Goal: Task Accomplishment & Management: Use online tool/utility

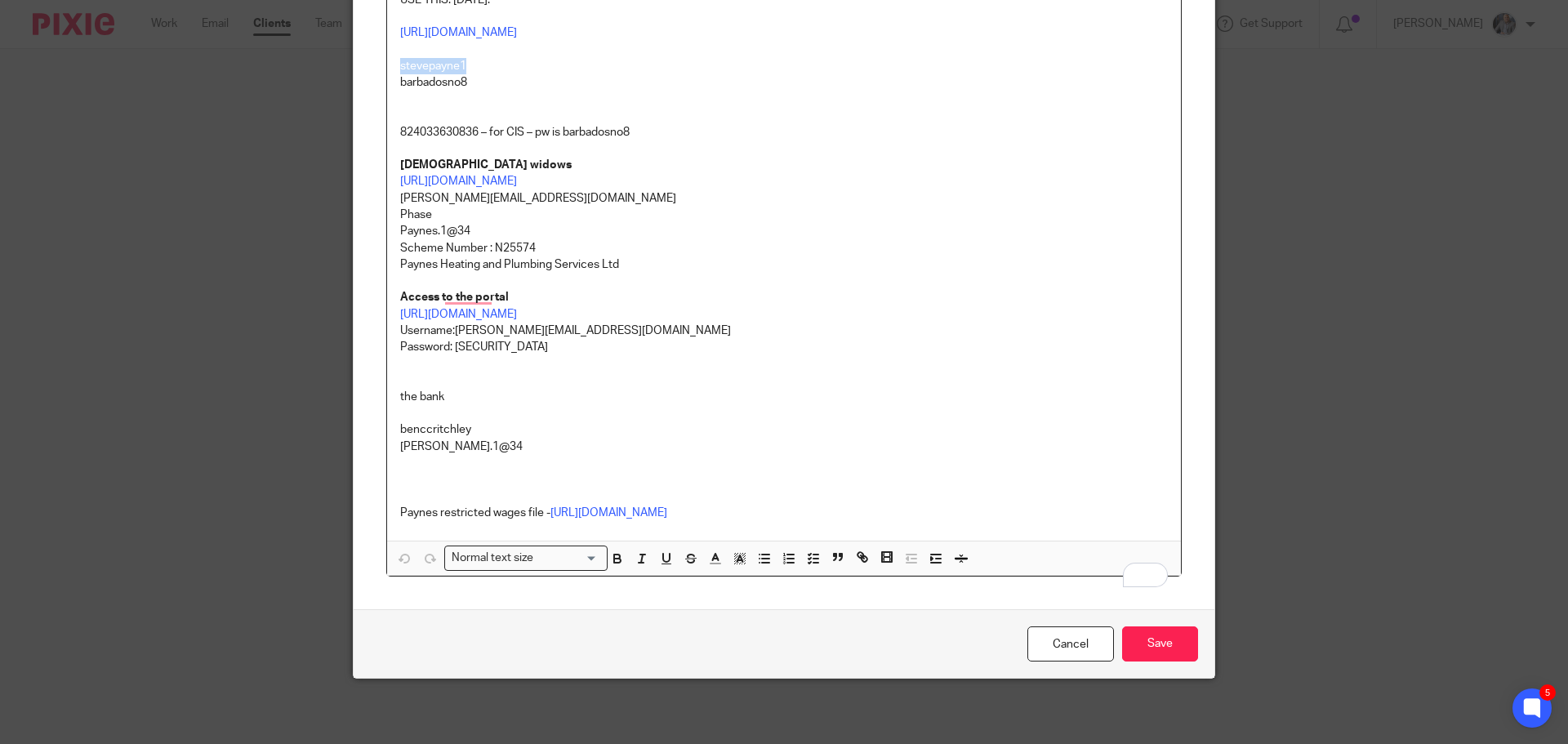
scroll to position [429, 0]
click at [1152, 638] on input "Save" at bounding box center [1160, 644] width 76 height 35
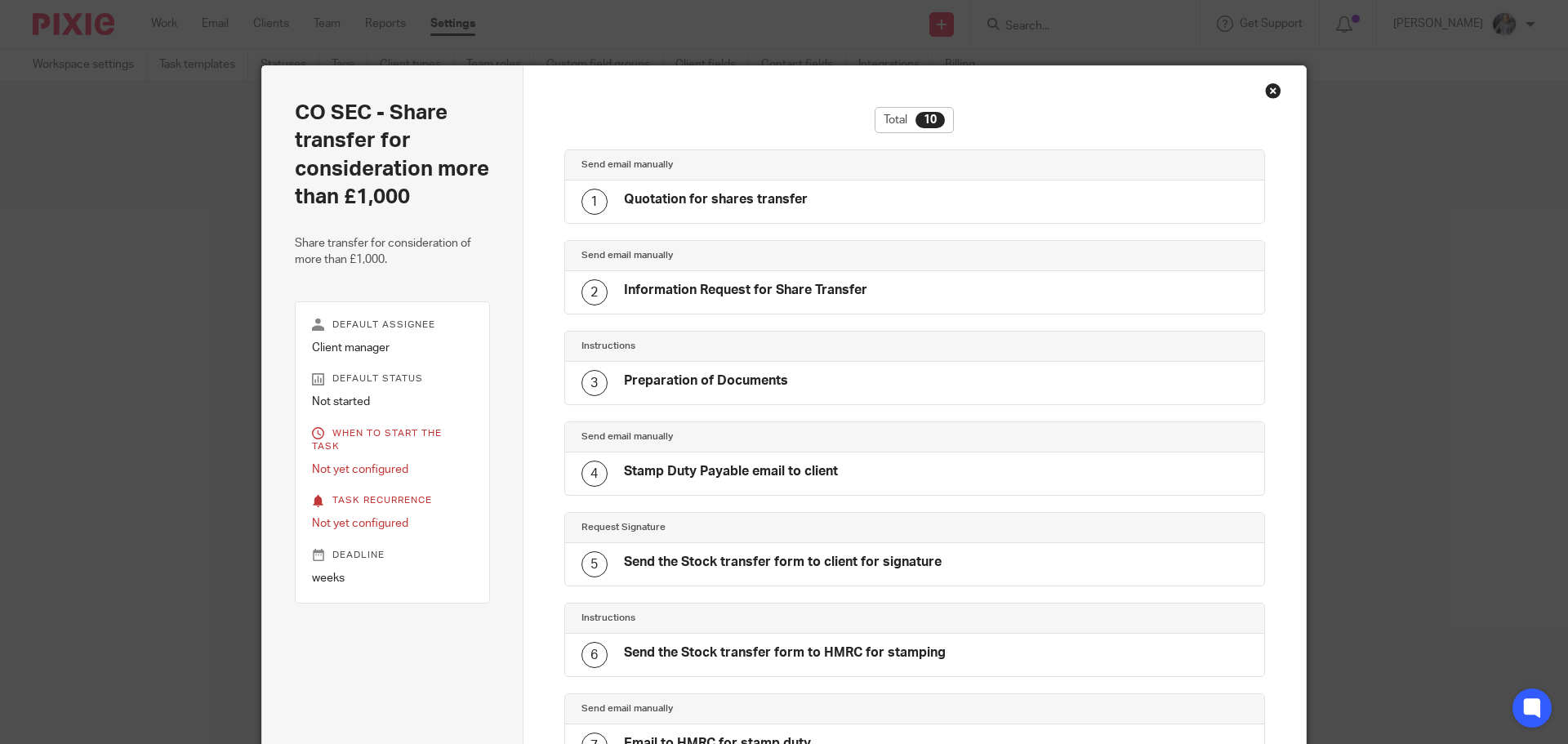
scroll to position [460, 0]
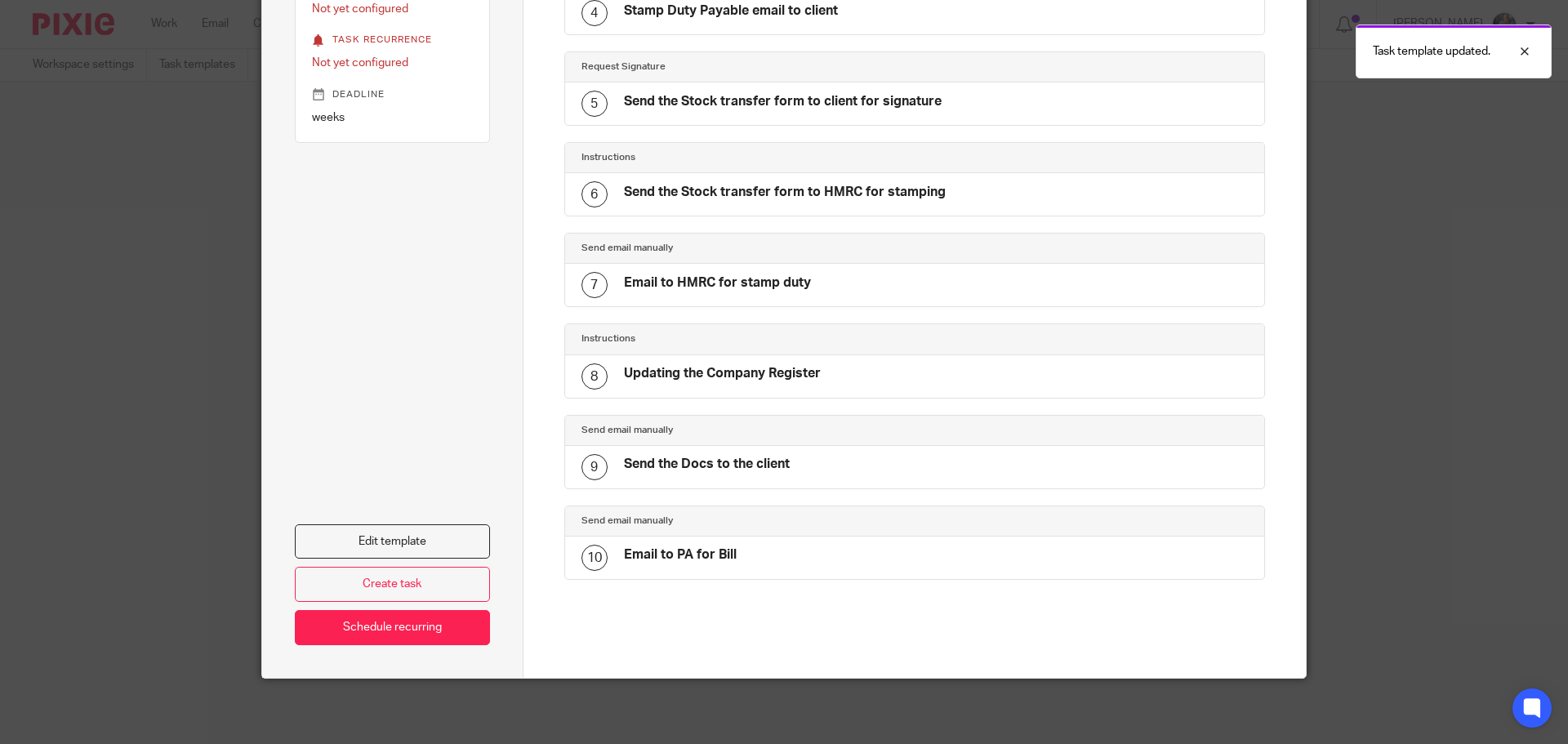
click at [702, 284] on h4 "Email to HMRC for stamp duty" at bounding box center [717, 283] width 187 height 17
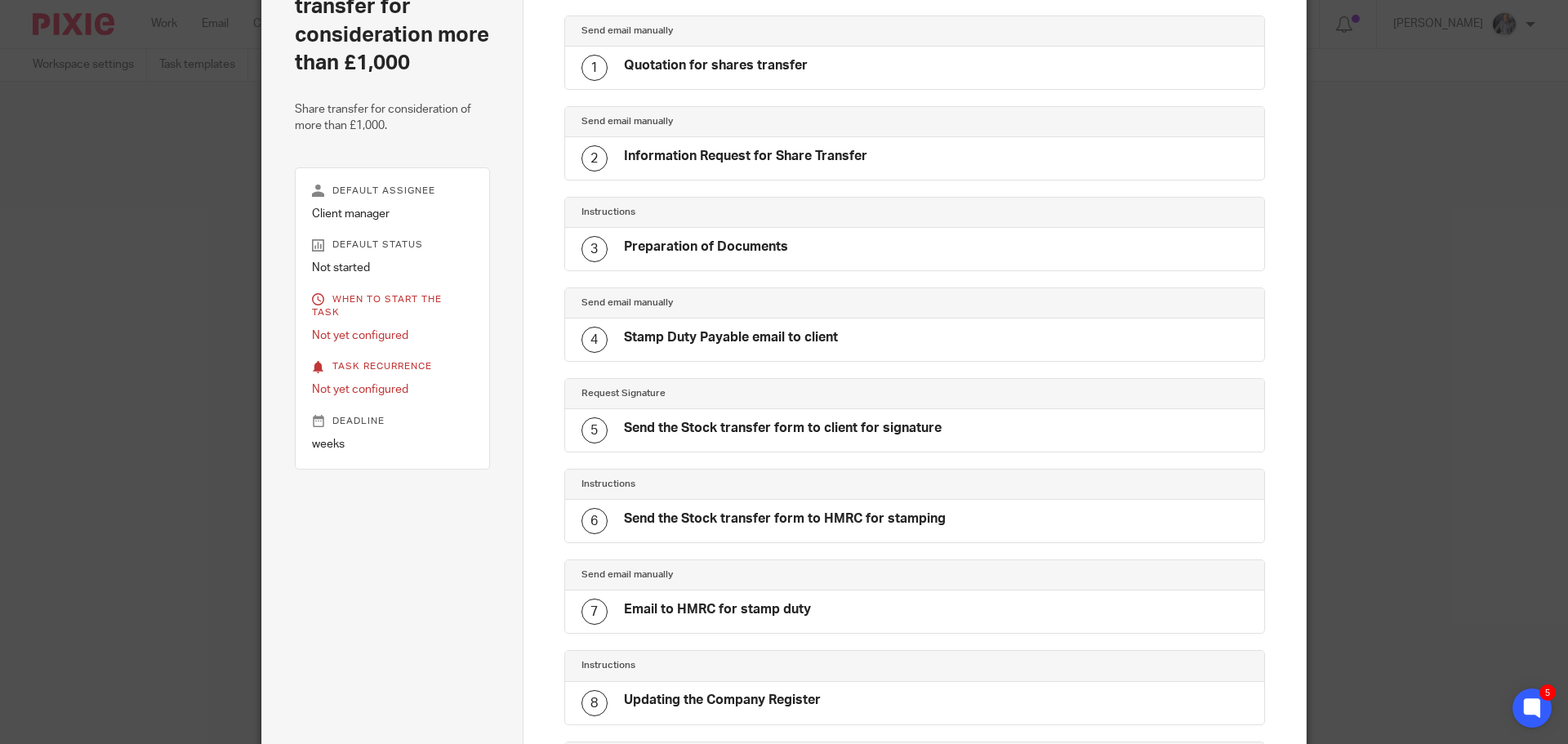
scroll to position [0, 0]
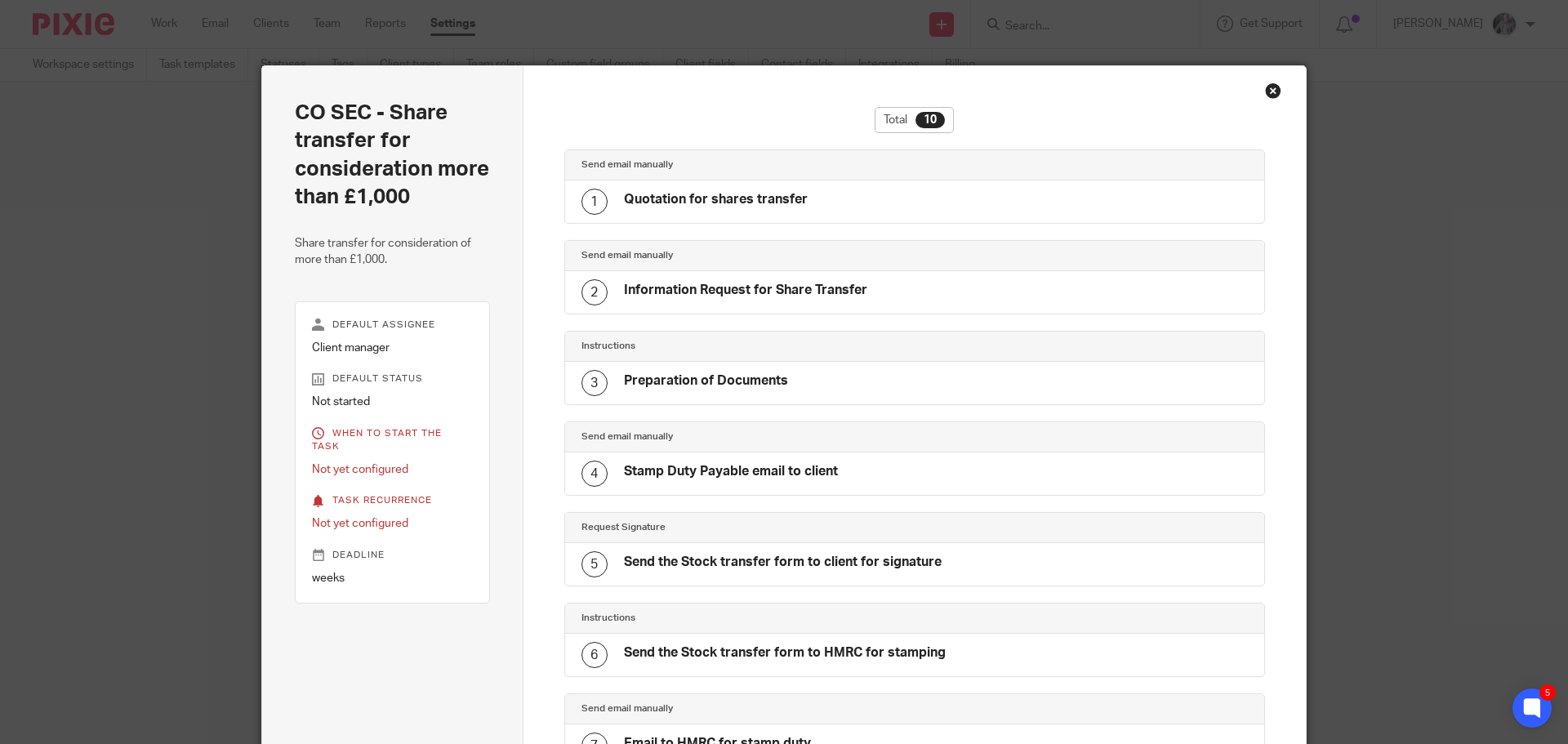
click at [1267, 96] on div "Close this dialog window" at bounding box center [1272, 90] width 16 height 16
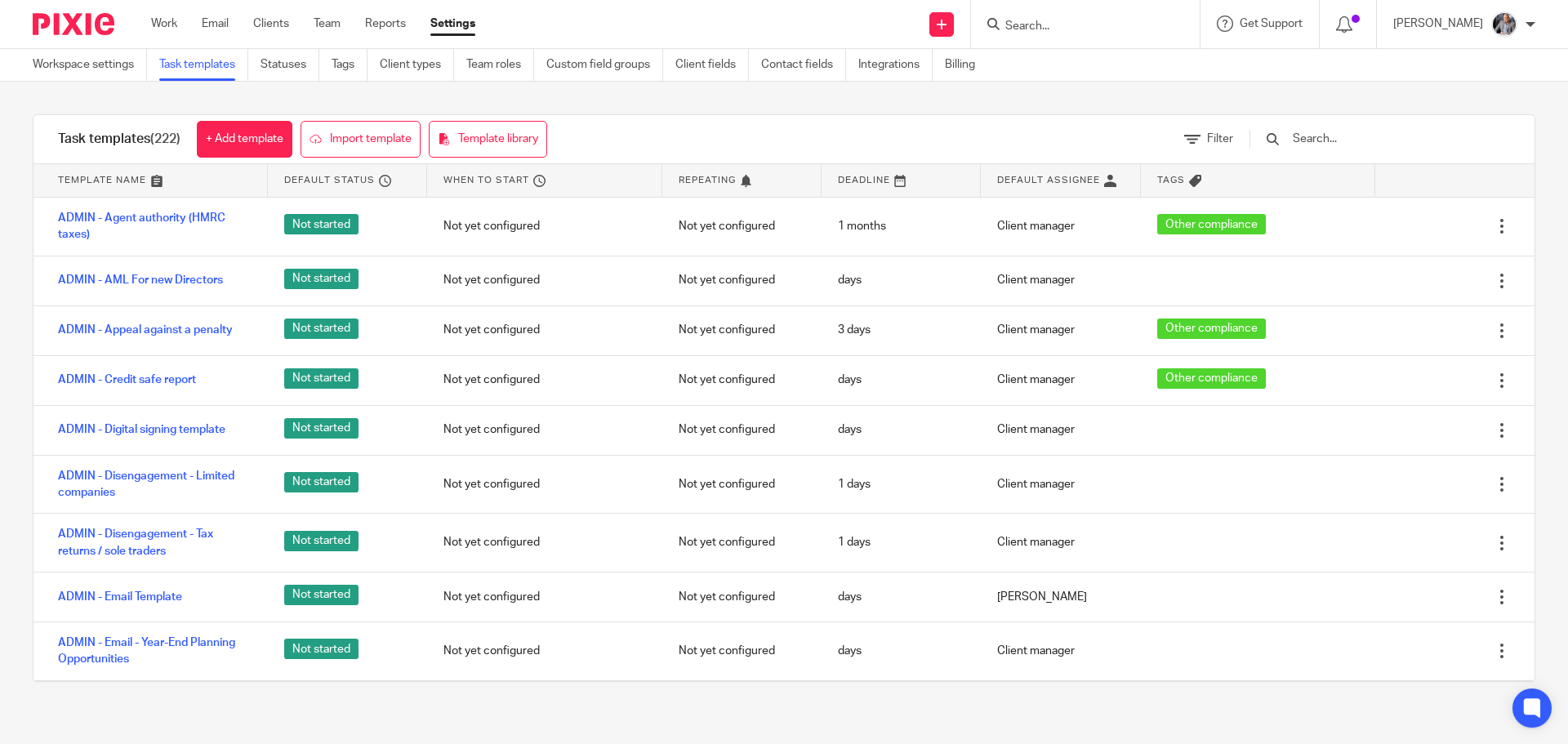
click at [1076, 25] on input "Search" at bounding box center [1077, 27] width 147 height 15
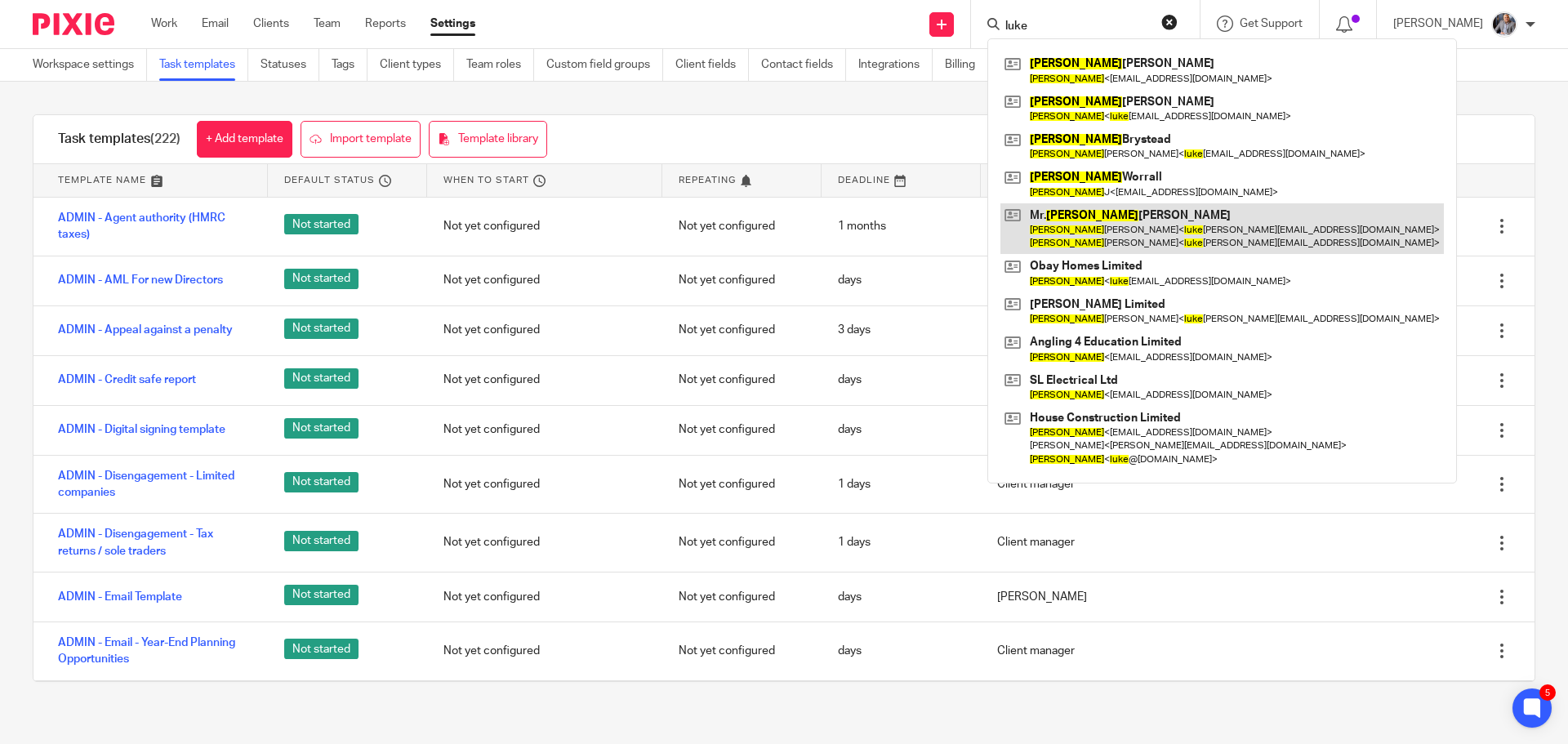
type input "luke"
click at [1117, 238] on link at bounding box center [1222, 228] width 443 height 50
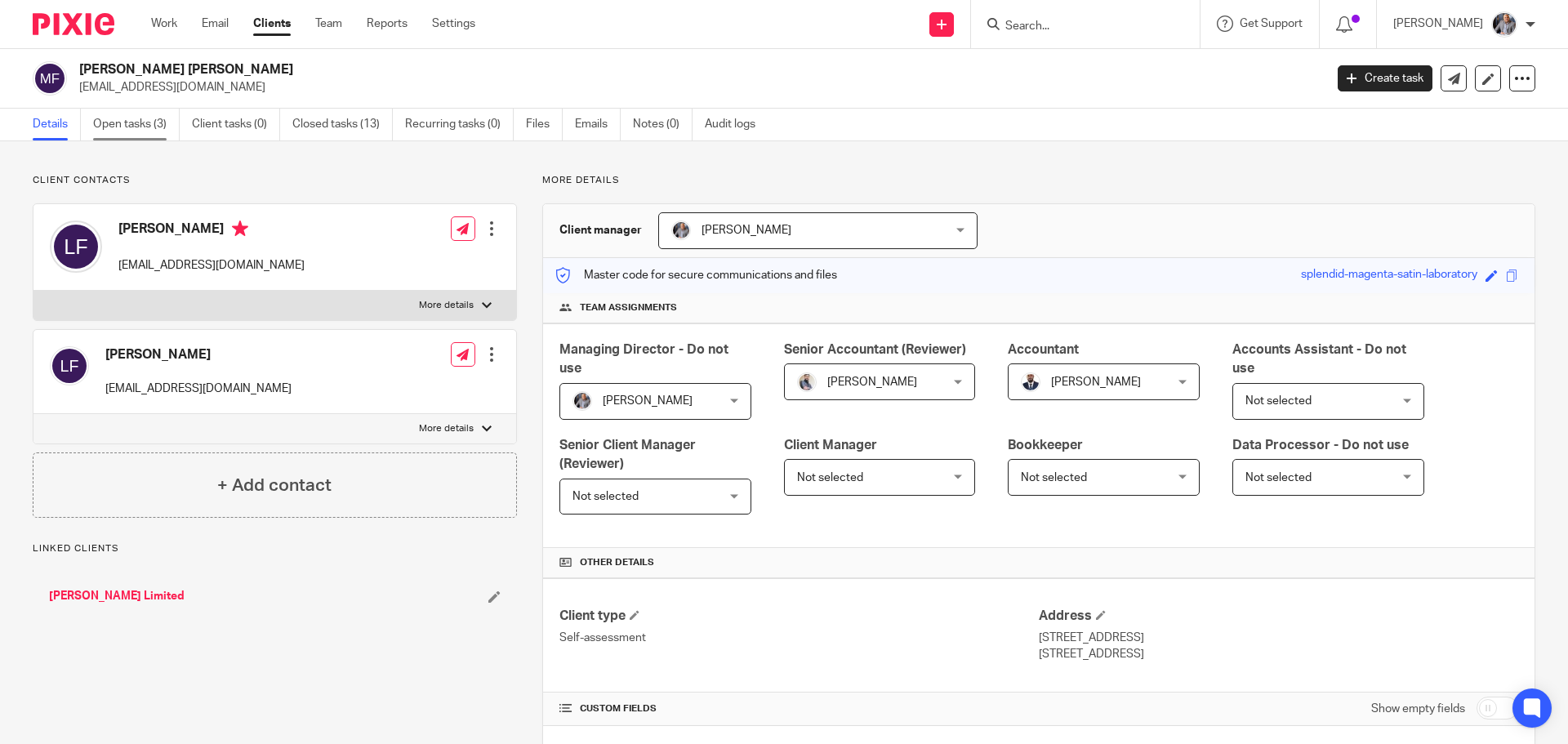
click at [113, 118] on link "Open tasks (3)" at bounding box center [136, 124] width 87 height 32
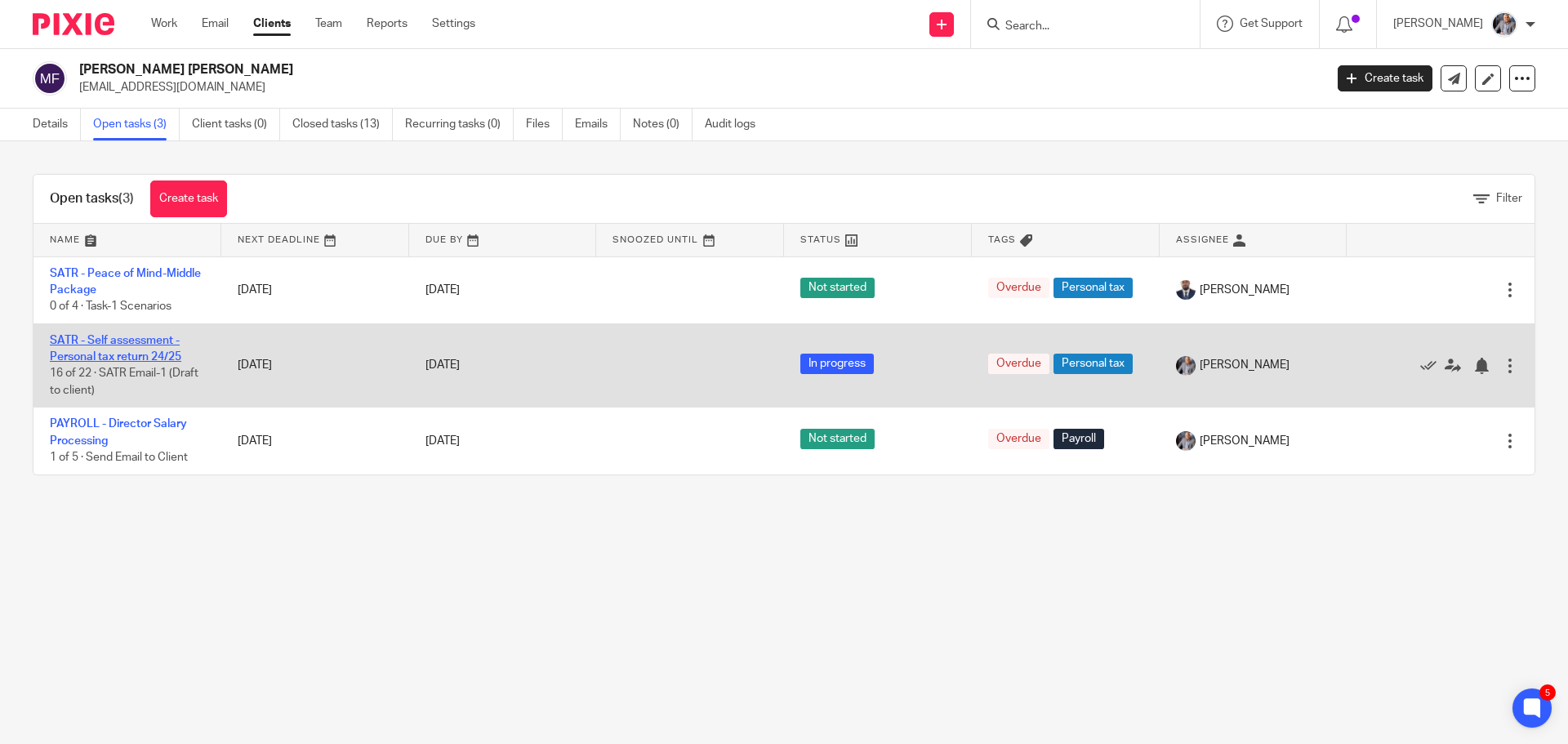
click at [113, 356] on link "SATR - Self assessment - Personal tax return 24/25" at bounding box center [115, 348] width 132 height 28
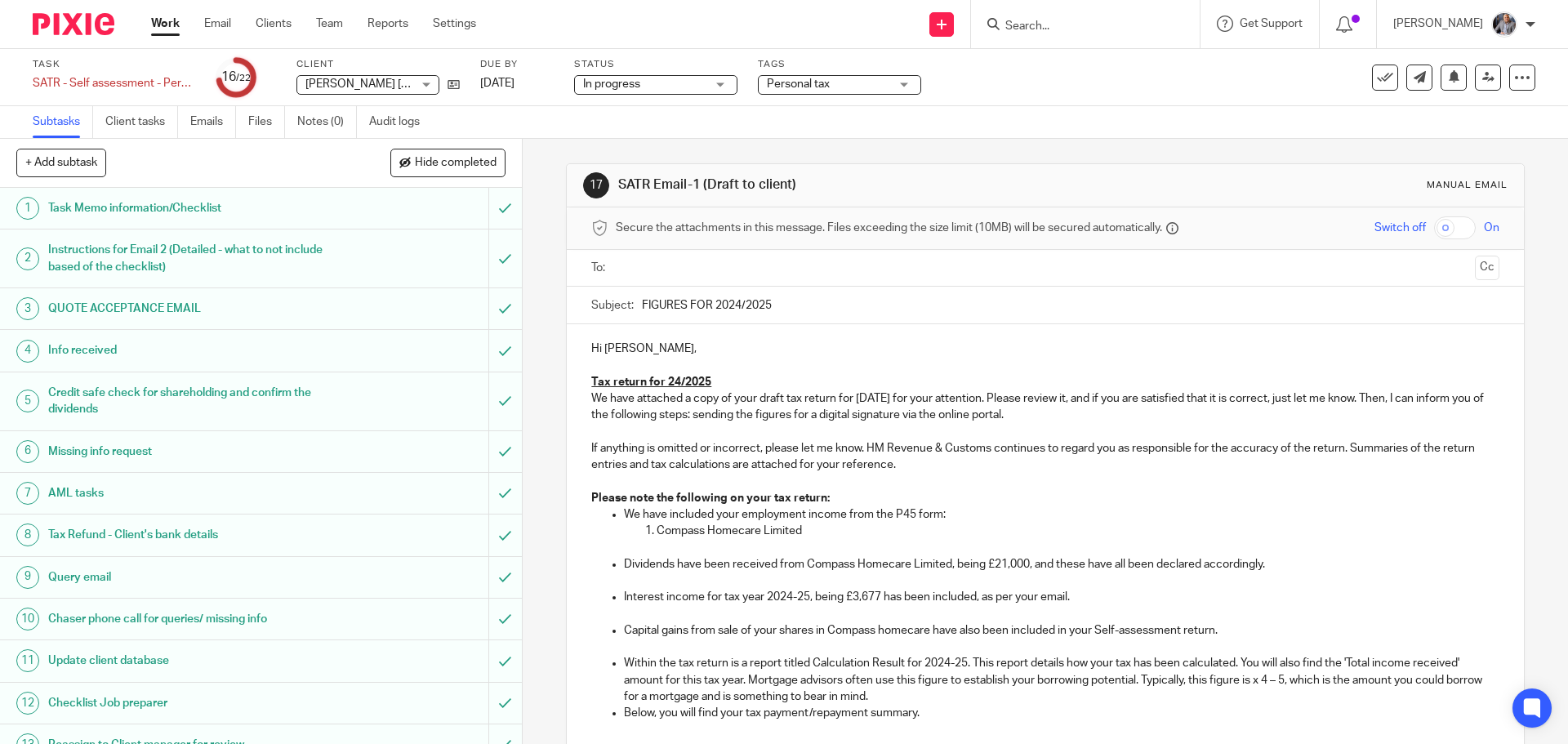
click at [728, 280] on ul at bounding box center [1046, 268] width 857 height 27
click at [728, 271] on input "text" at bounding box center [1044, 268] width 846 height 18
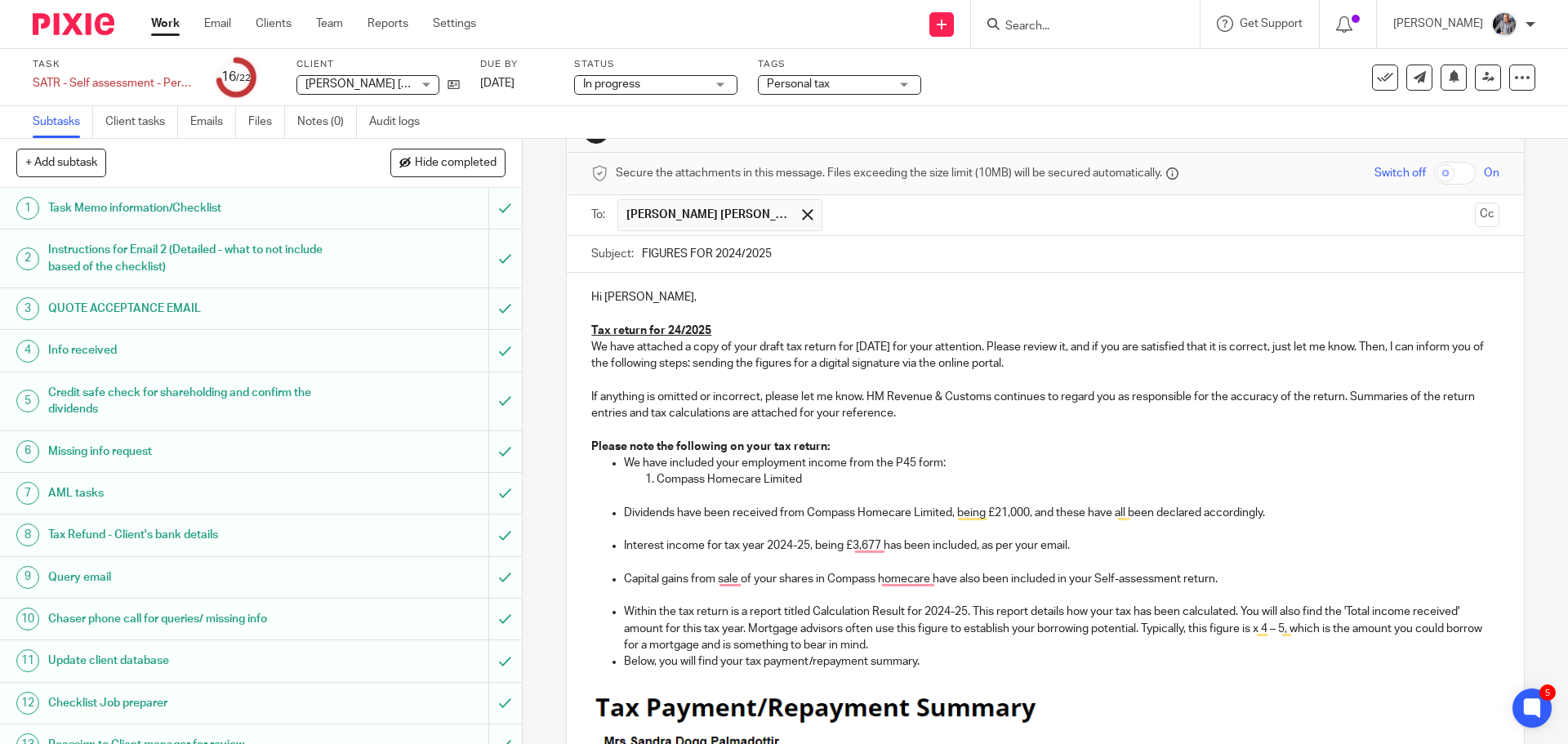
scroll to position [81, 0]
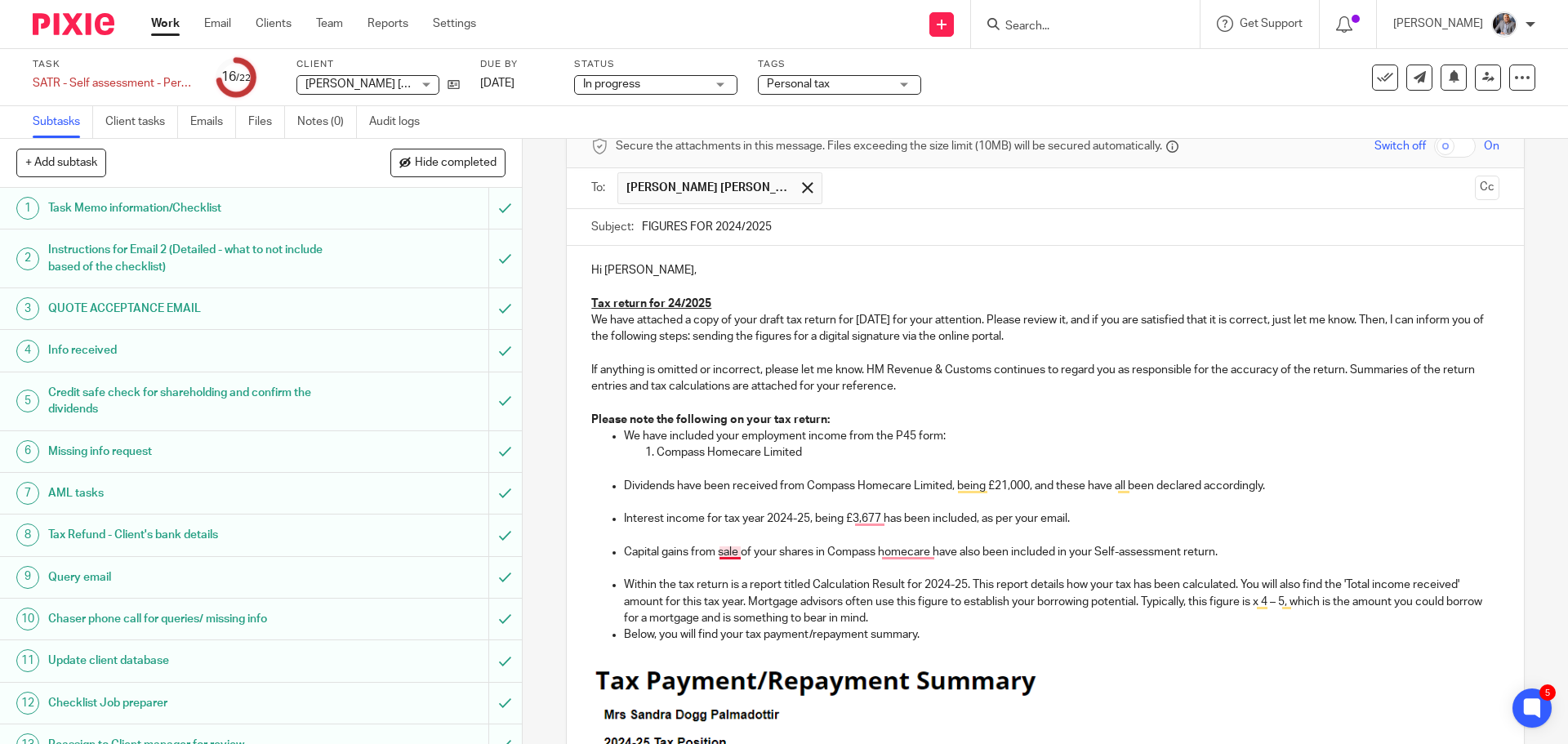
click at [721, 551] on p "Capital gains from sale of your shares in Compass homecare have also been inclu…" at bounding box center [1061, 552] width 874 height 16
click at [929, 556] on p "Capital gains from the sale of your shares in Compass homecare have also been i…" at bounding box center [1061, 552] width 874 height 16
click at [1246, 550] on p "Capital gains from the sale of your shares in Compass Homecare Limited have als…" at bounding box center [1061, 552] width 874 height 16
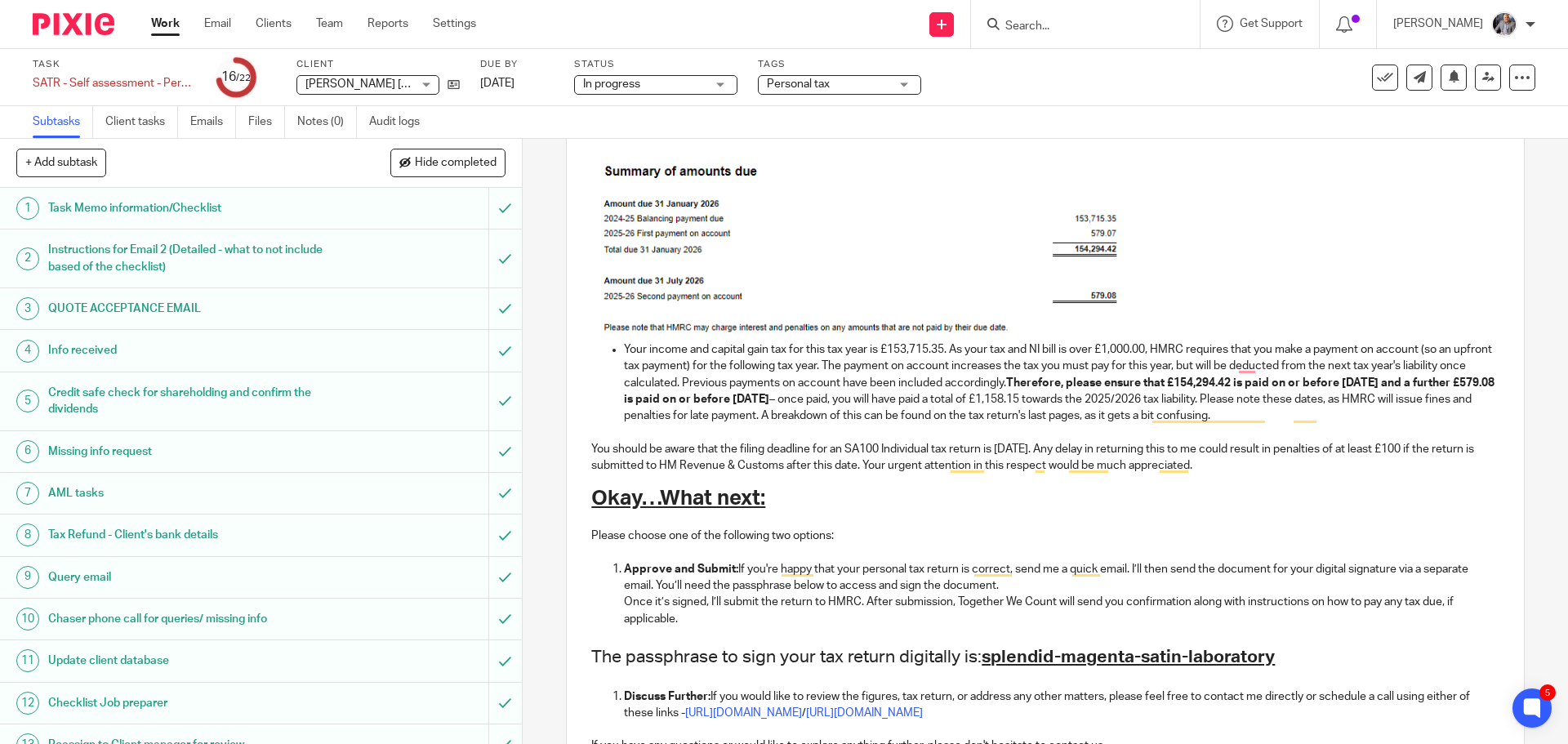
scroll to position [946, 0]
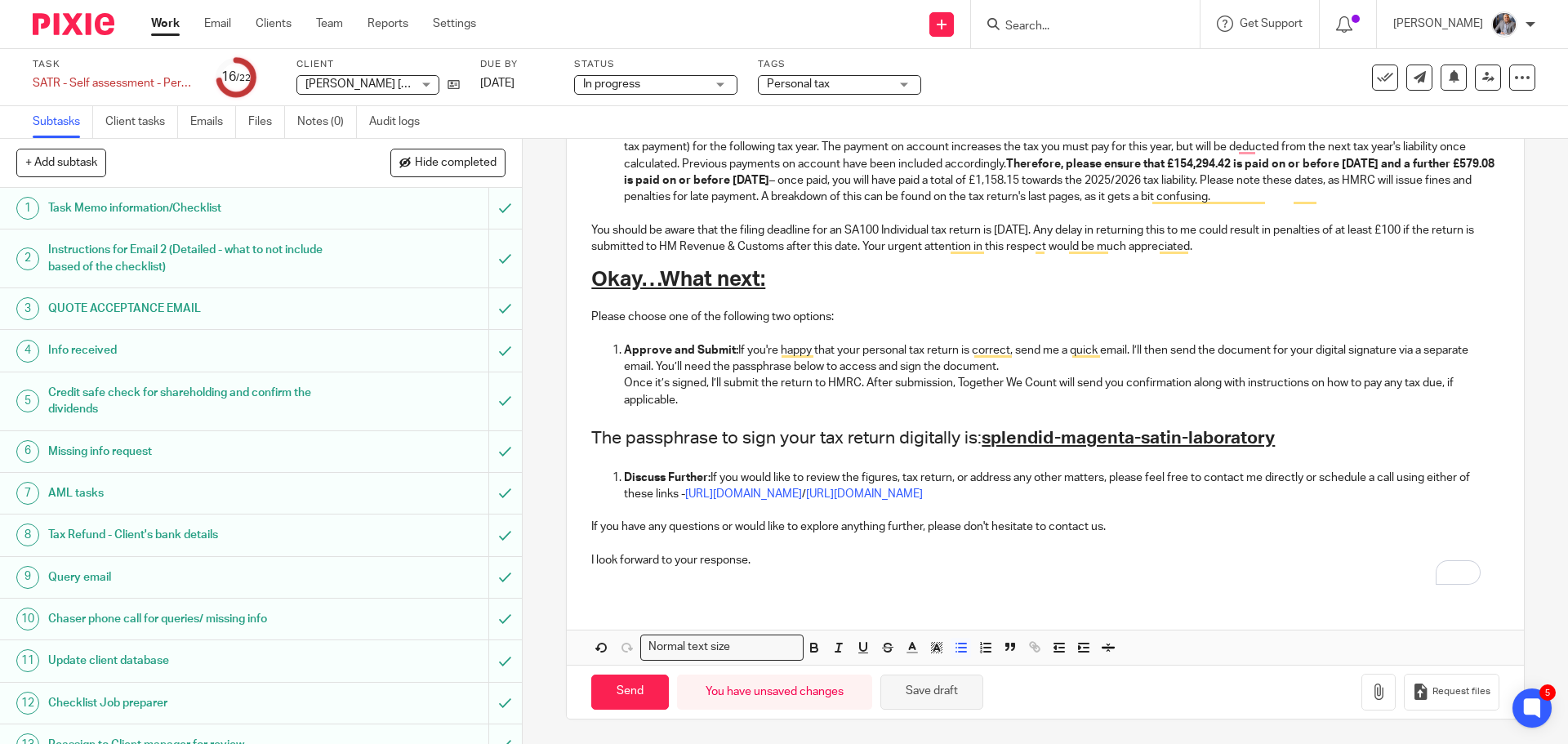
click at [939, 686] on button "Save draft" at bounding box center [931, 692] width 103 height 35
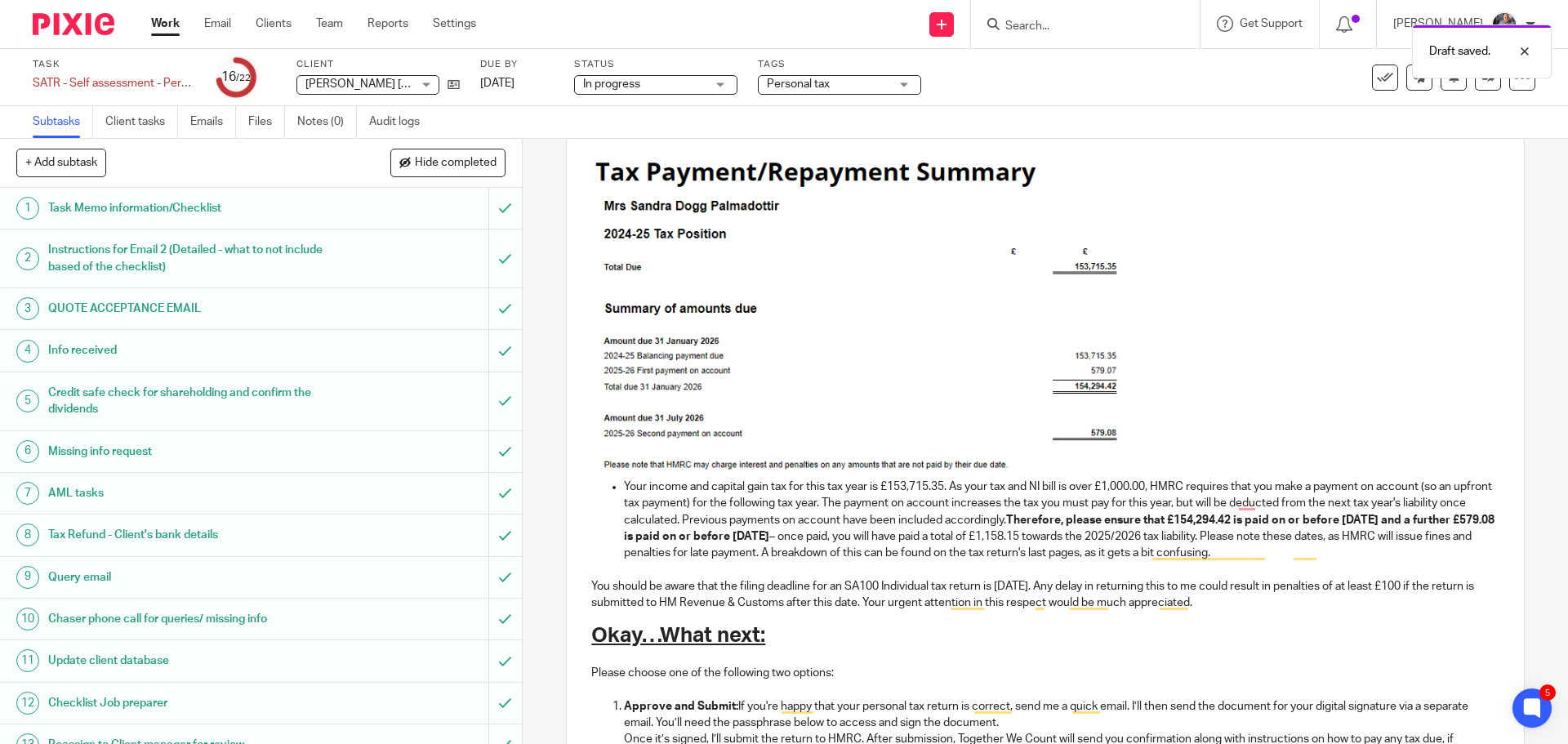
scroll to position [538, 0]
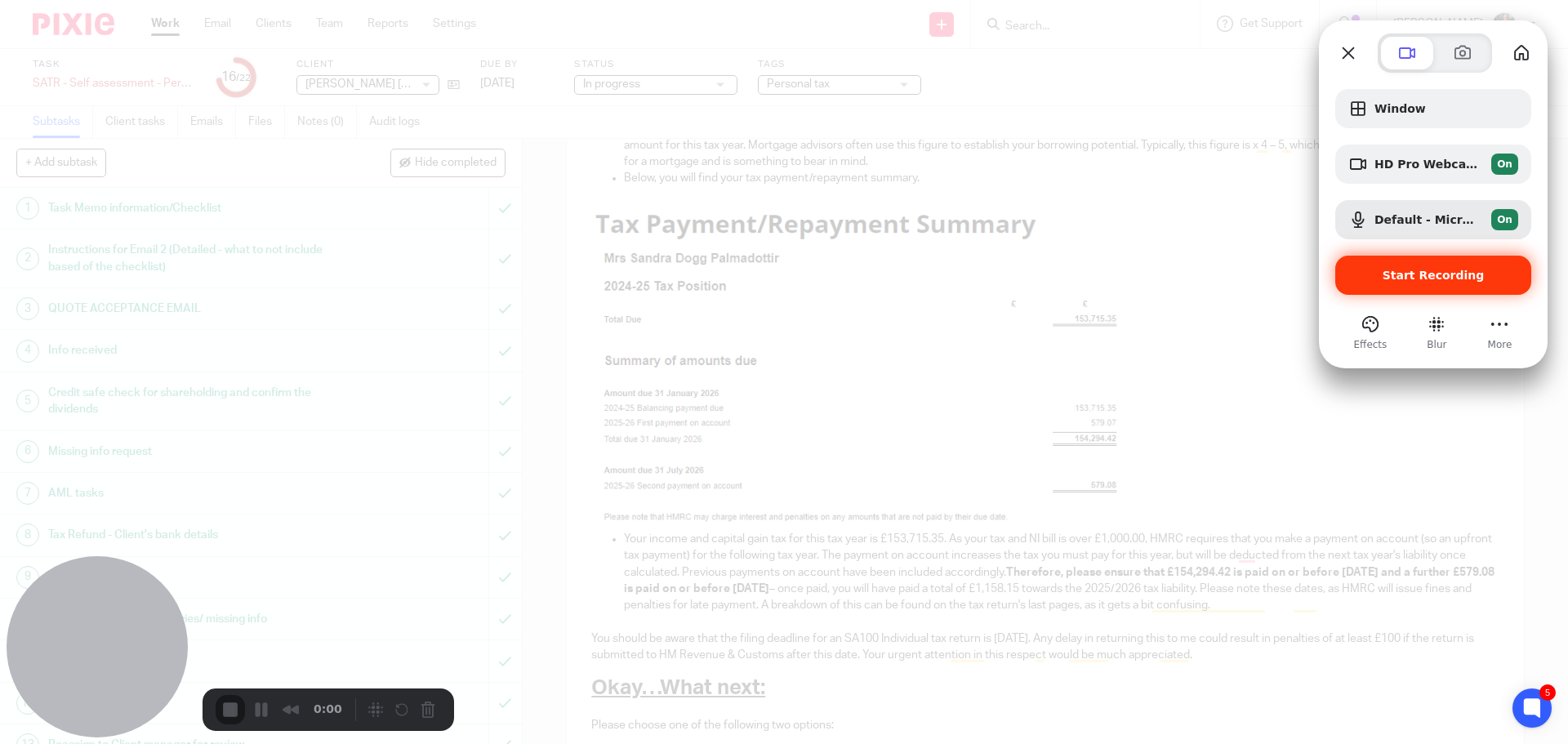
click at [1411, 276] on span "Start Recording" at bounding box center [1434, 275] width 102 height 13
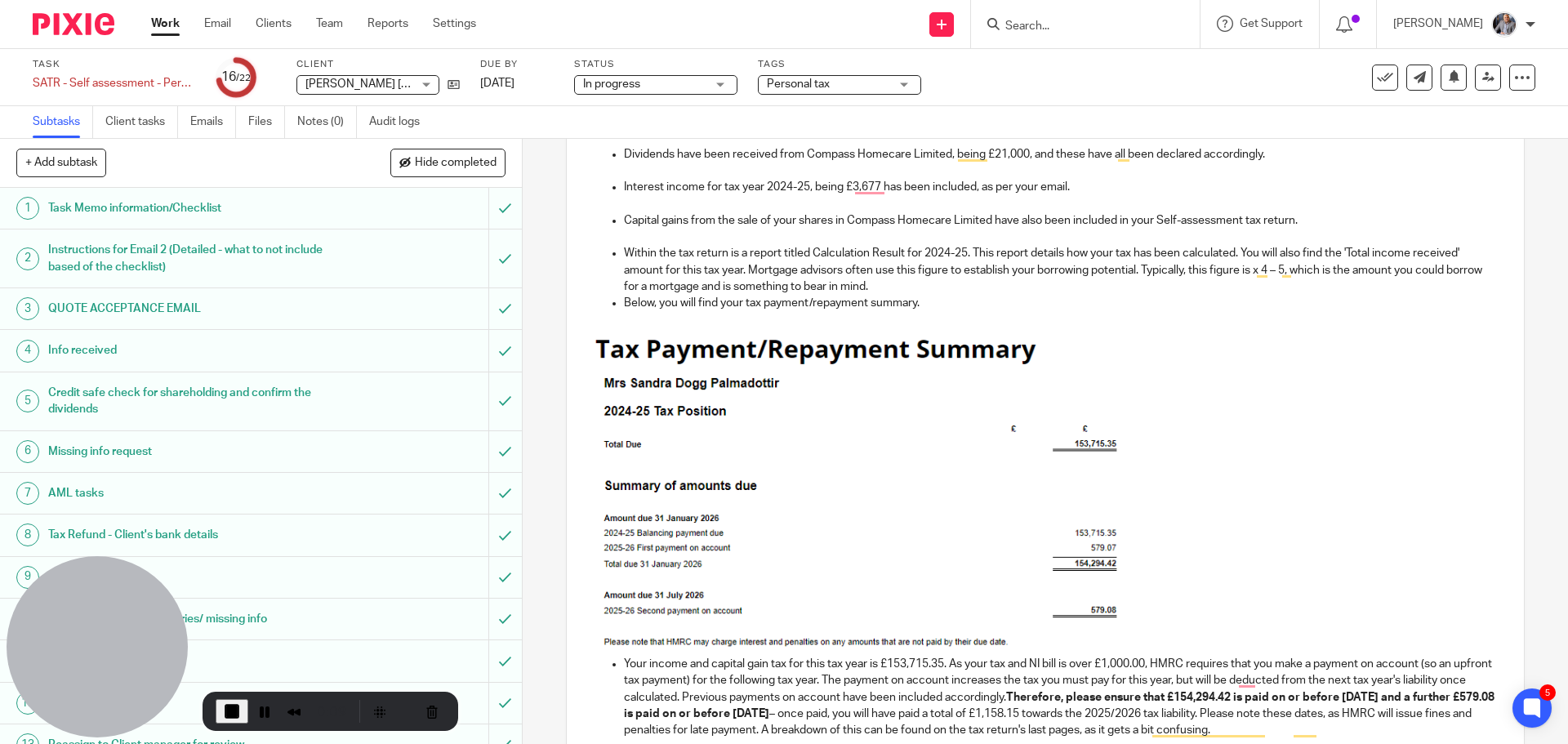
scroll to position [293, 0]
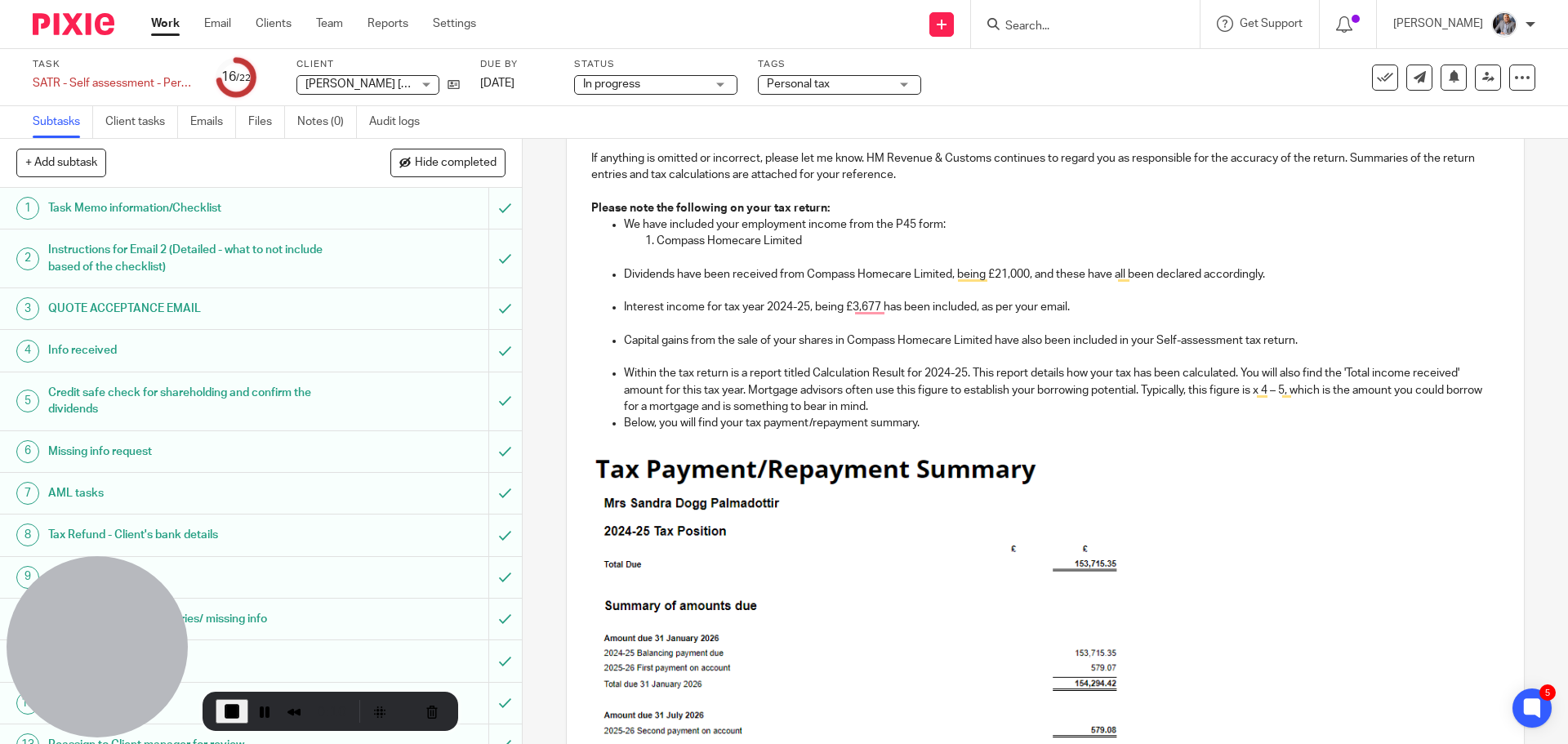
click at [900, 339] on p "Capital gains from the sale of your shares in Compass Homecare Limited have als…" at bounding box center [1061, 340] width 874 height 16
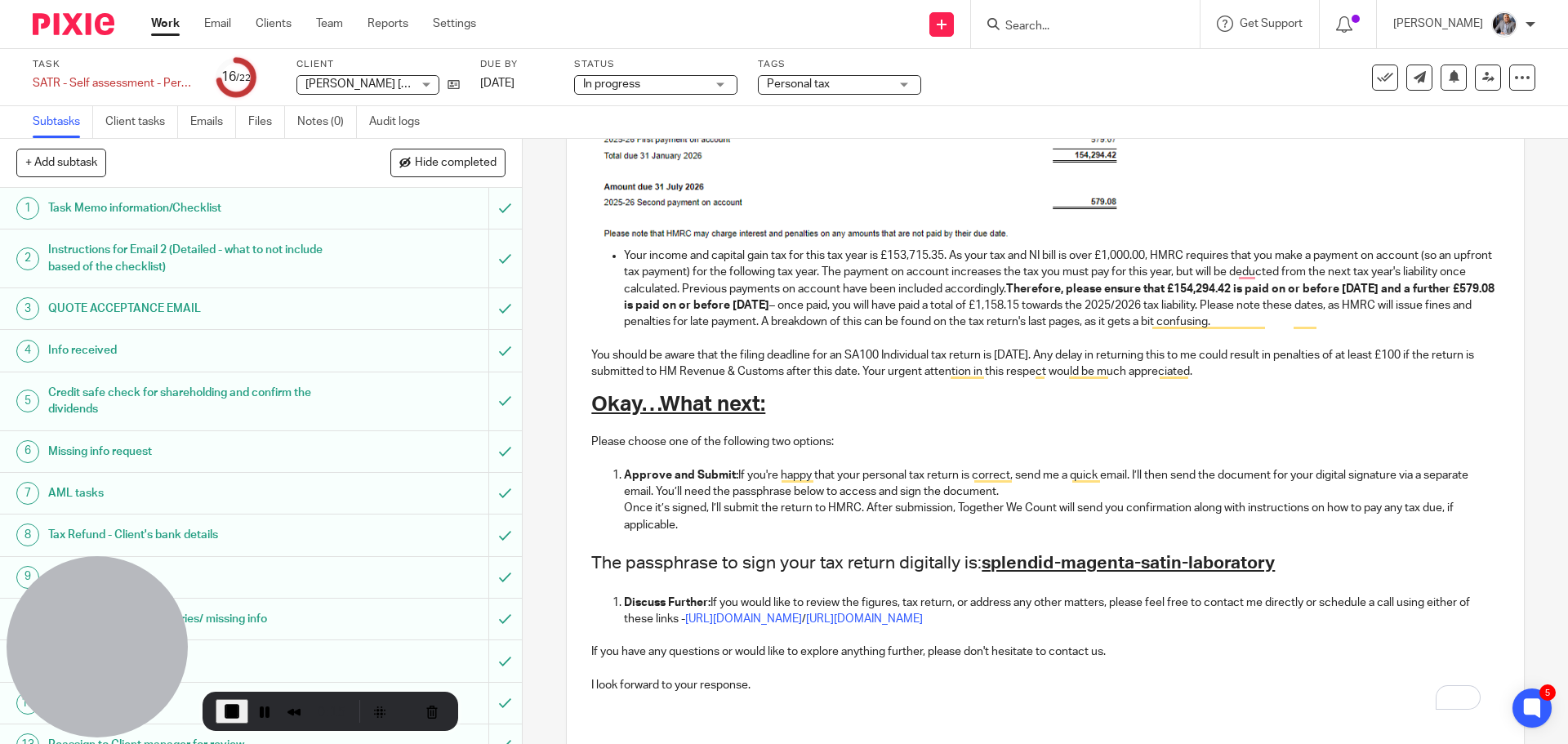
scroll to position [946, 0]
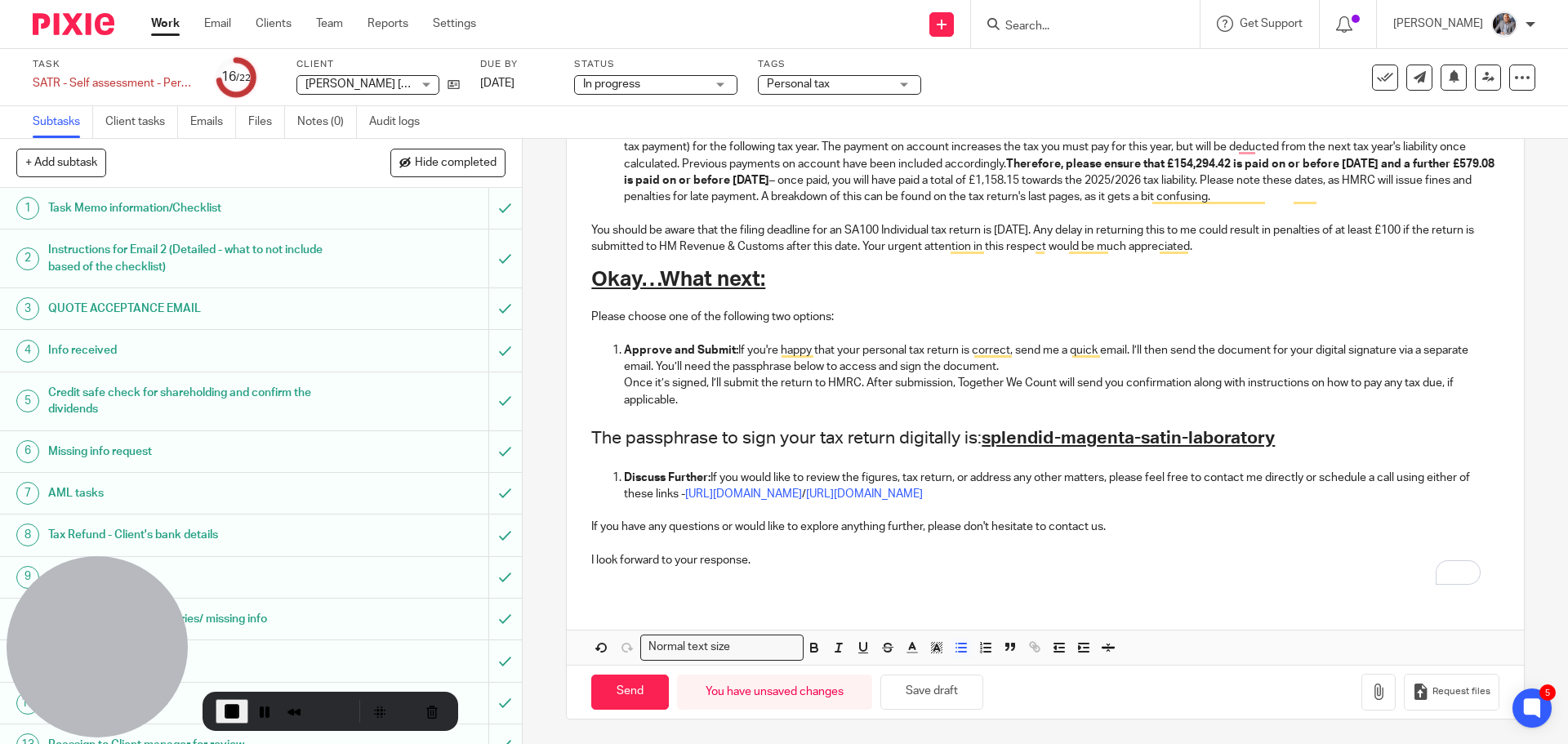
click at [228, 714] on span "End Recording" at bounding box center [231, 710] width 19 height 19
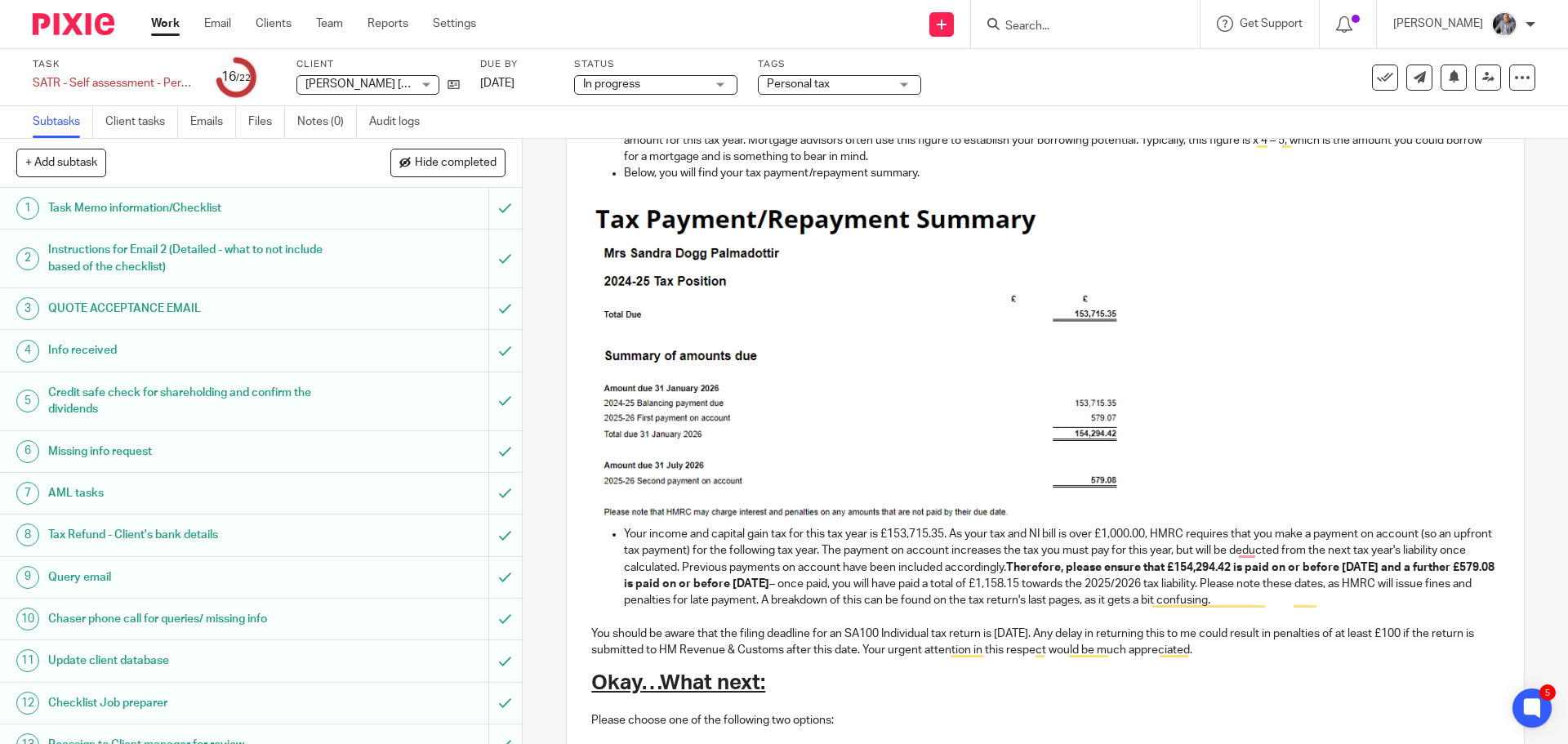
scroll to position [538, 0]
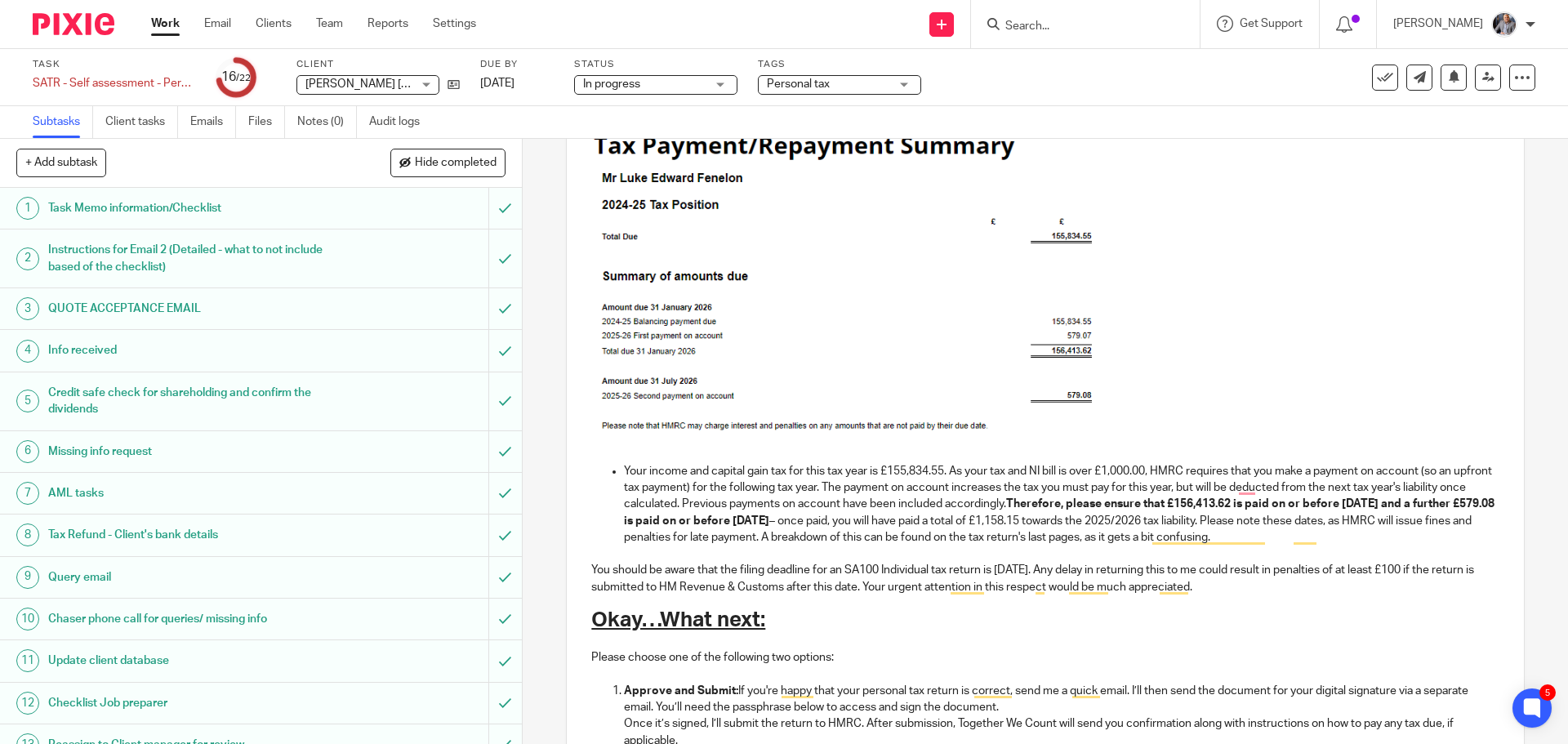
scroll to position [653, 0]
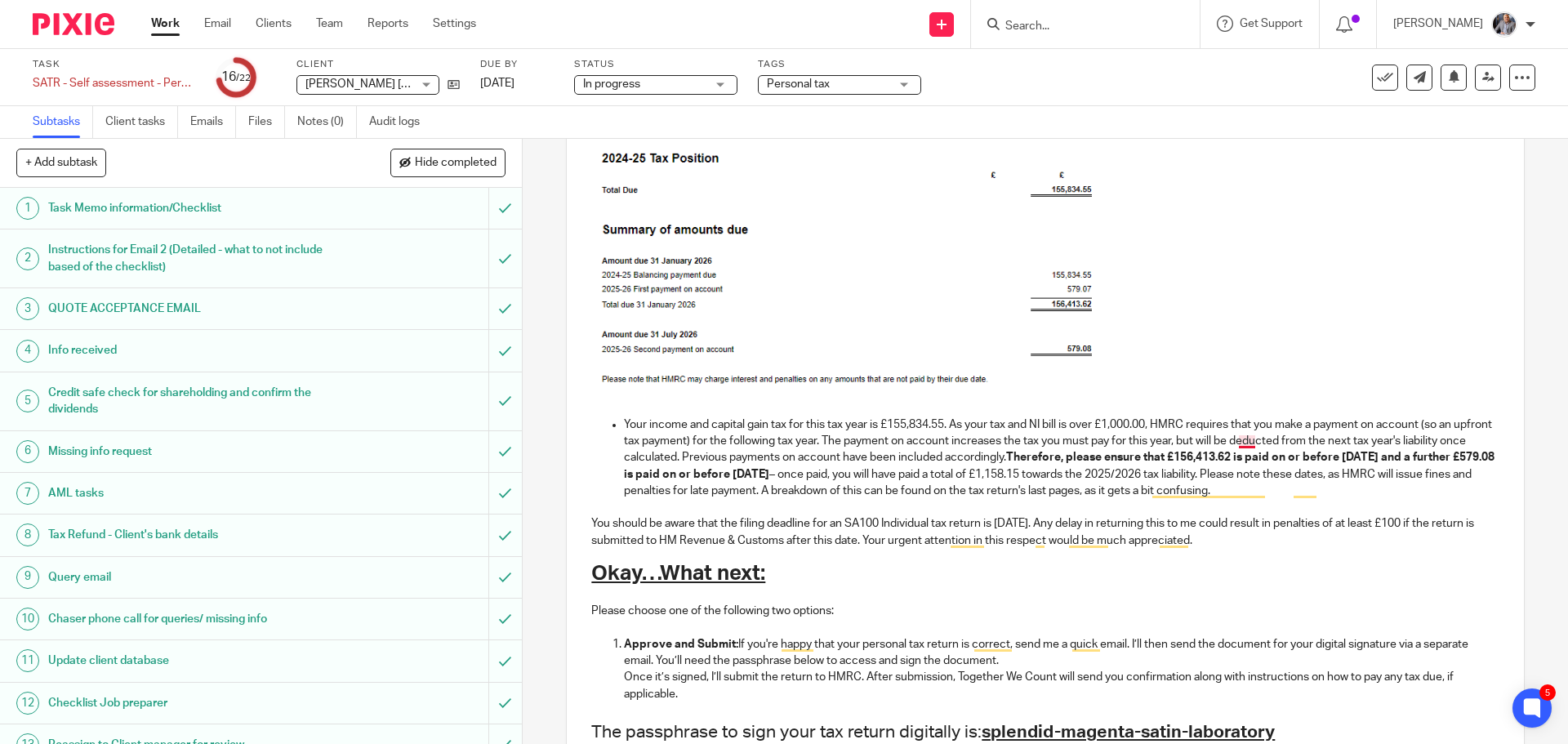
click at [1240, 438] on p "Your income and capital gain tax for this tax year is £155,834.55. As your tax …" at bounding box center [1061, 458] width 874 height 82
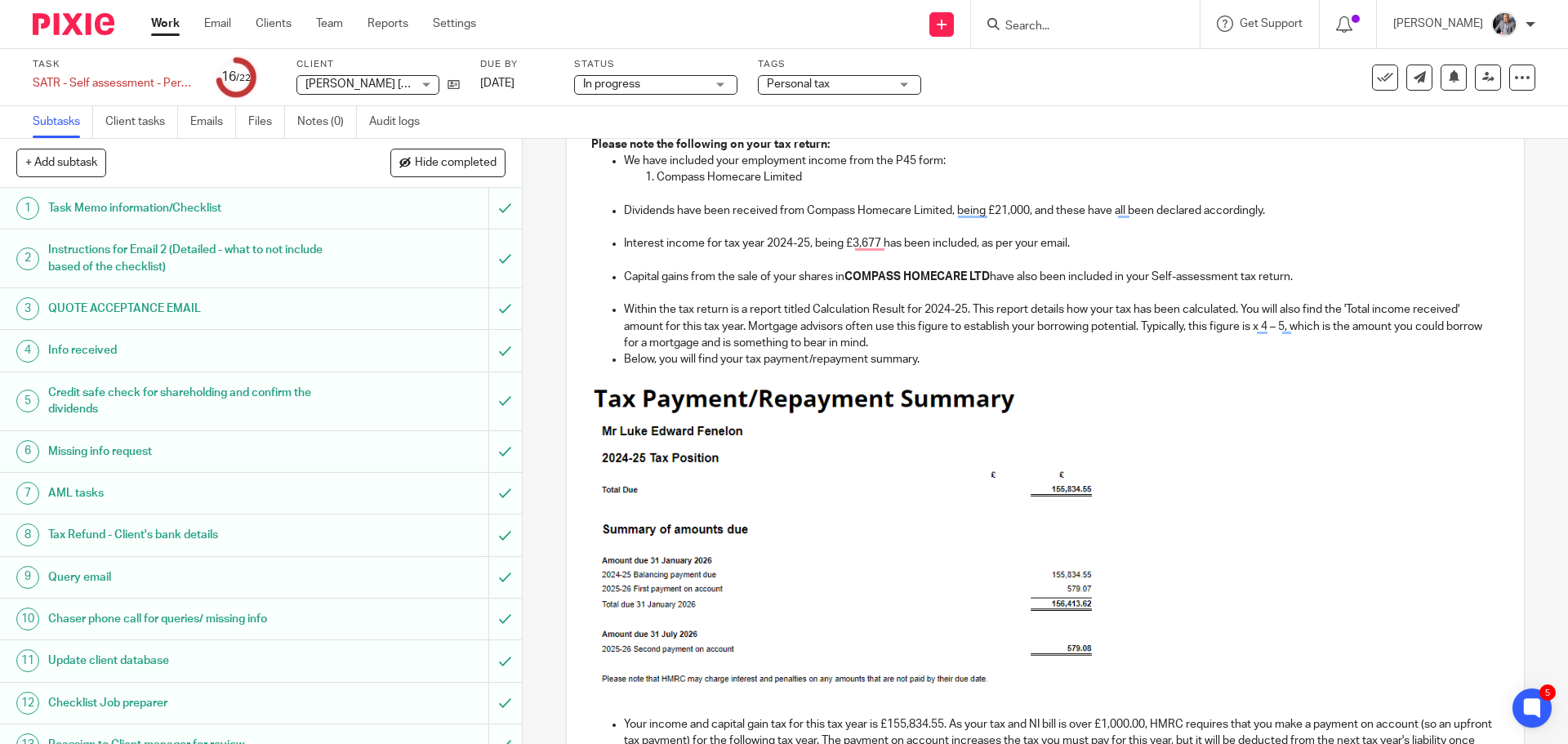
scroll to position [327, 0]
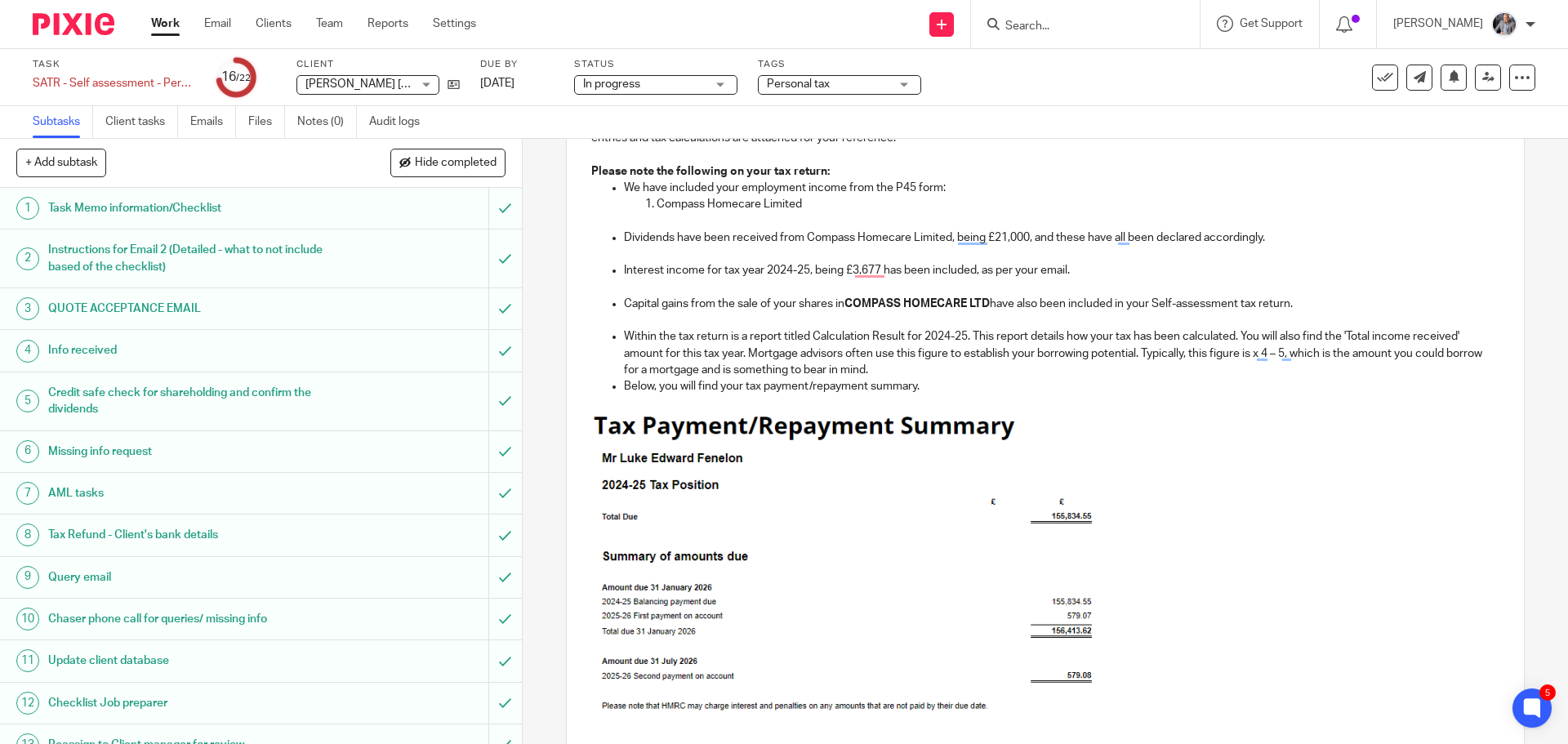
click at [848, 302] on strong "COMPASS HOMECARE LTD" at bounding box center [916, 304] width 145 height 12
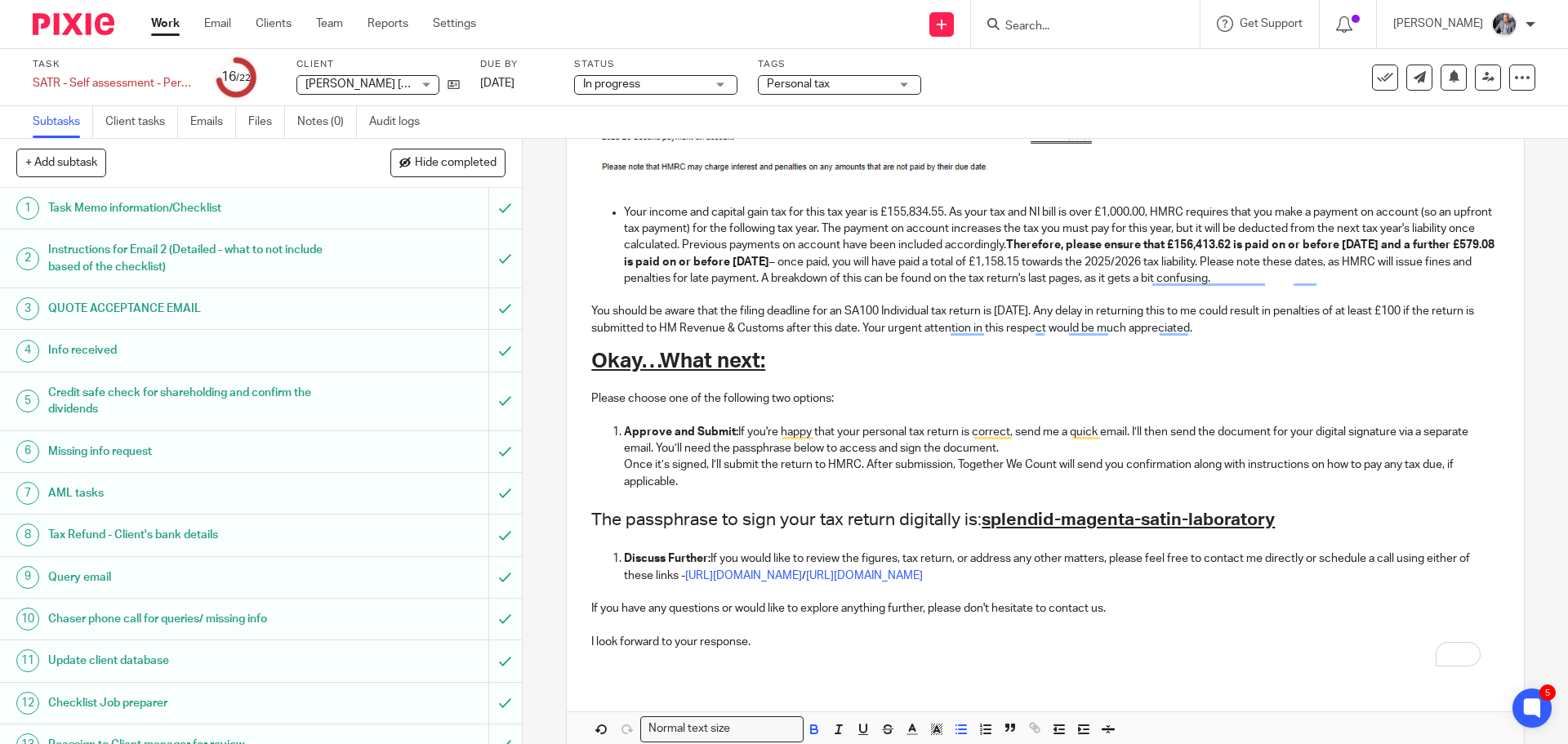
scroll to position [947, 0]
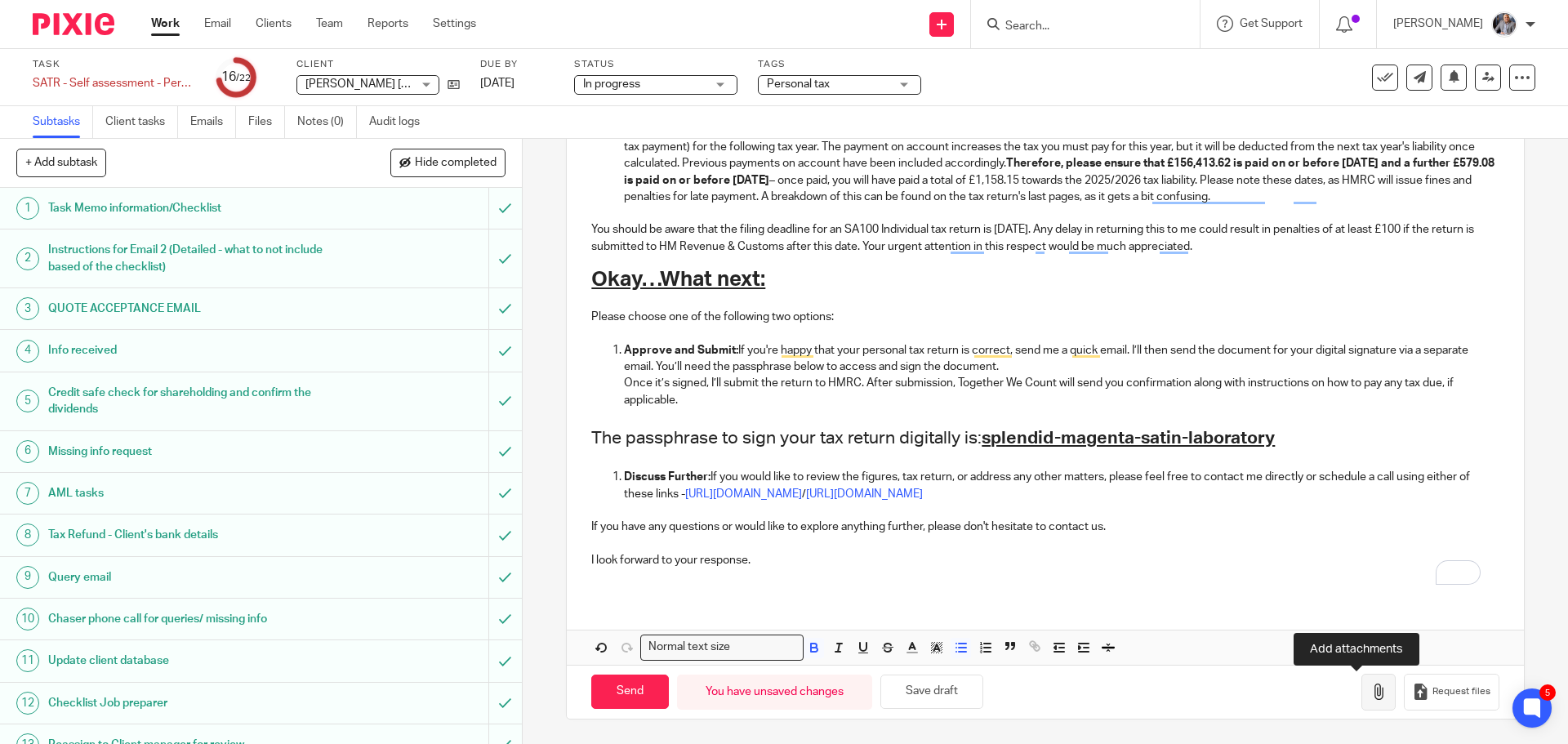
click at [1371, 688] on icon "button" at bounding box center [1378, 691] width 16 height 16
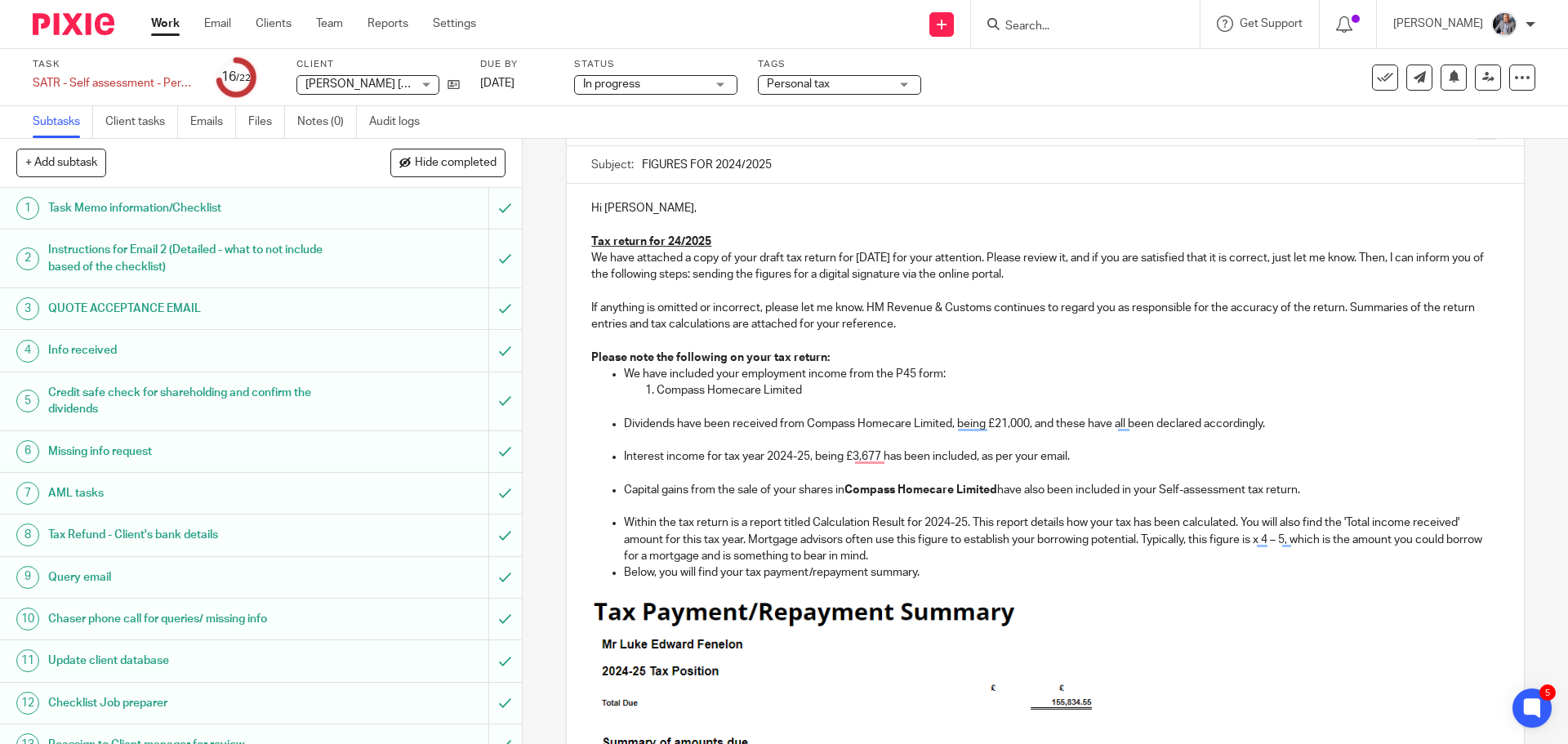
scroll to position [0, 0]
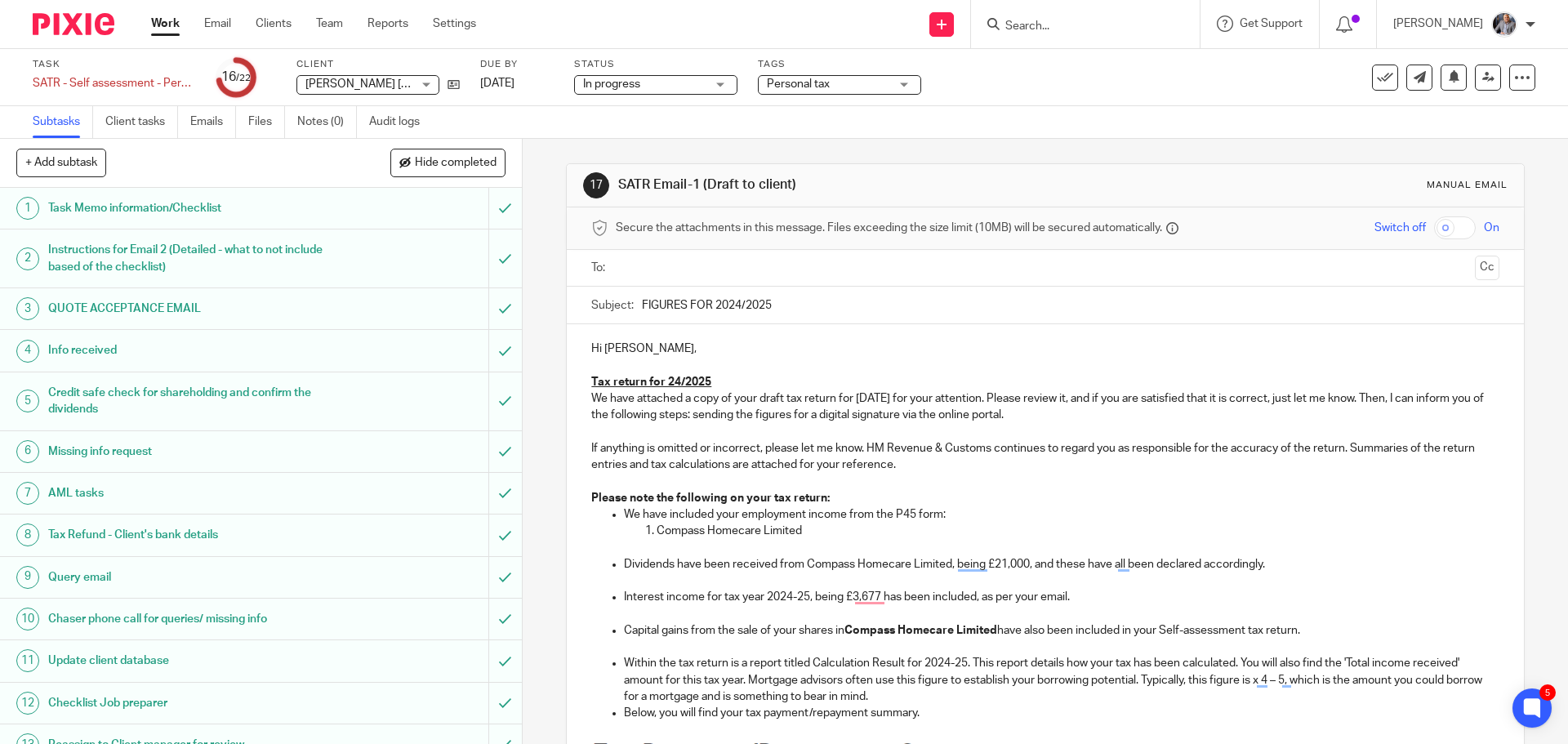
click at [724, 274] on input "text" at bounding box center [1044, 268] width 846 height 18
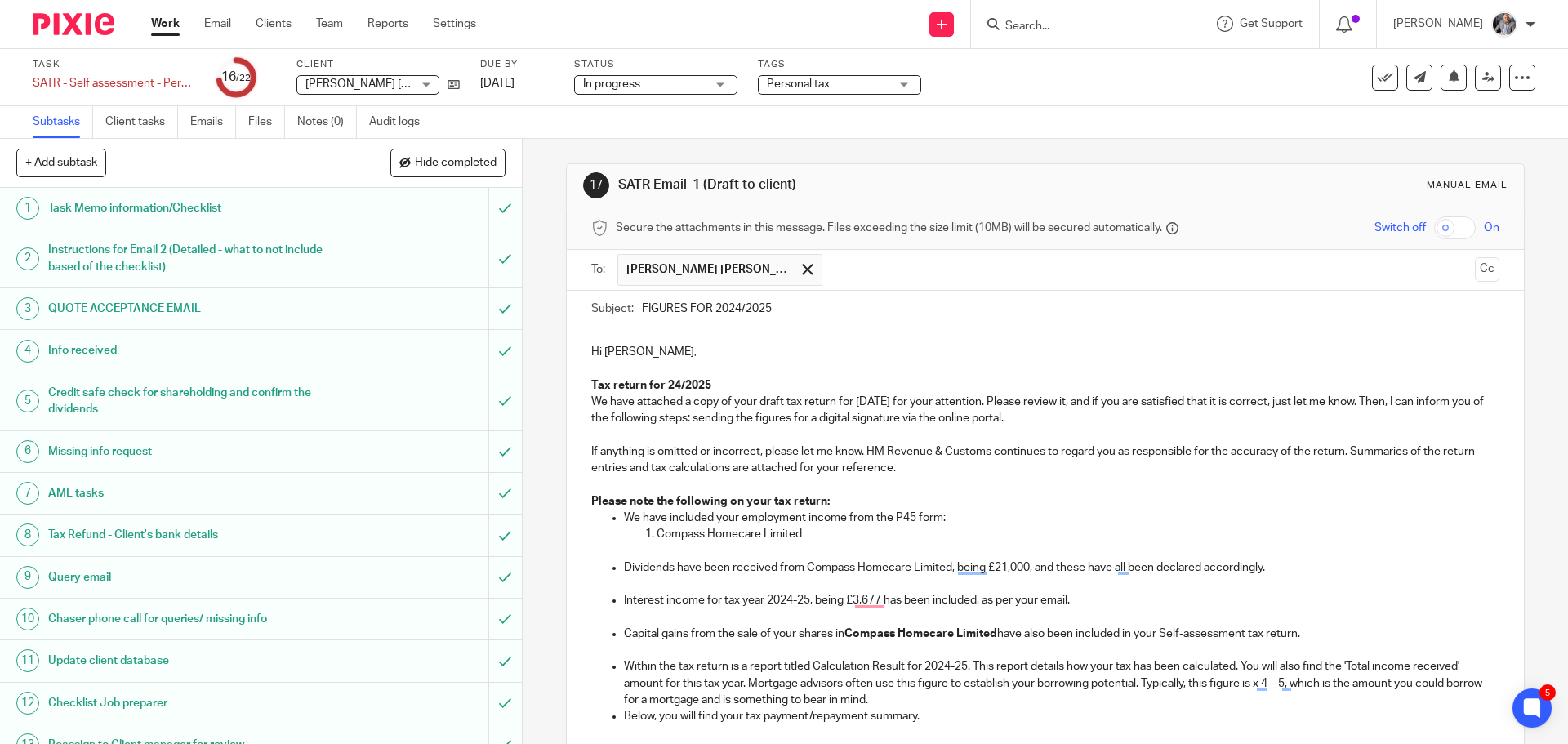
drag, startPoint x: 695, startPoint y: 384, endPoint x: 692, endPoint y: 395, distance: 11.4
click at [694, 384] on u "Tax return for 24/2025" at bounding box center [651, 385] width 120 height 12
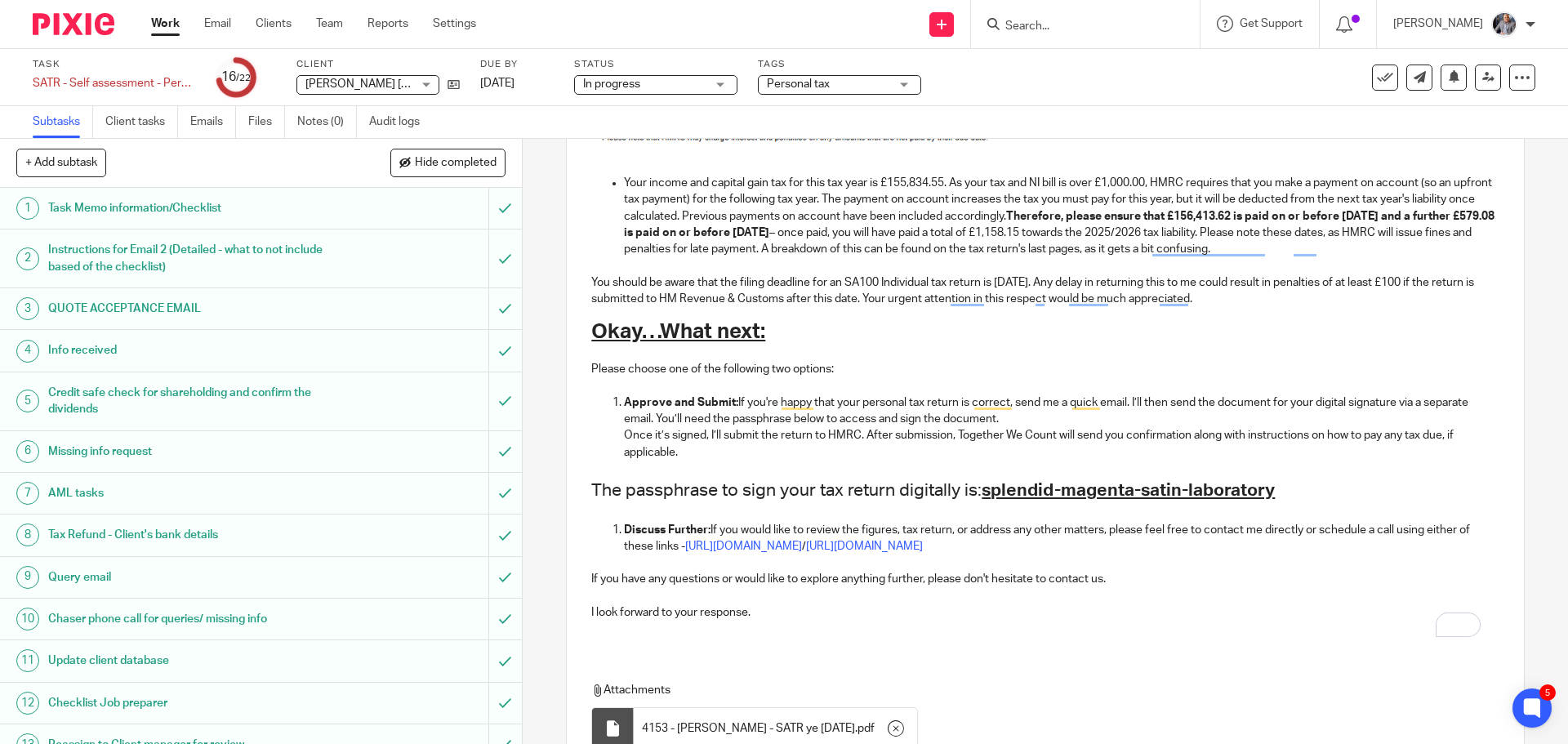
scroll to position [1043, 0]
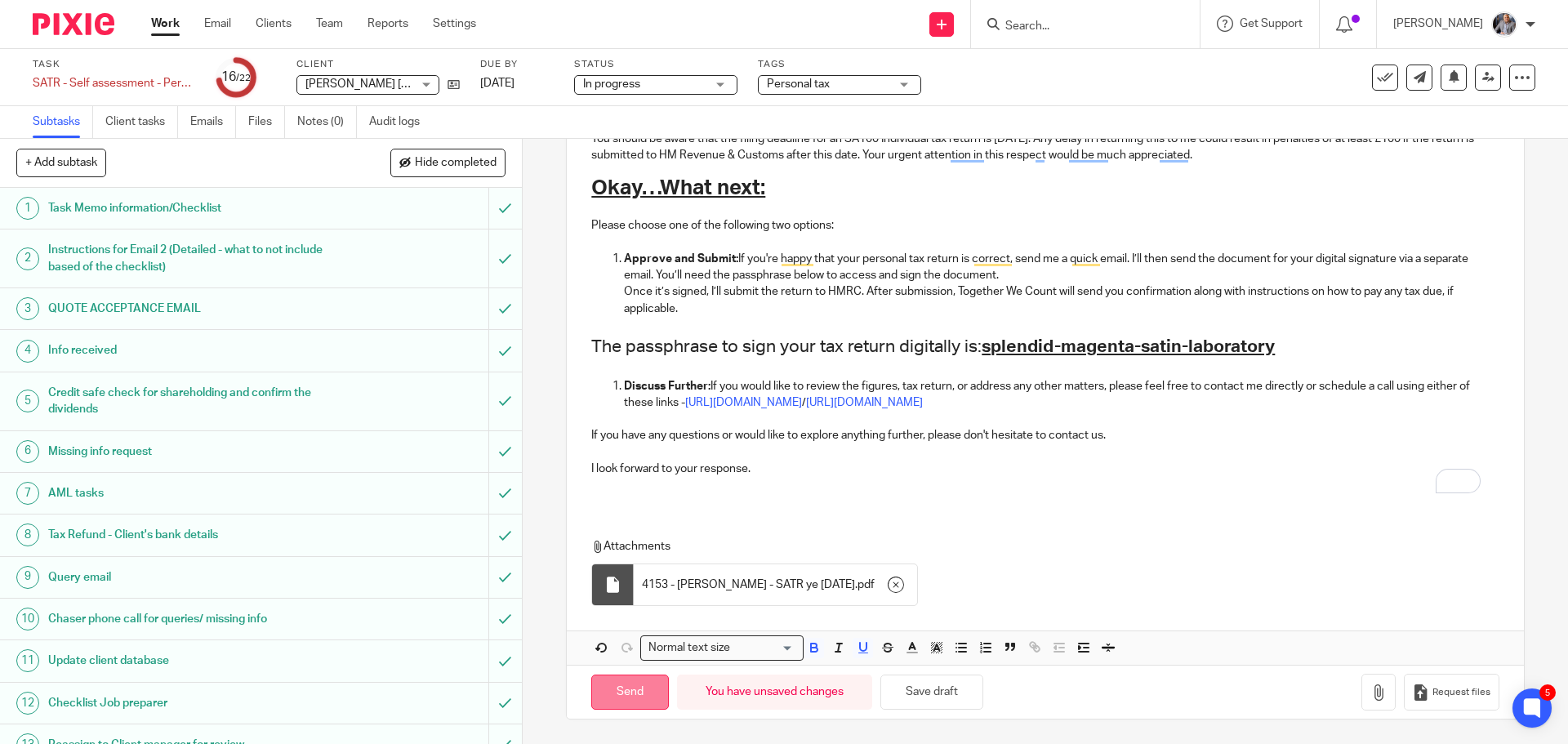
click at [643, 691] on input "Send" at bounding box center [630, 692] width 77 height 35
type input "Sent"
click at [1046, 19] on div "Message sent." at bounding box center [1168, 47] width 768 height 62
click at [1036, 26] on input "Search" at bounding box center [1077, 27] width 147 height 15
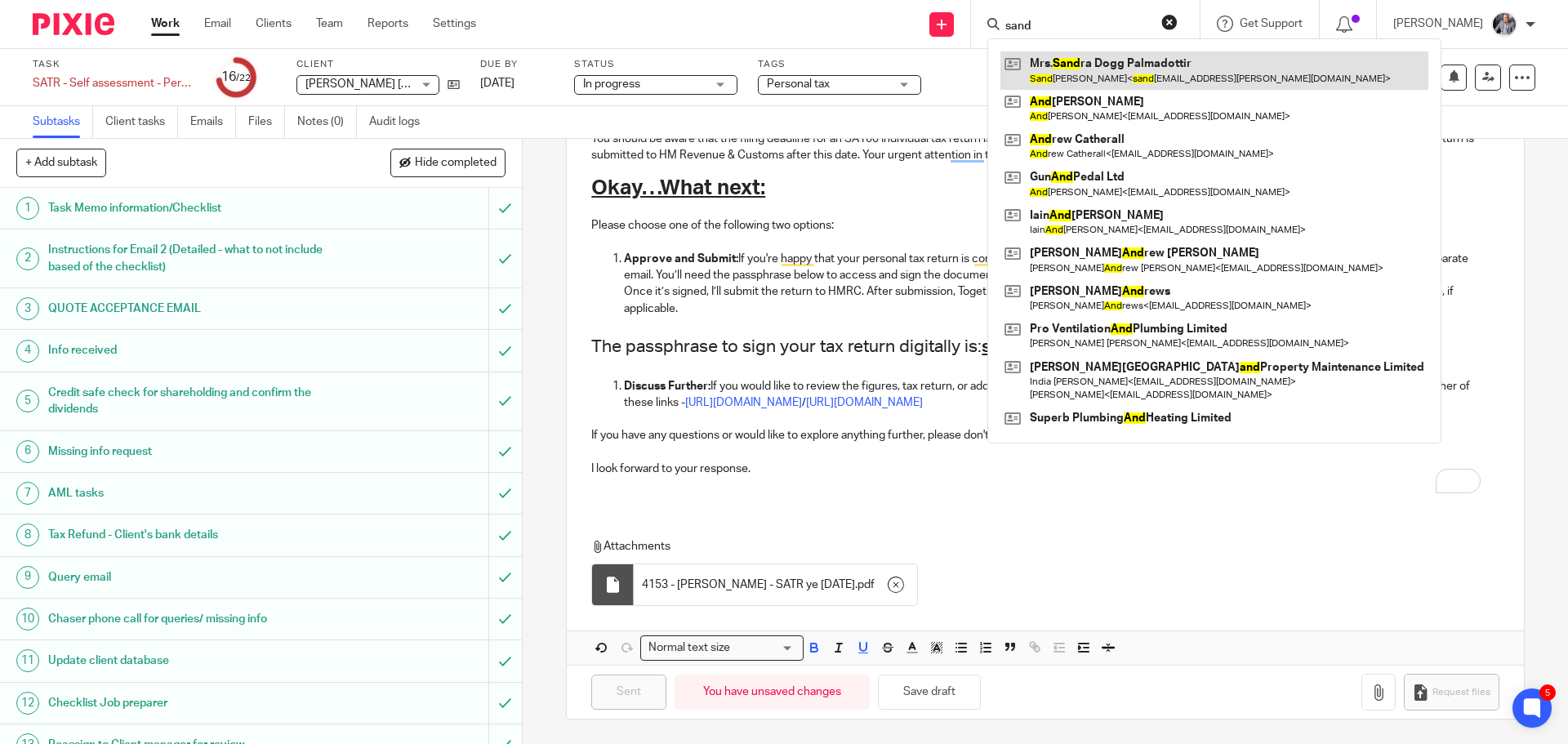
type input "sand"
click at [1077, 66] on link at bounding box center [1214, 70] width 428 height 38
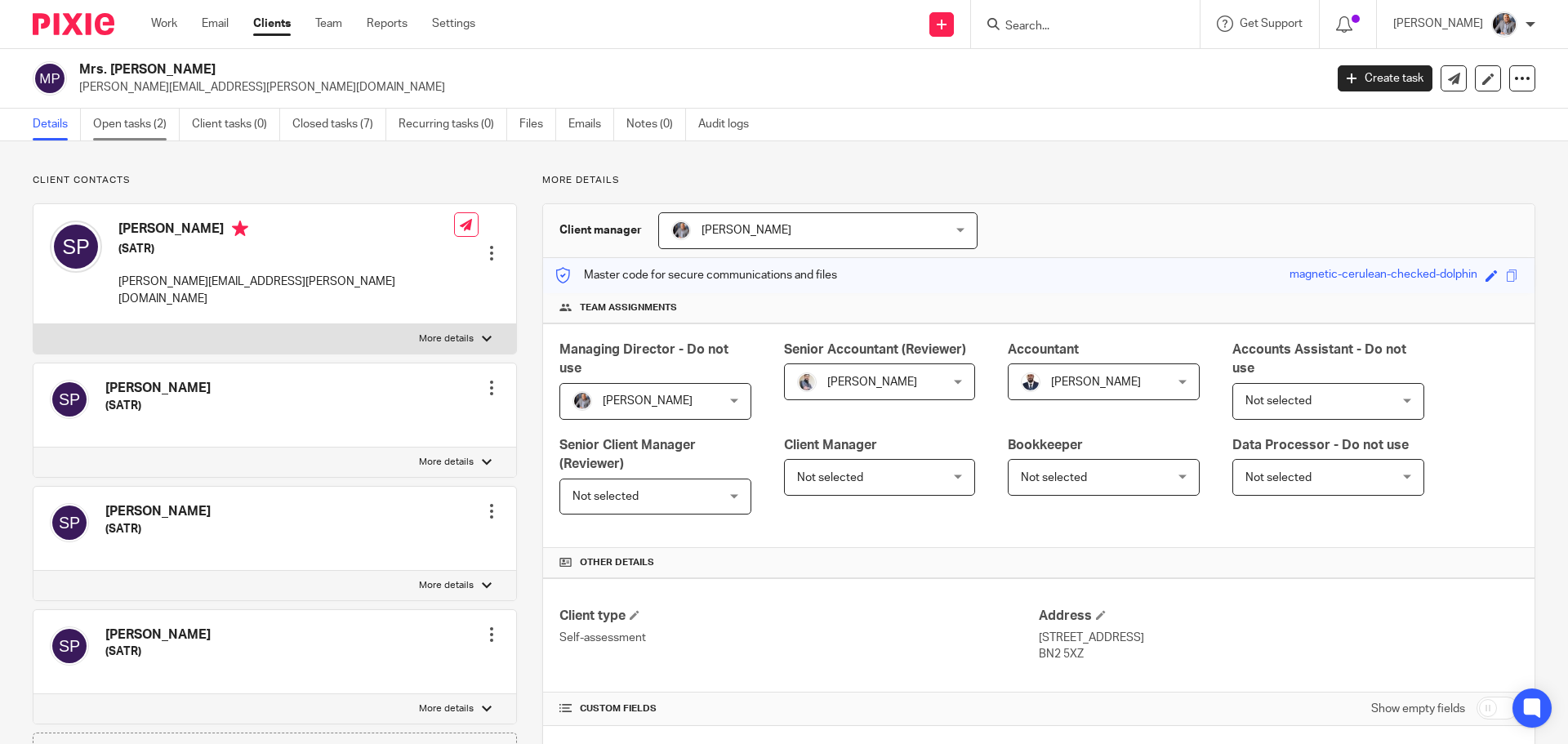
click at [112, 119] on link "Open tasks (2)" at bounding box center [136, 124] width 87 height 32
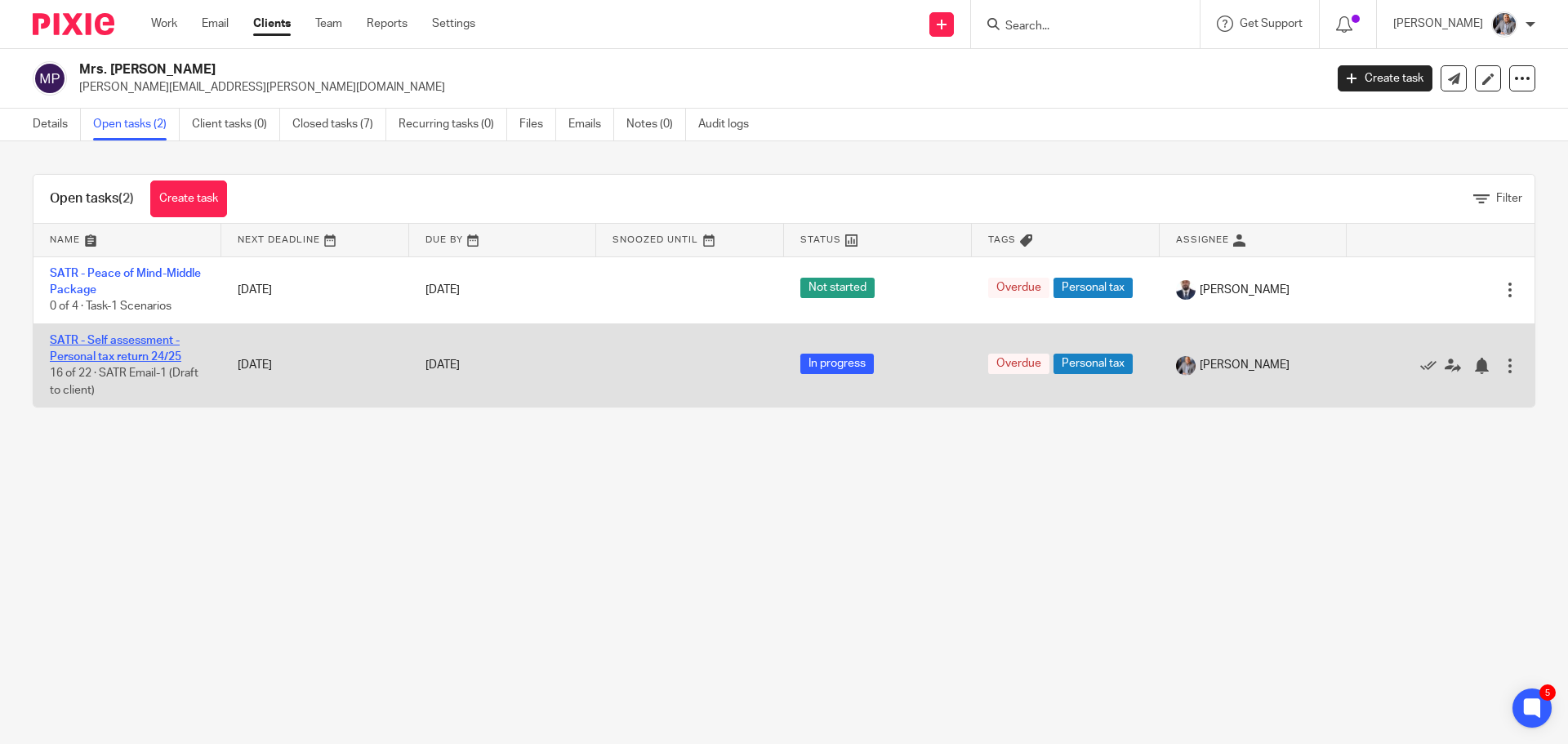
click at [110, 357] on link "SATR - Self assessment - Personal tax return 24/25" at bounding box center [115, 348] width 132 height 28
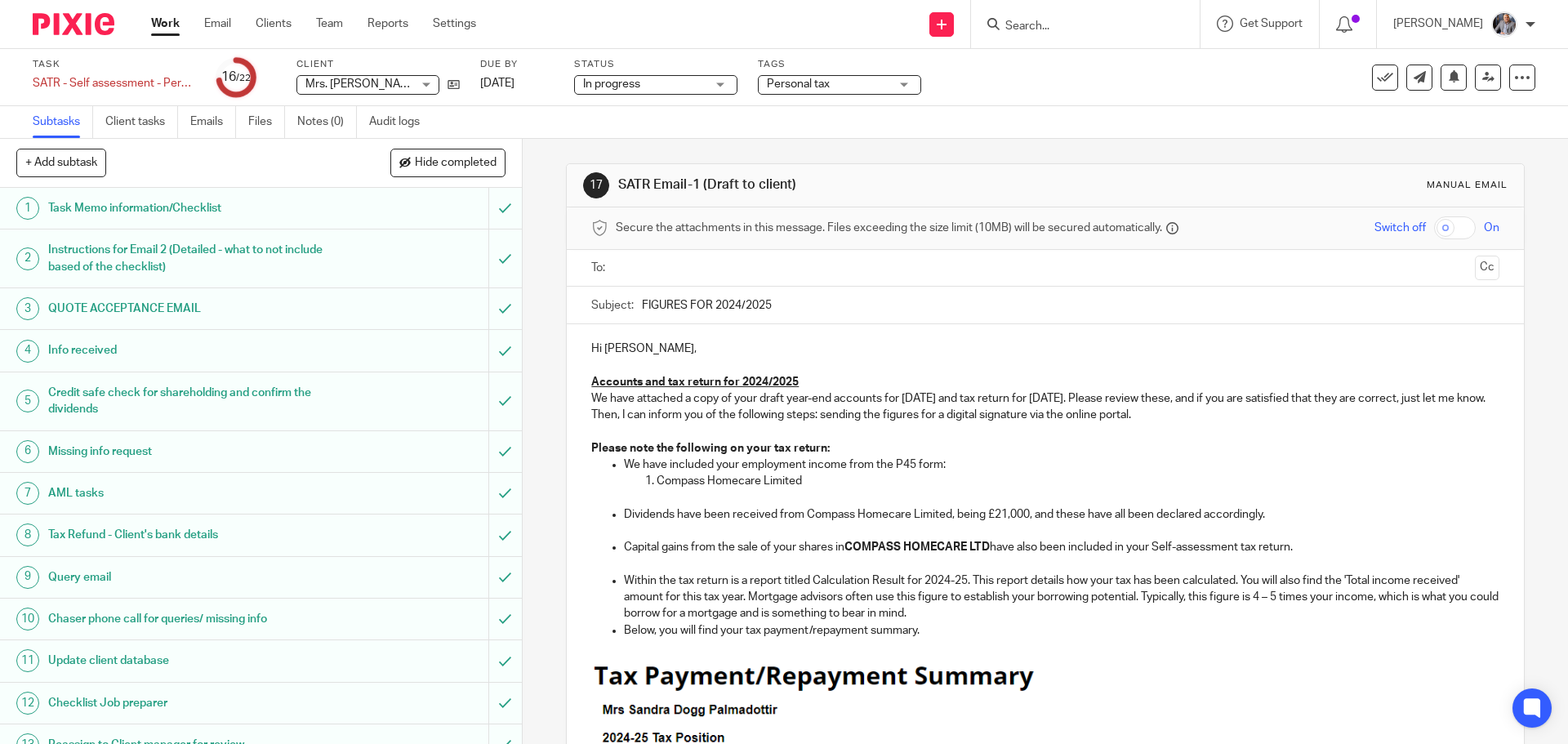
click at [669, 271] on input "text" at bounding box center [1044, 268] width 846 height 18
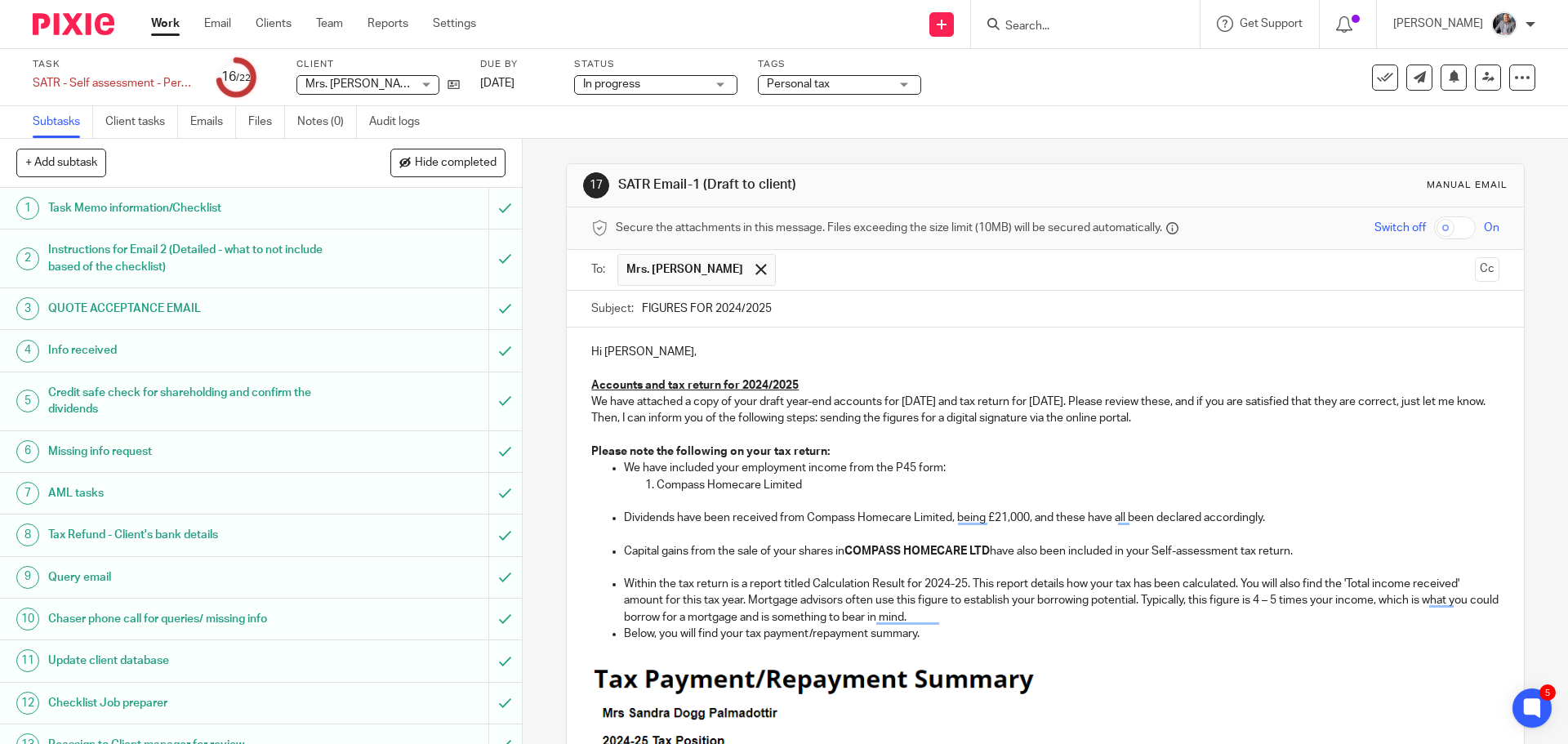
click at [853, 552] on strong "COMPASS HOMECARE LTD" at bounding box center [916, 552] width 145 height 12
drag, startPoint x: 1007, startPoint y: 555, endPoint x: 815, endPoint y: 548, distance: 192.1
click at [815, 548] on p "Capital gains from the sale of your shares in Compass Homecare LTD have also be…" at bounding box center [1061, 551] width 874 height 16
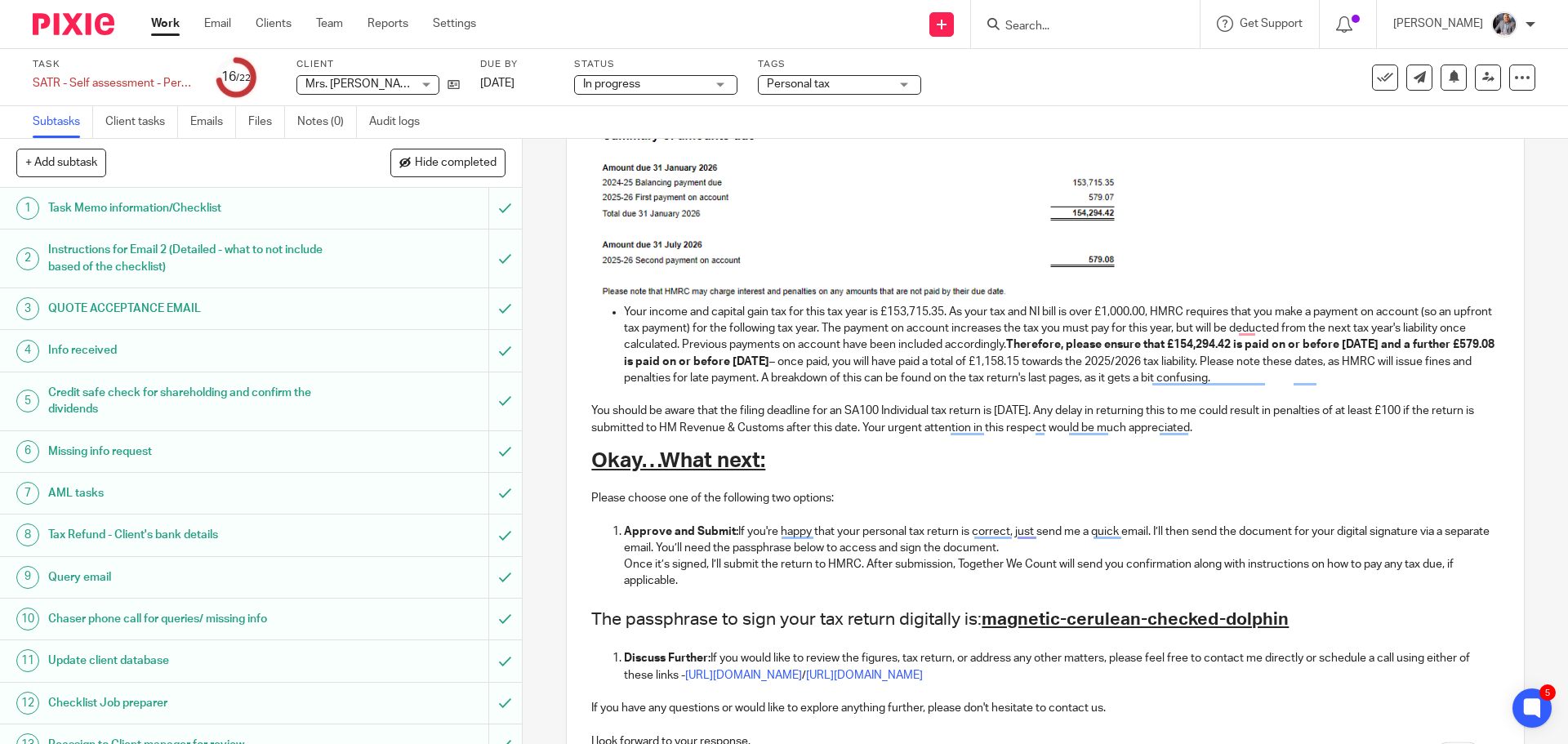
scroll to position [861, 0]
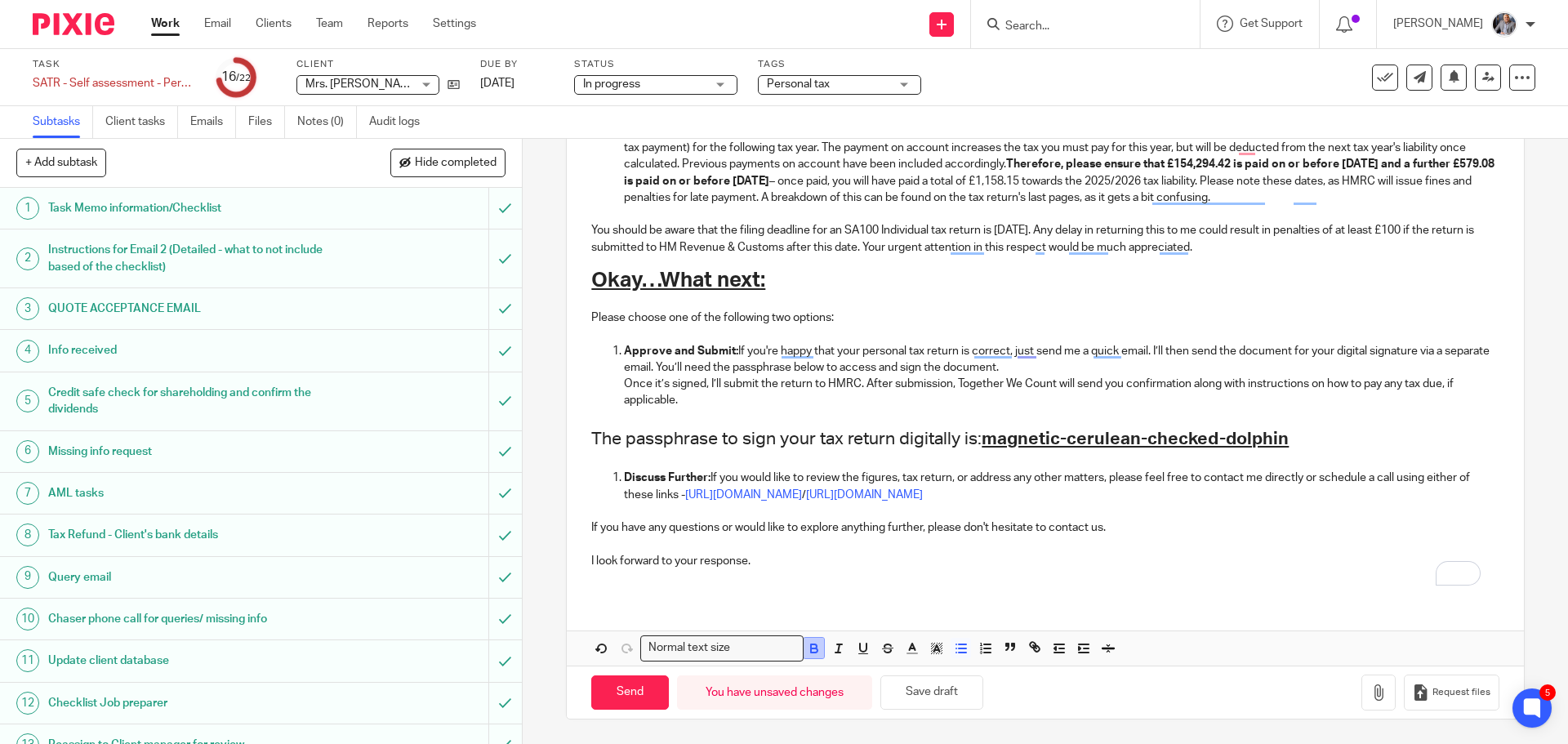
click at [812, 647] on icon "button" at bounding box center [814, 646] width 6 height 4
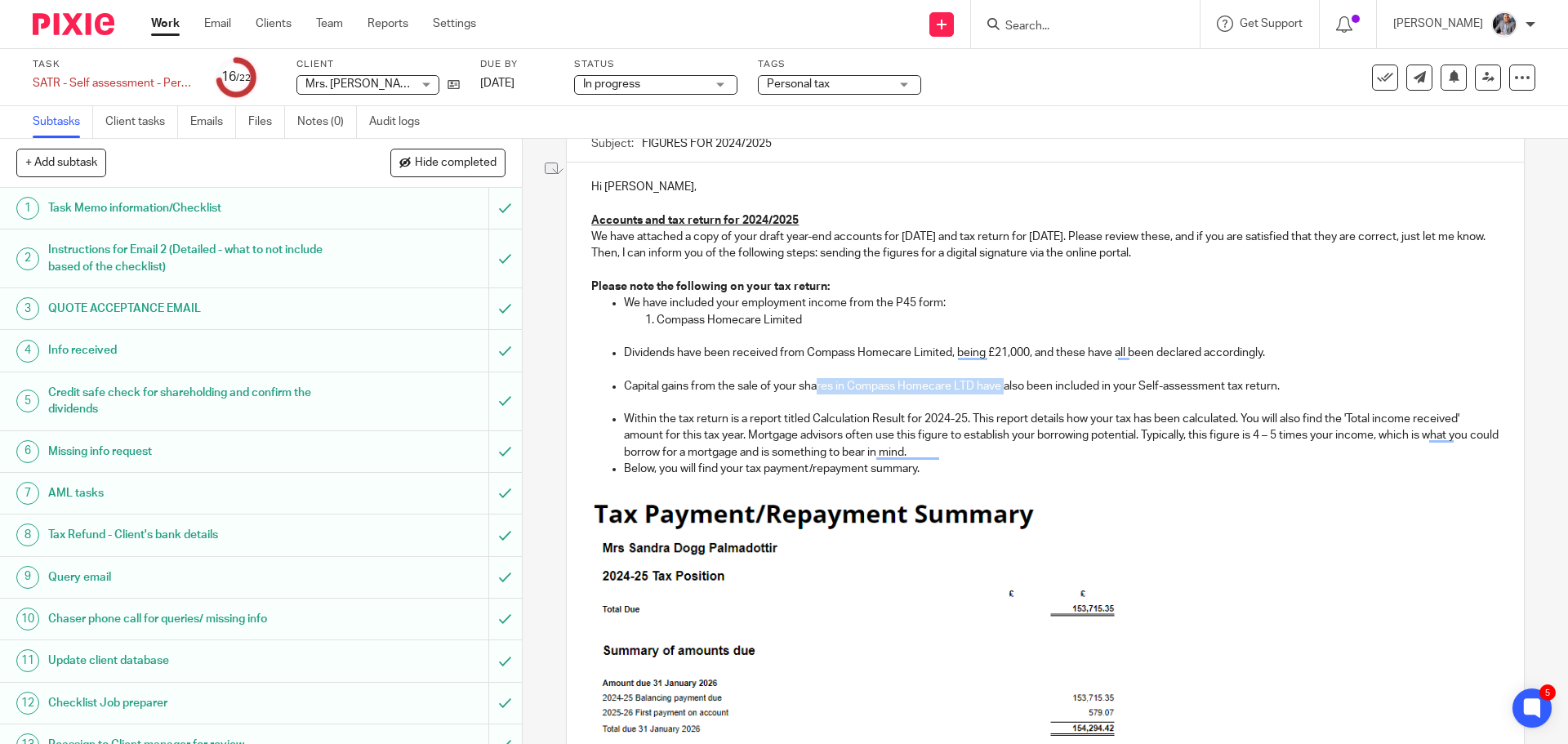
scroll to position [158, 0]
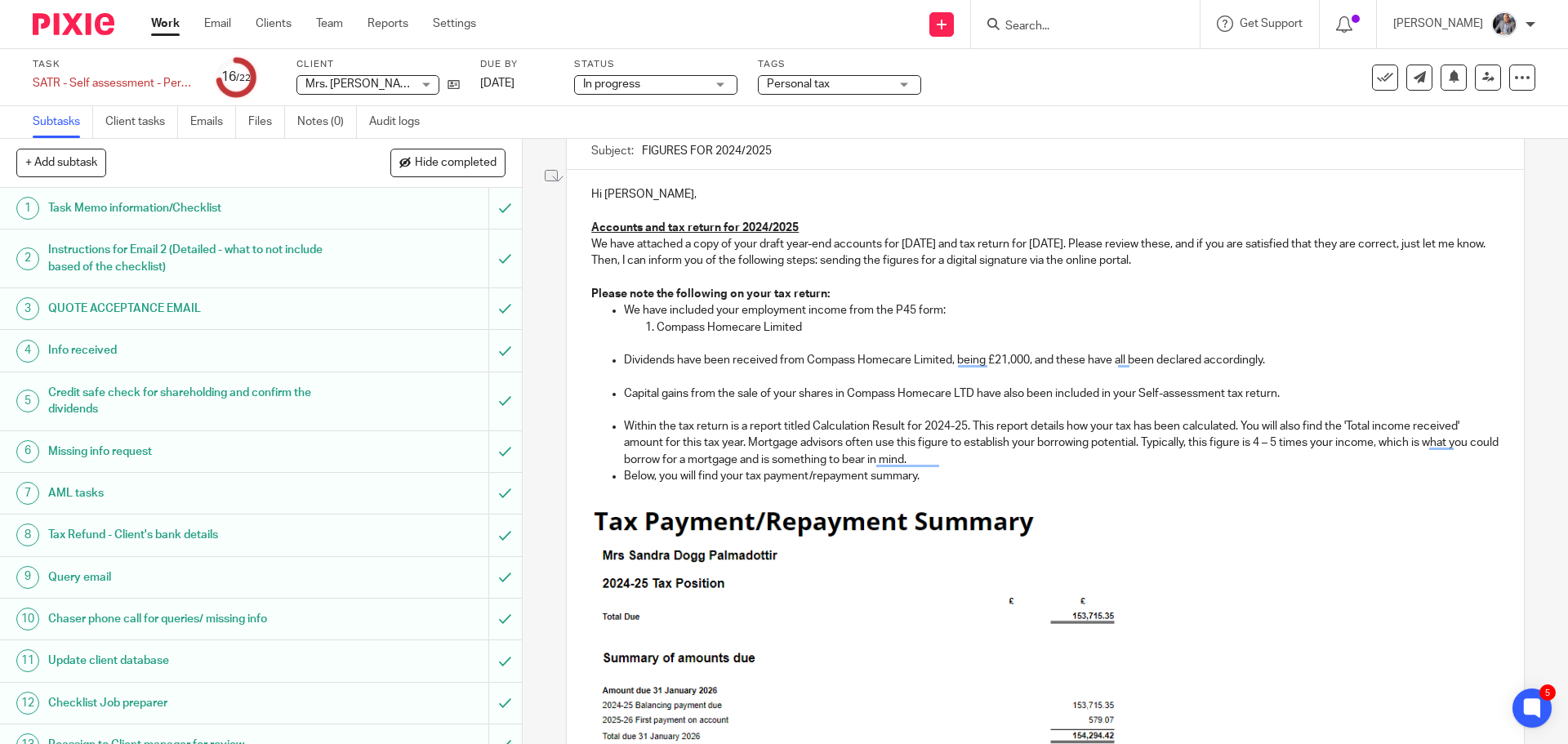
click at [839, 374] on p "To enrich screen reader interactions, please activate Accessibility in Grammarl…" at bounding box center [1061, 376] width 874 height 16
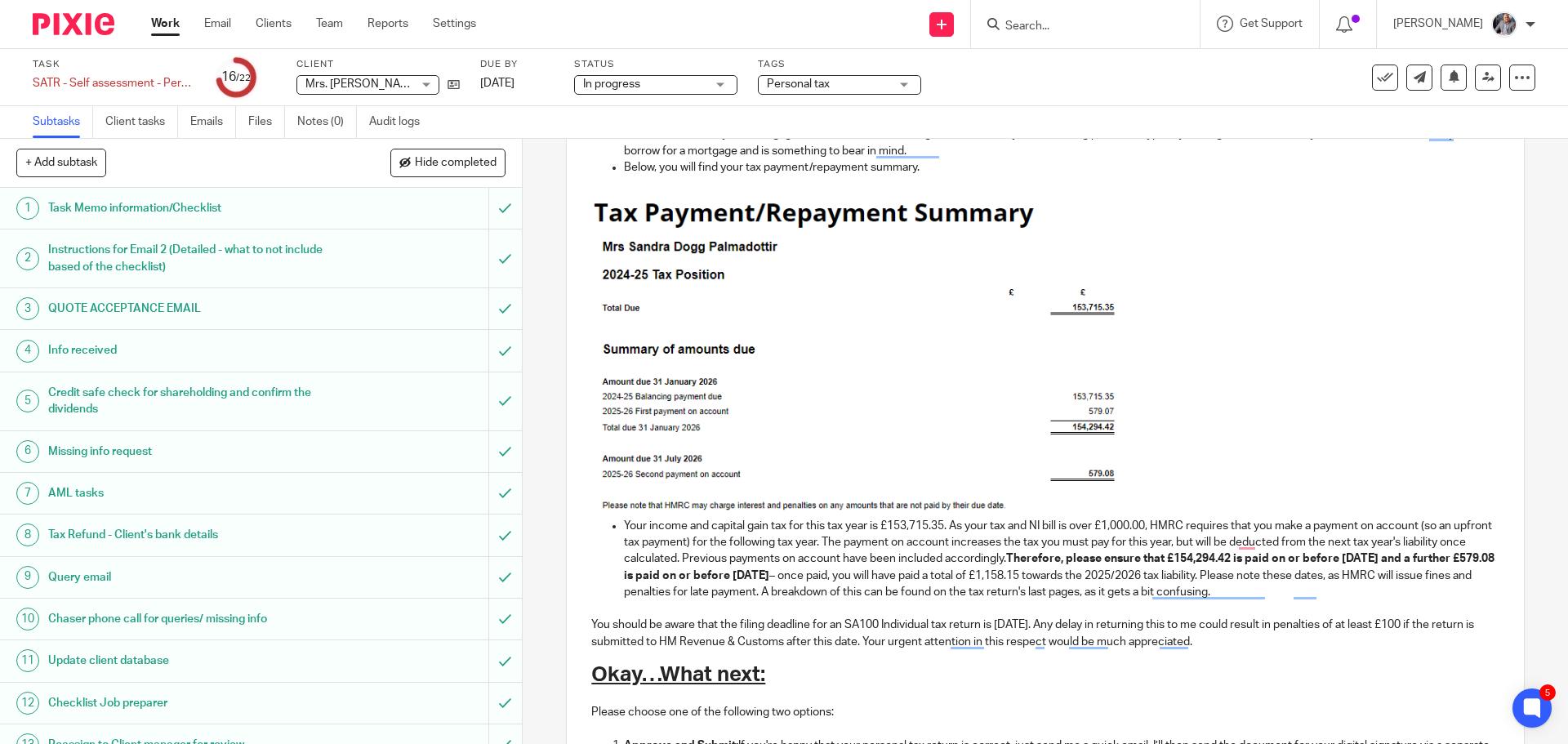
scroll to position [485, 0]
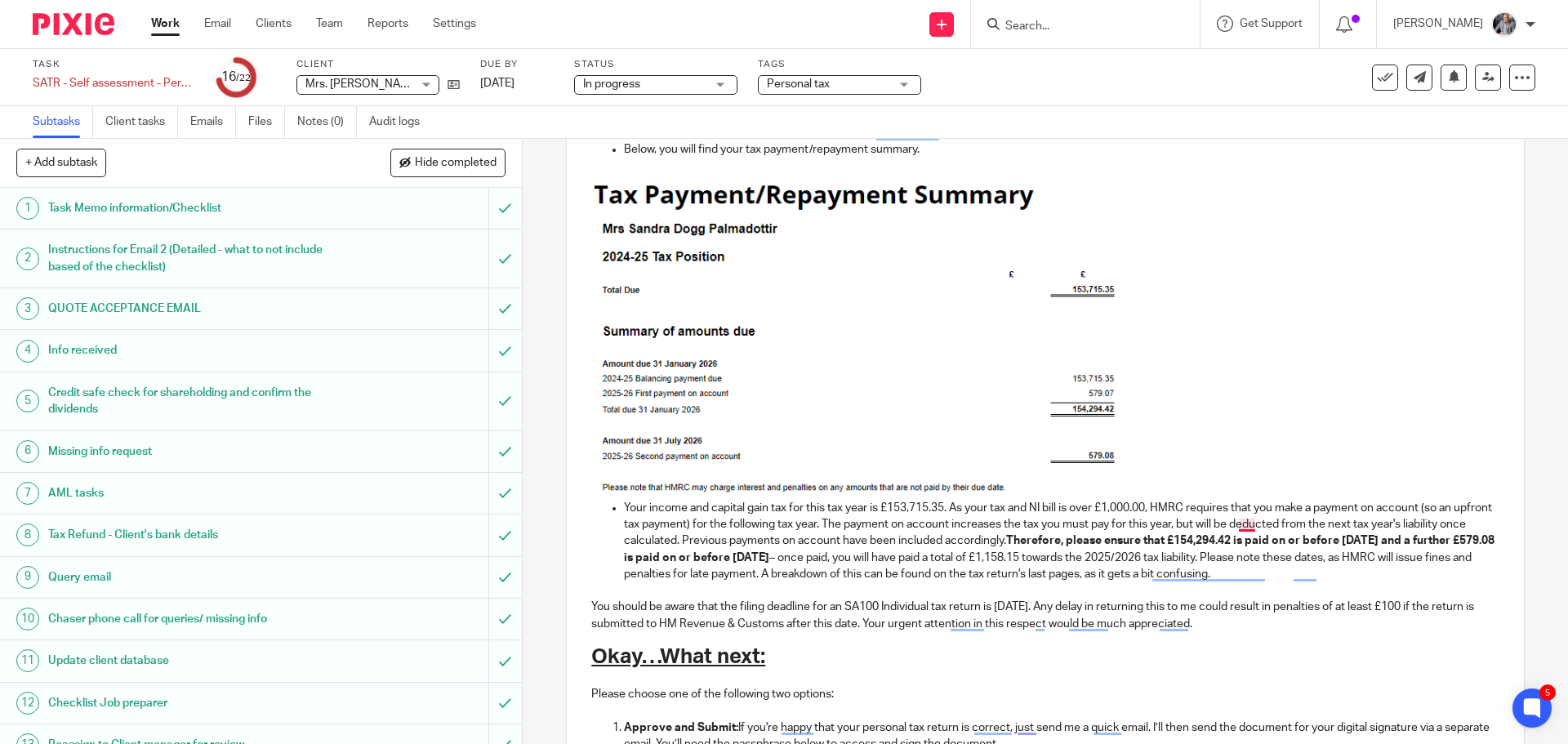
click at [1240, 523] on p "Your income and capital gain tax for this tax year is £153,715.35. As your tax …" at bounding box center [1061, 541] width 874 height 82
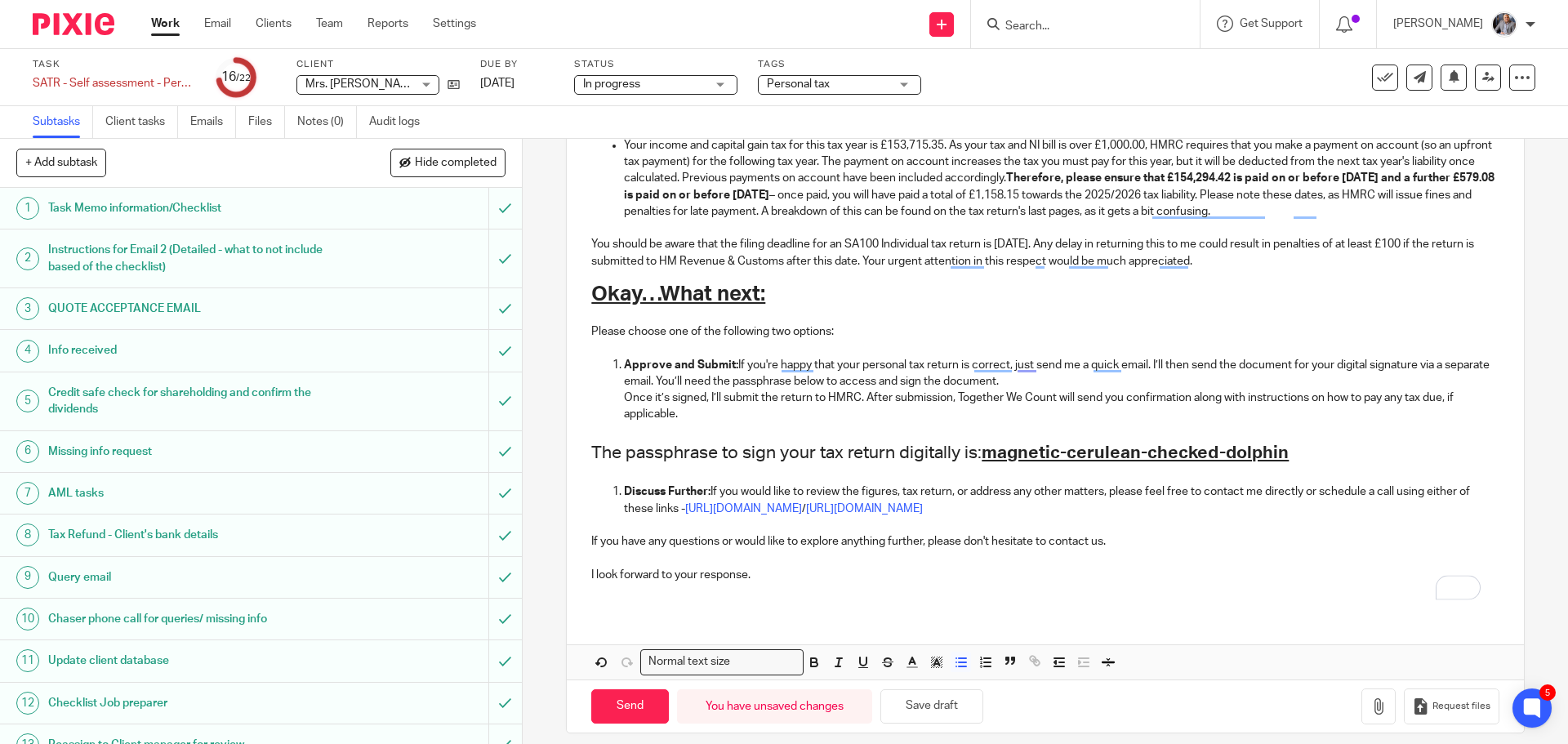
scroll to position [861, 0]
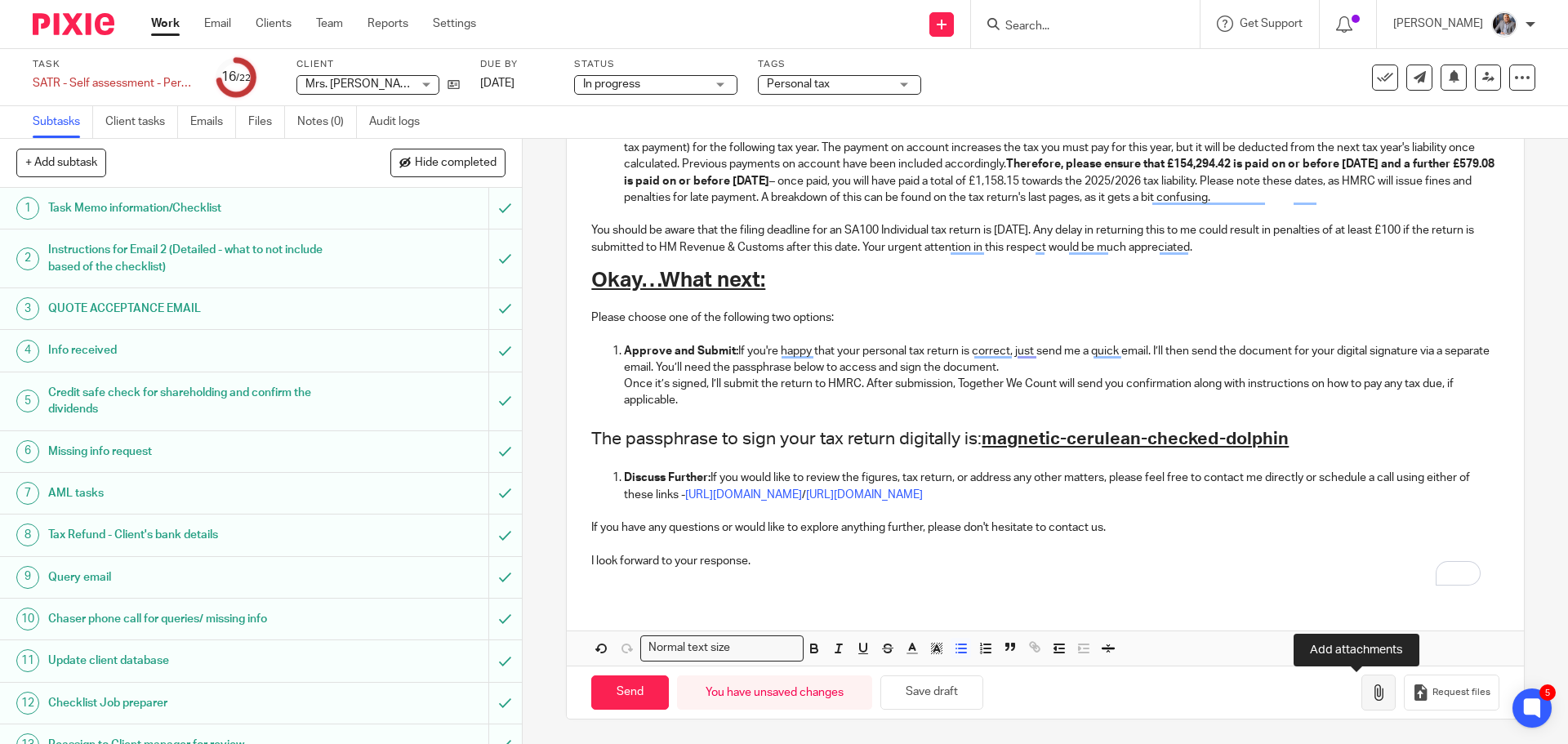
click at [1371, 690] on icon "button" at bounding box center [1378, 692] width 16 height 16
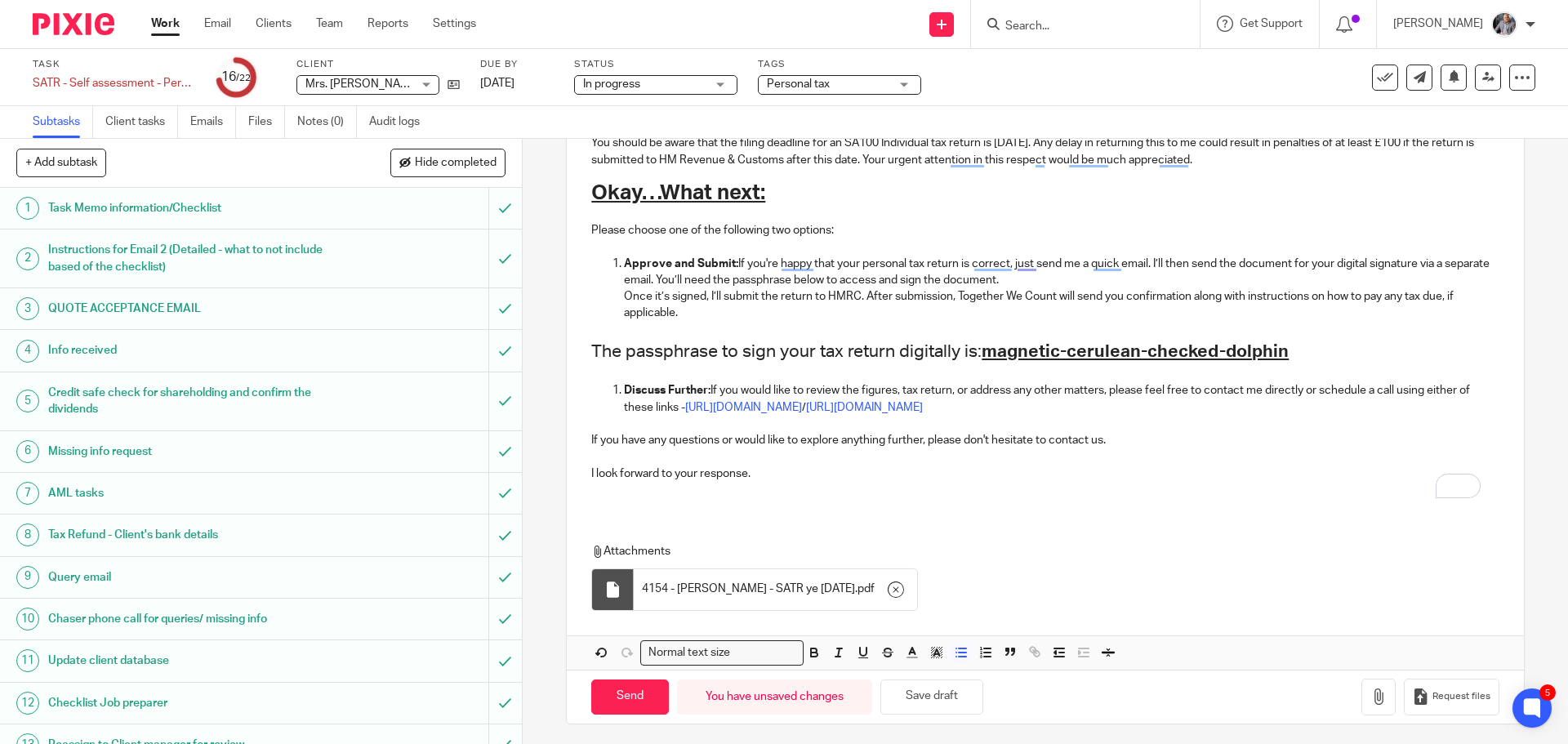
scroll to position [953, 0]
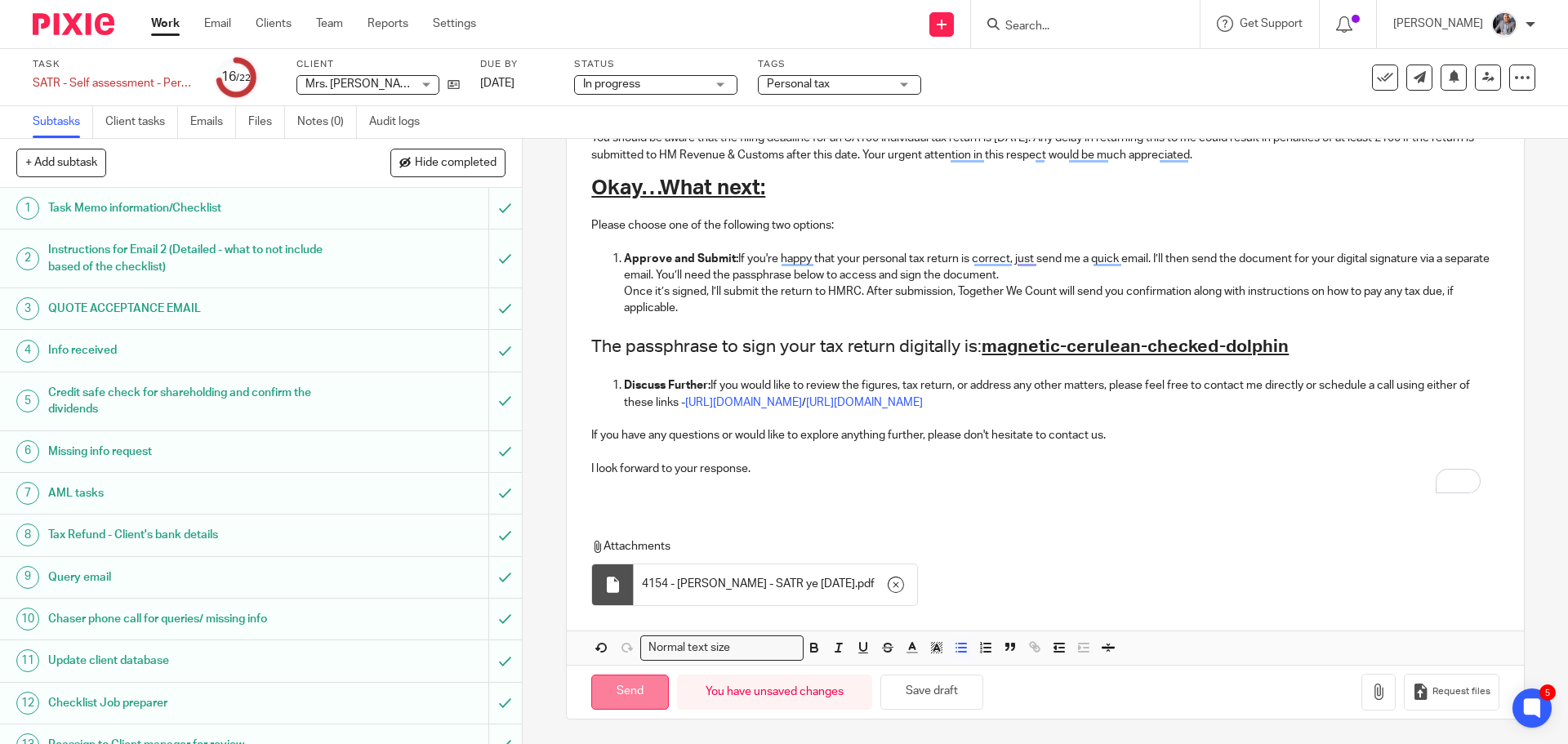
click at [624, 688] on input "Send" at bounding box center [630, 692] width 77 height 35
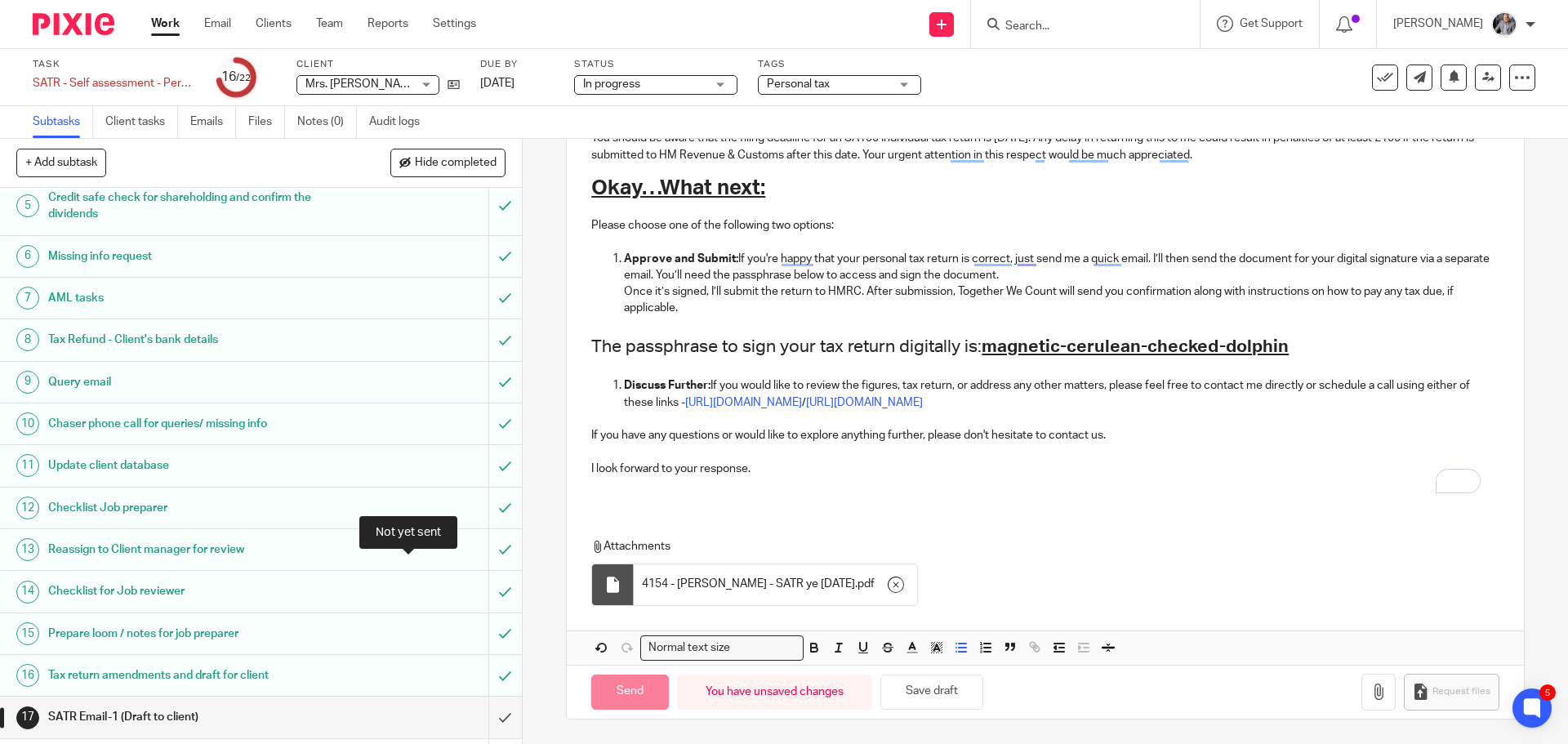
scroll to position [432, 0]
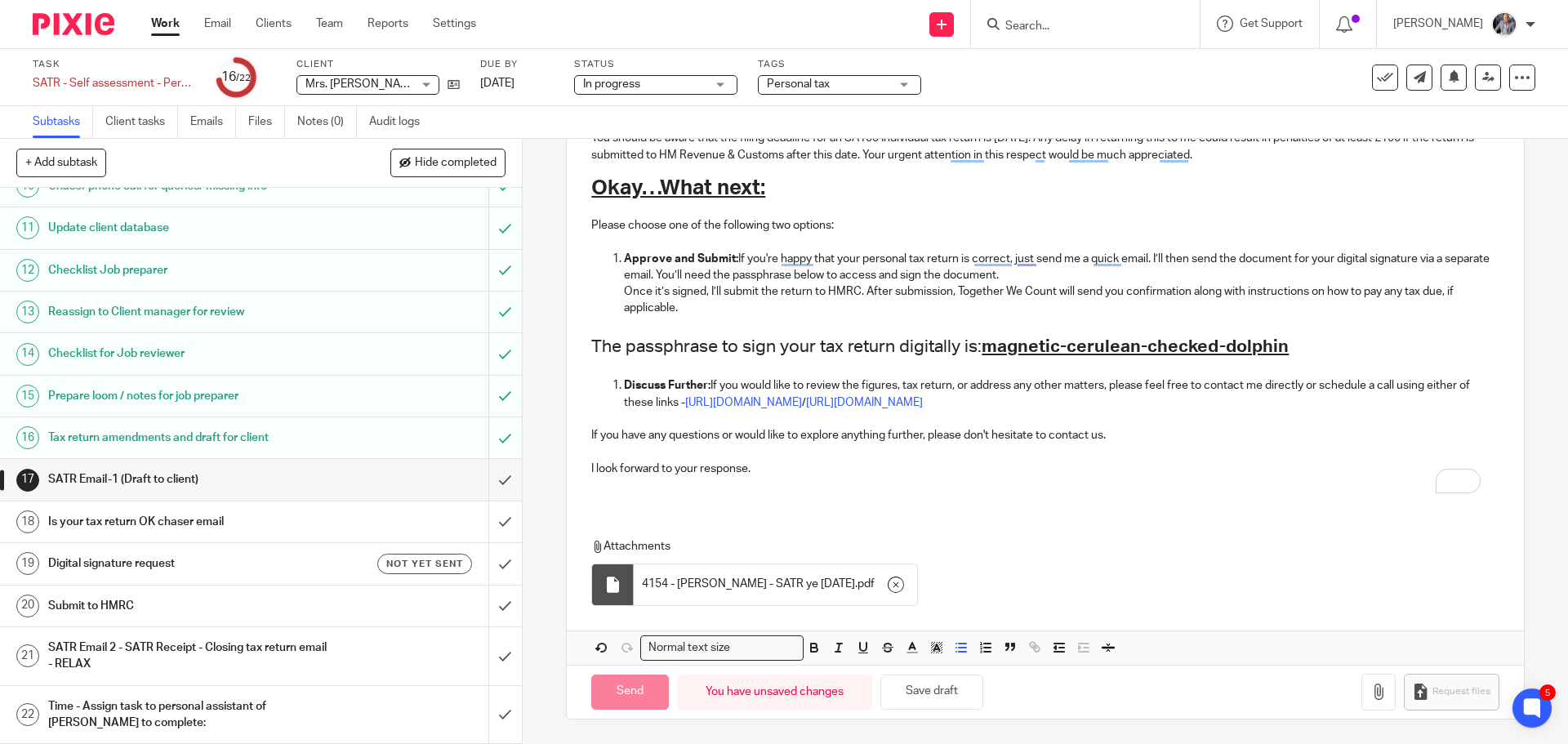
type input "Sent"
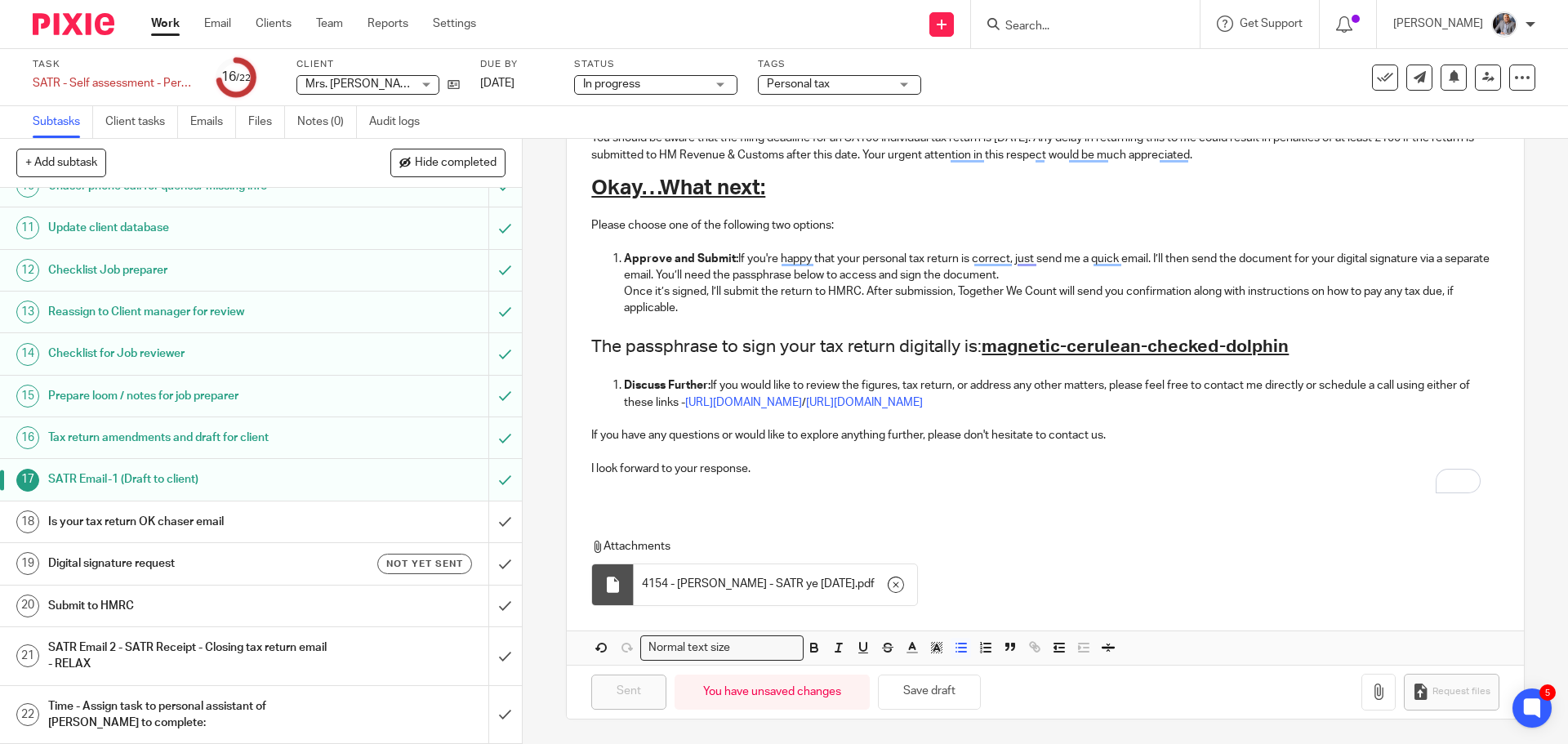
click at [1042, 34] on input "Search" at bounding box center [1077, 27] width 147 height 15
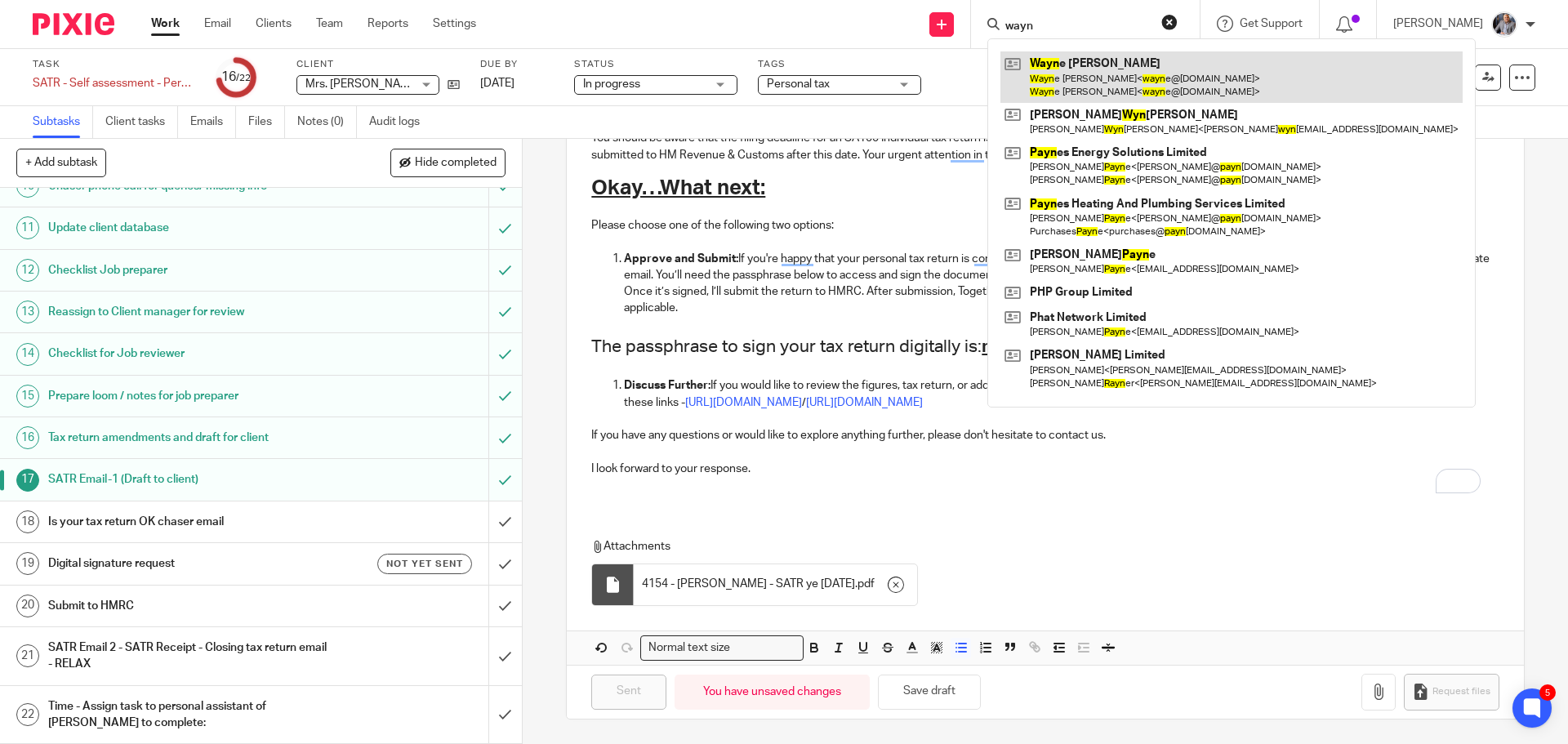
type input "wayn"
click at [1106, 77] on link at bounding box center [1231, 76] width 462 height 50
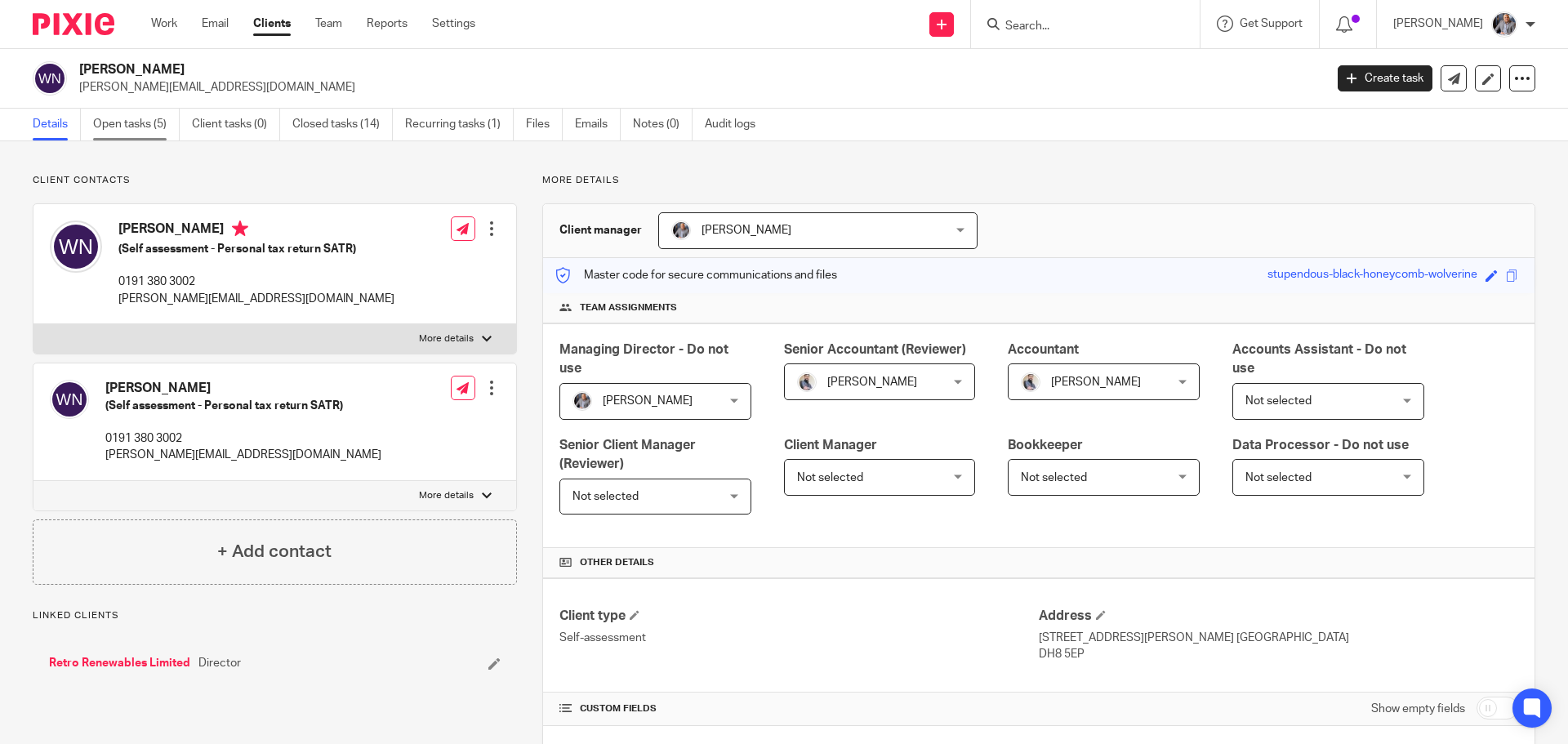
click at [118, 126] on link "Open tasks (5)" at bounding box center [136, 124] width 87 height 32
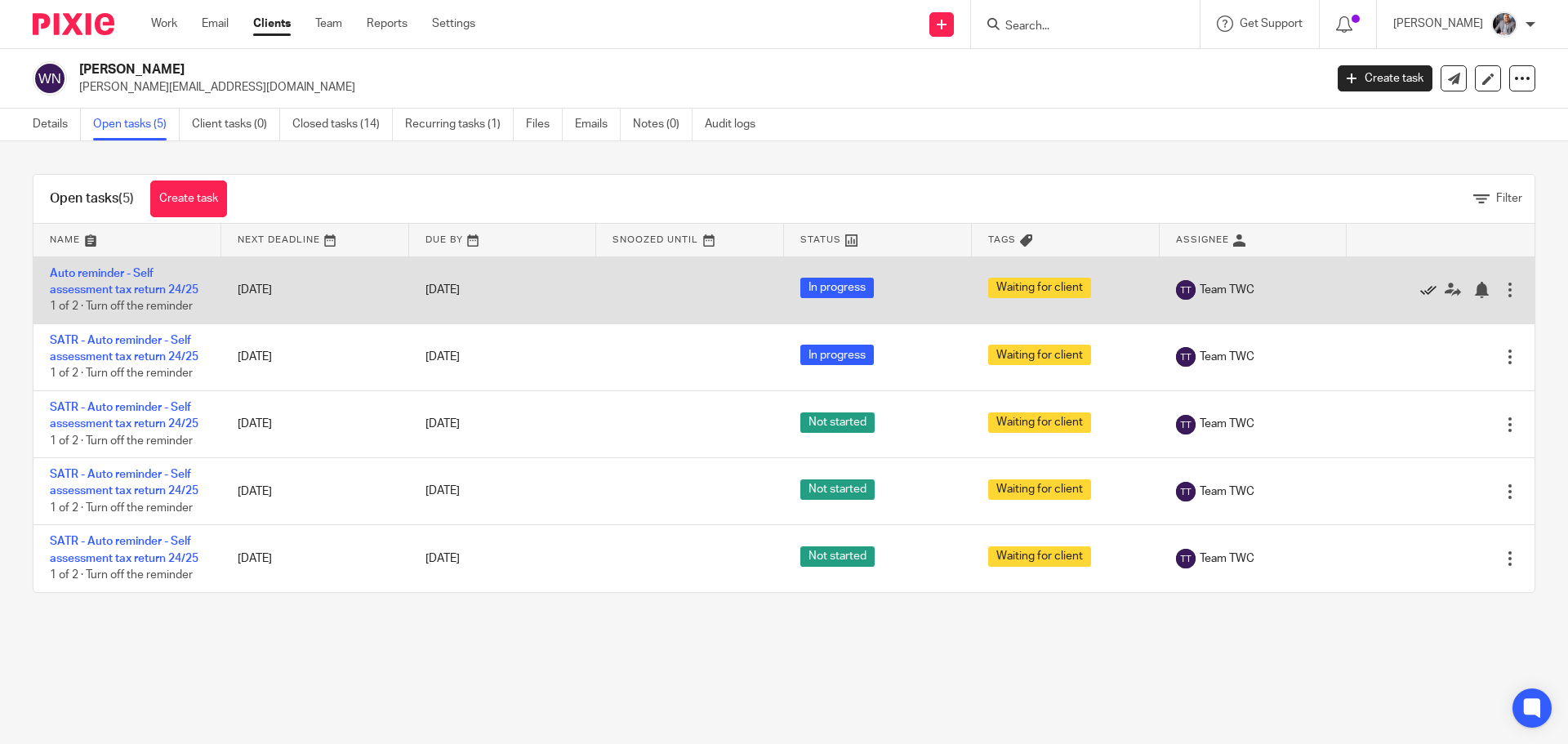
click at [1420, 290] on icon at bounding box center [1428, 289] width 16 height 16
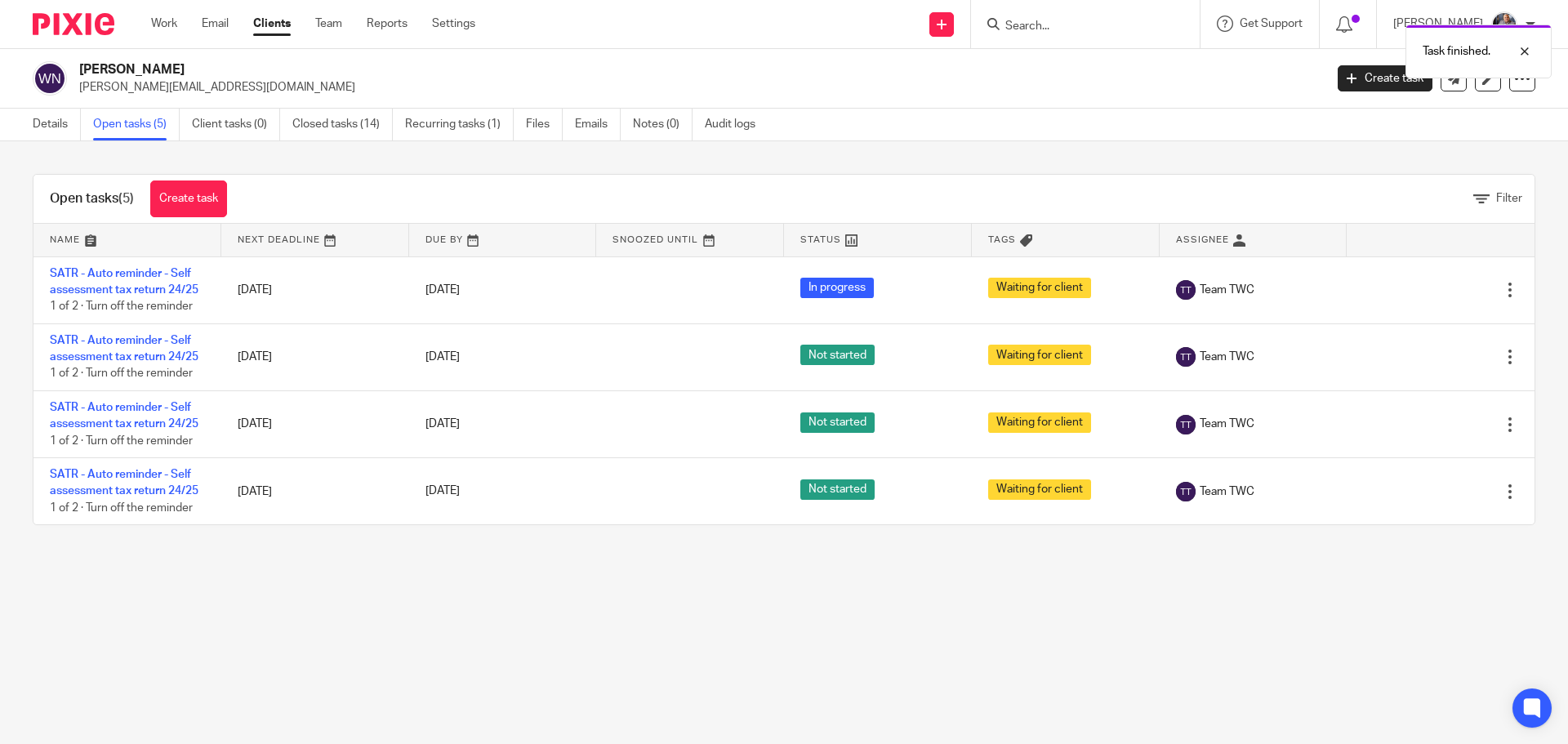
click at [1420, 290] on icon at bounding box center [1428, 289] width 16 height 16
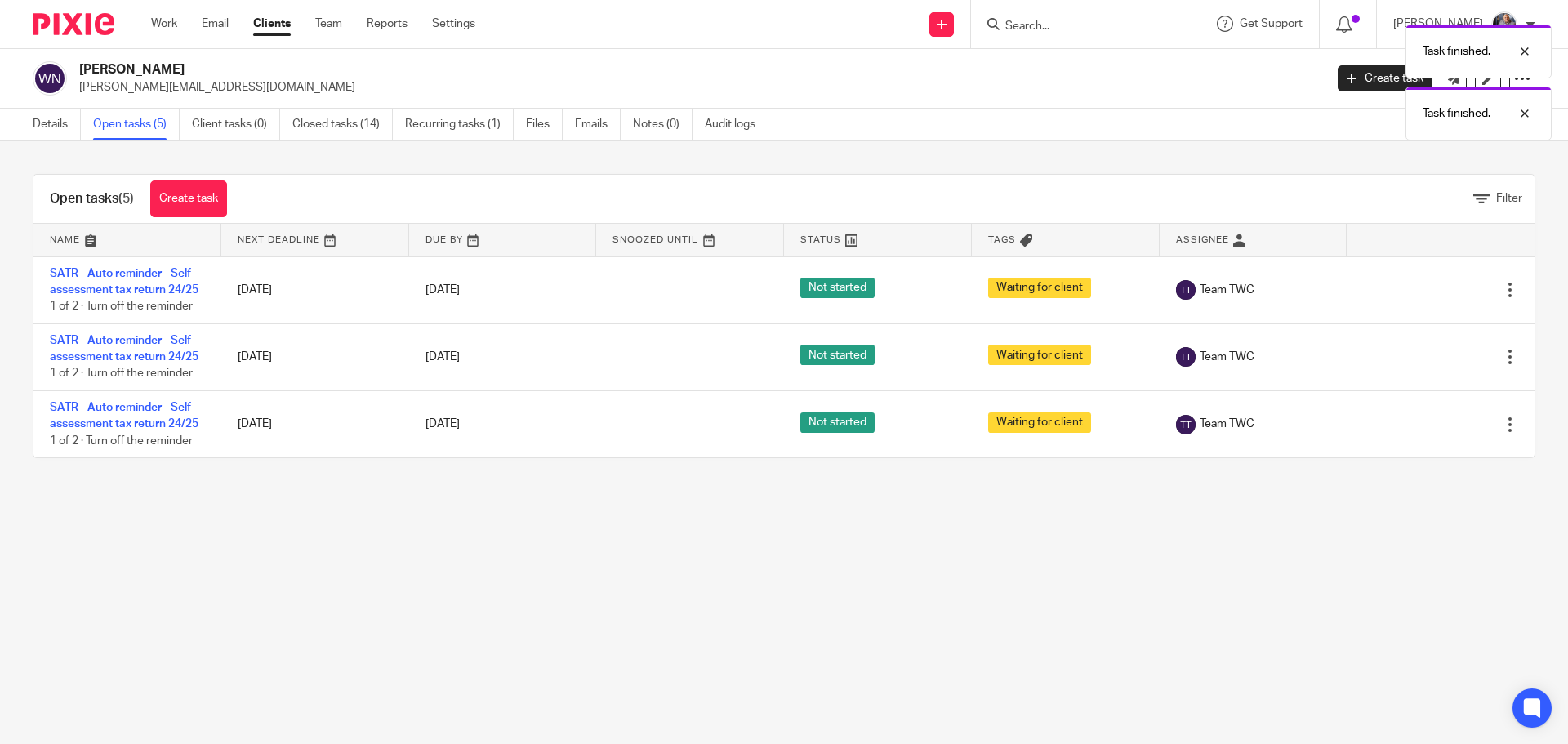
click at [1420, 290] on icon at bounding box center [1428, 289] width 16 height 16
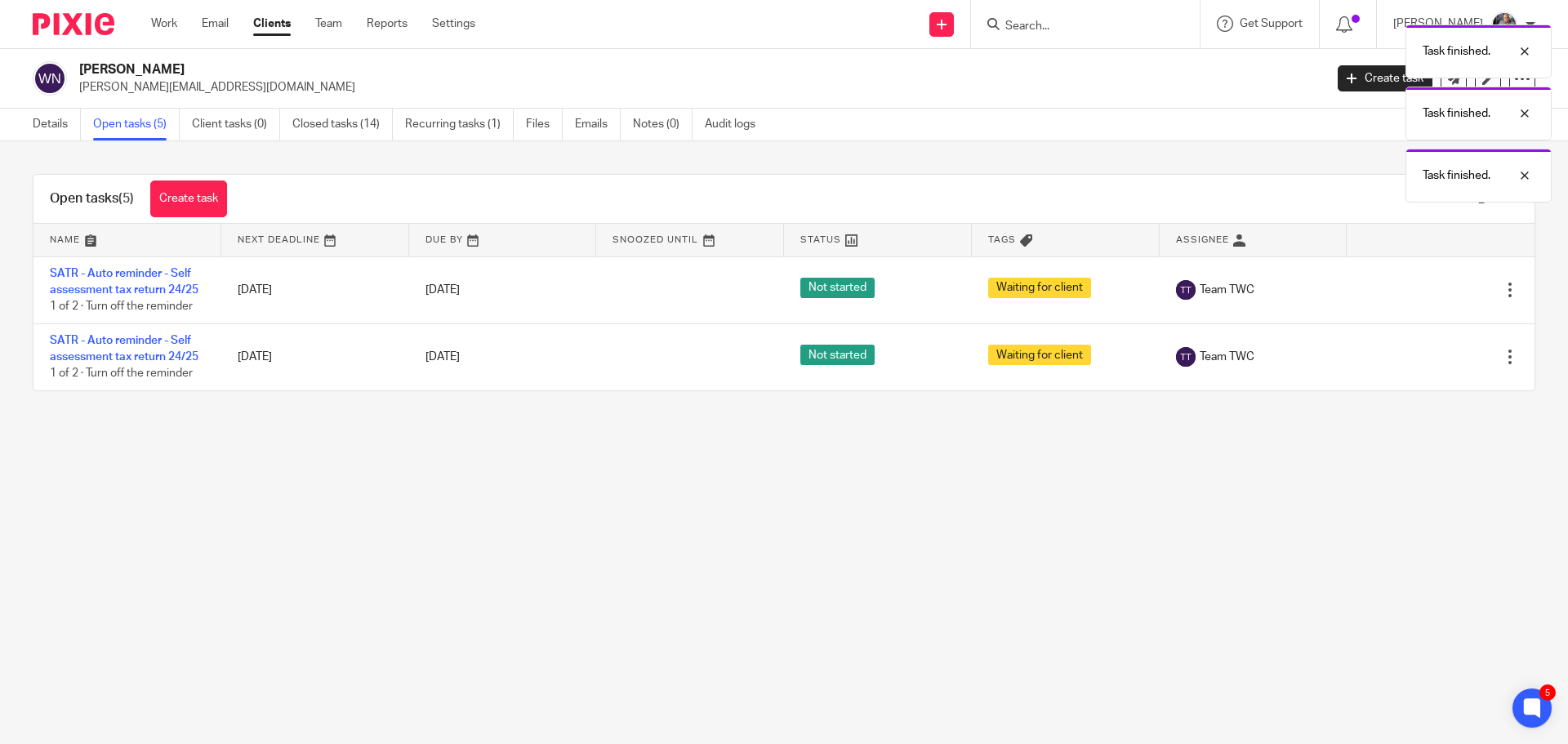
click at [1420, 290] on icon at bounding box center [1428, 289] width 16 height 16
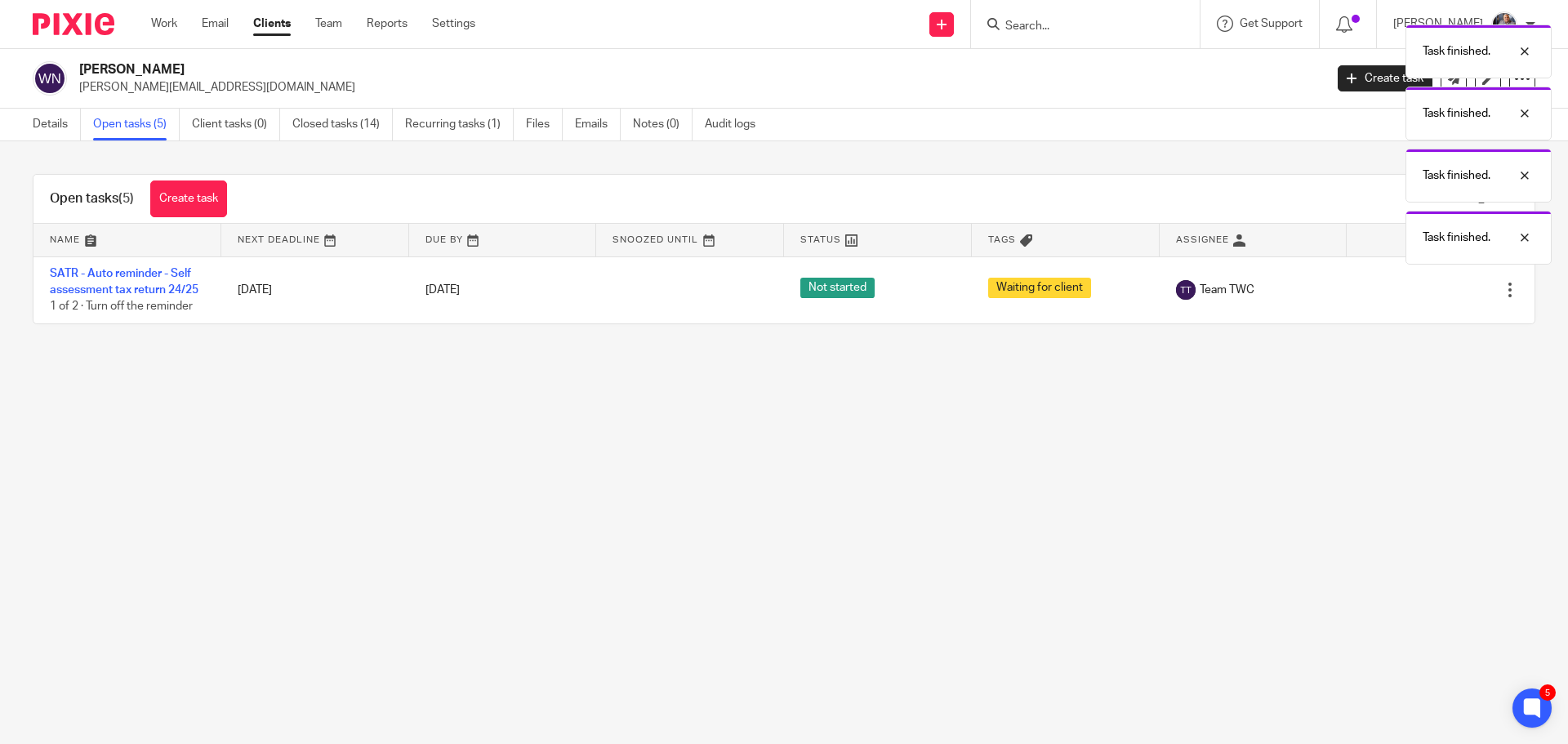
click at [1420, 290] on icon at bounding box center [1428, 289] width 16 height 16
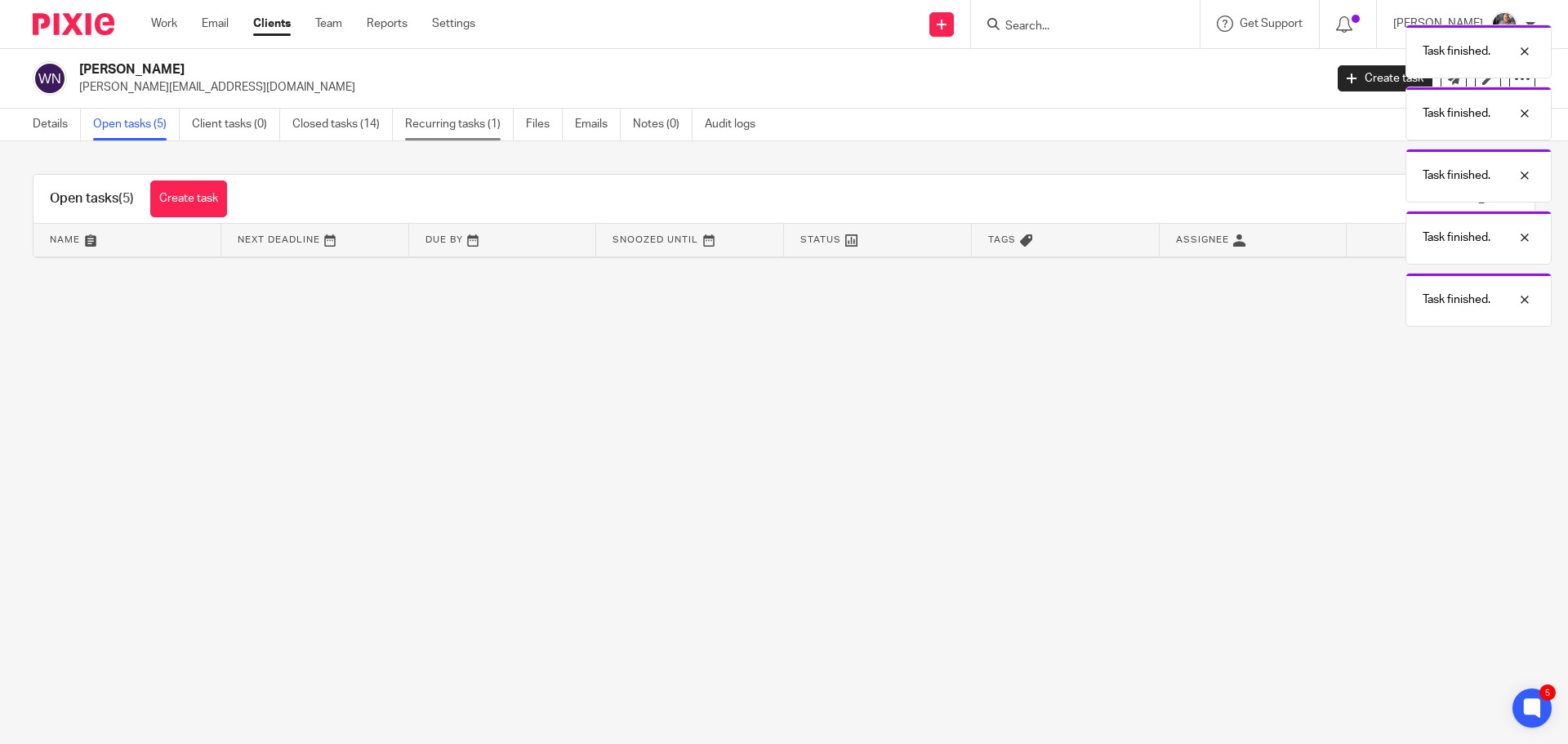
click at [430, 123] on link "Recurring tasks (1)" at bounding box center [459, 124] width 108 height 32
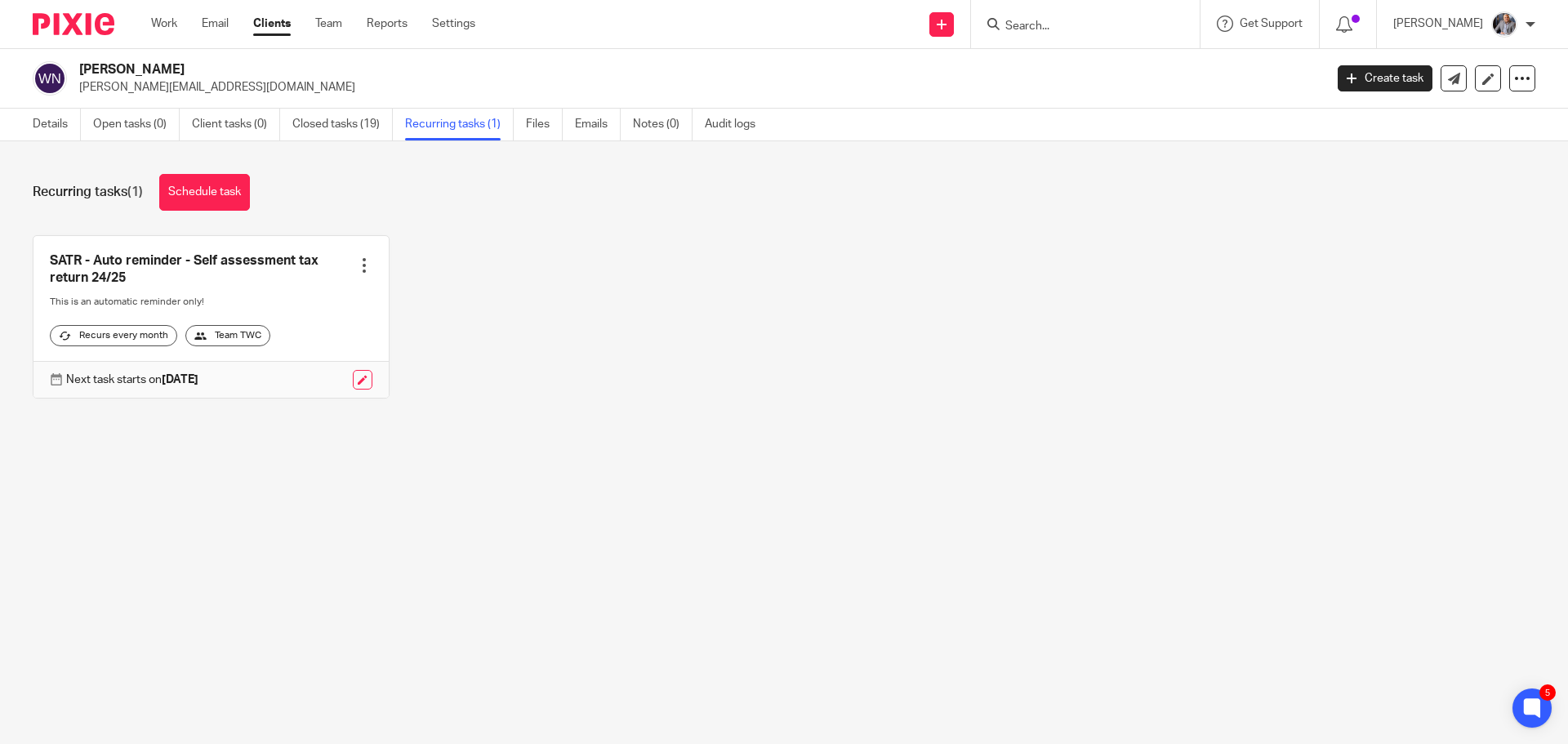
click at [356, 266] on div at bounding box center [364, 265] width 16 height 16
click at [321, 364] on span "Cancel schedule" at bounding box center [297, 369] width 86 height 12
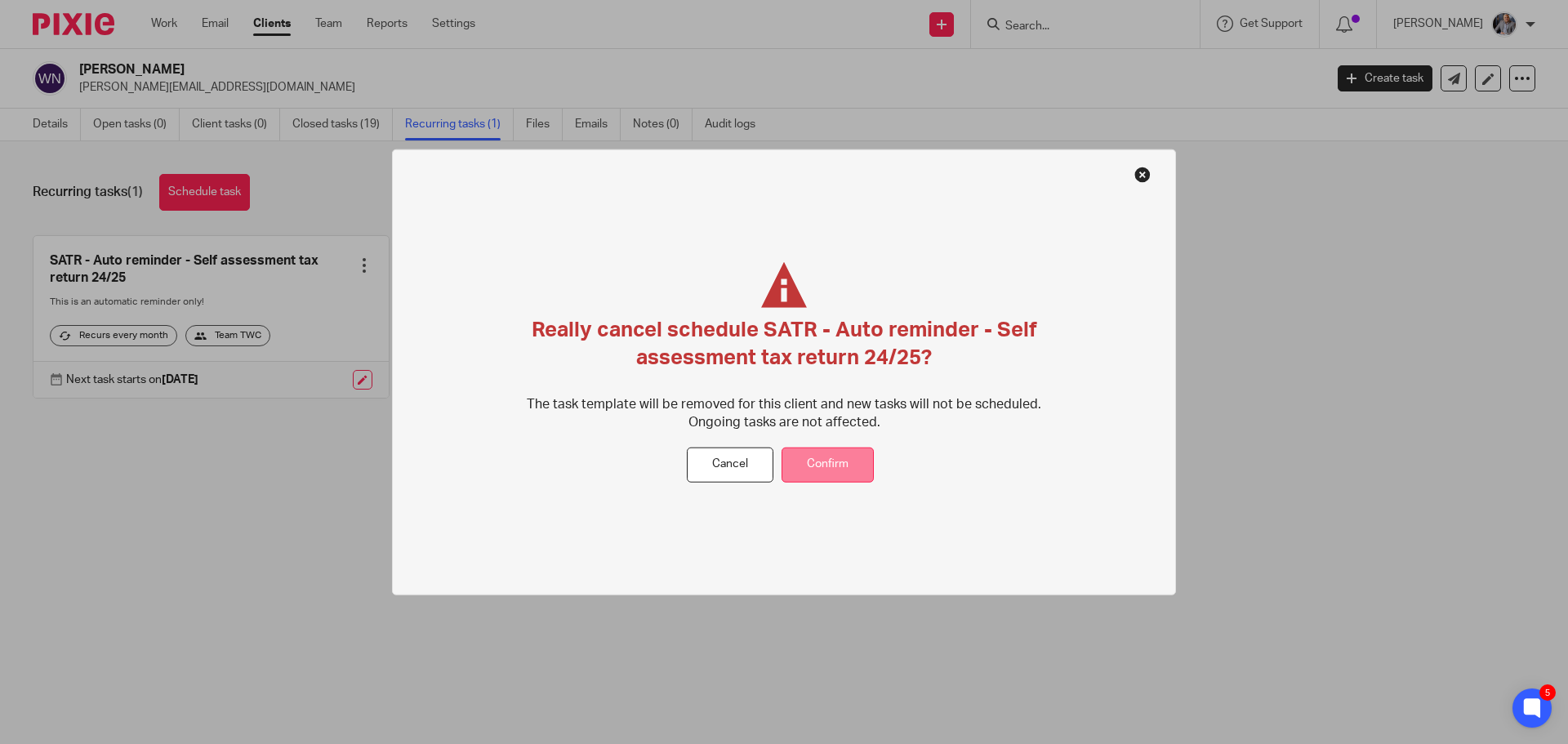
click at [812, 458] on button "Confirm" at bounding box center [828, 465] width 92 height 35
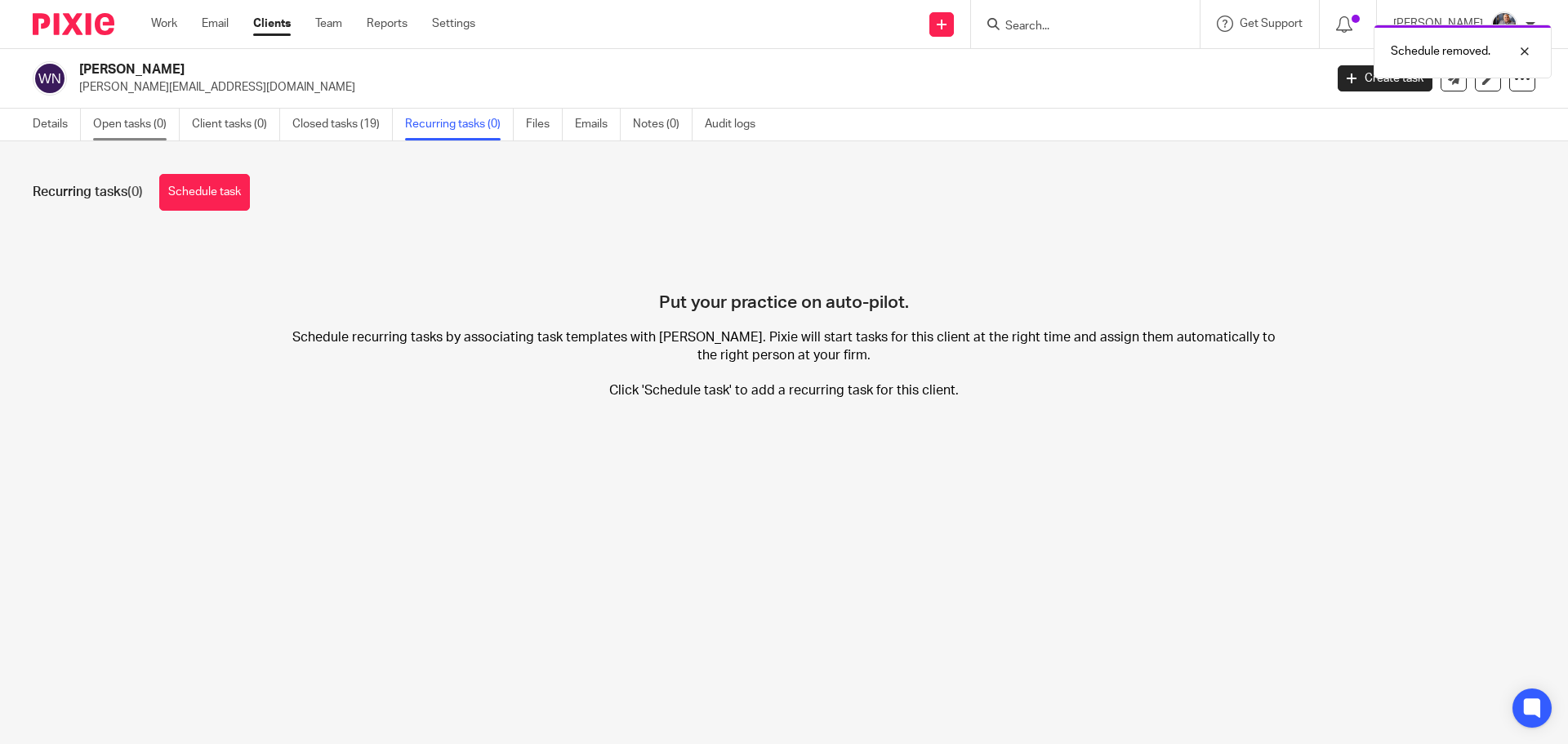
click at [116, 124] on link "Open tasks (0)" at bounding box center [136, 124] width 87 height 32
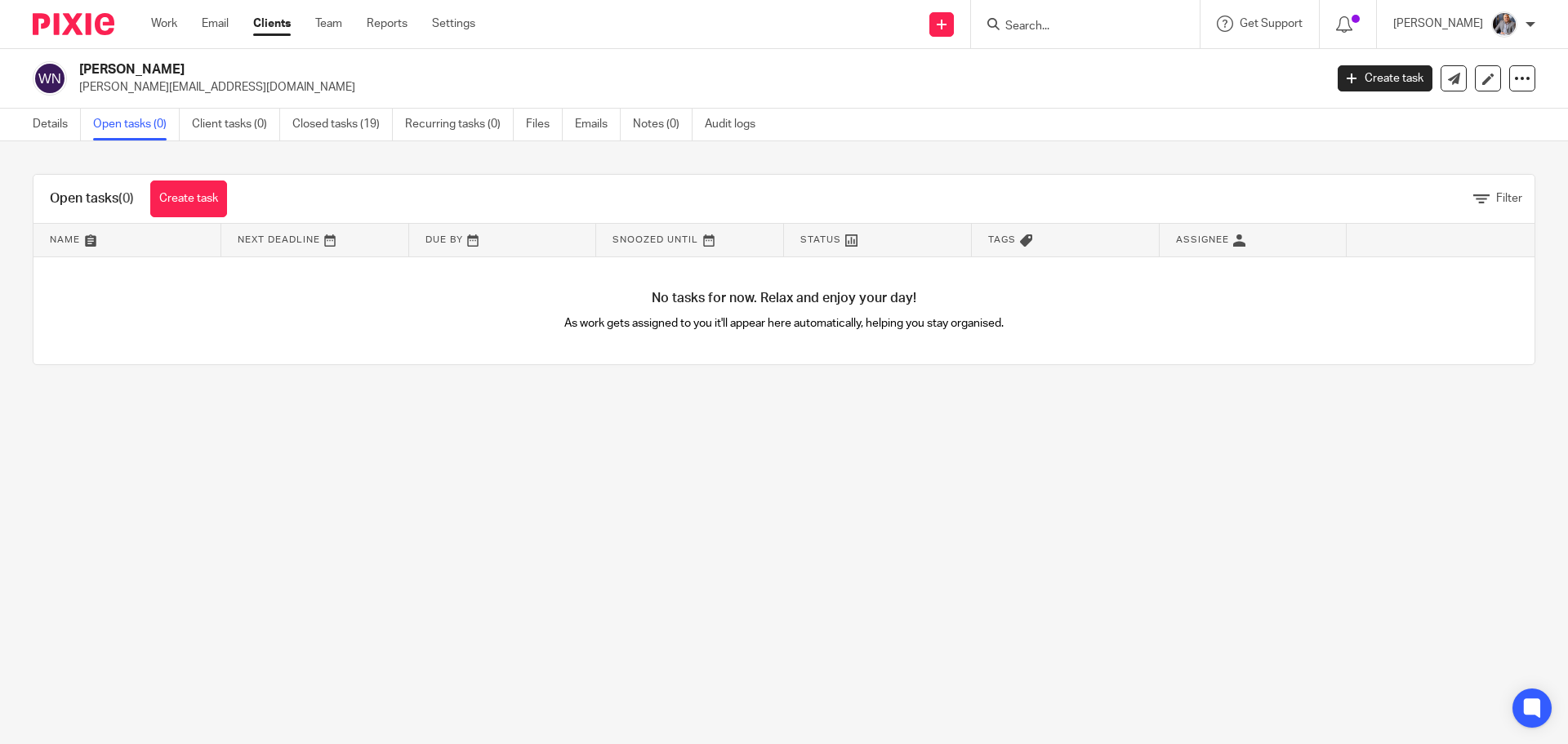
click at [1347, 82] on icon at bounding box center [1352, 79] width 10 height 10
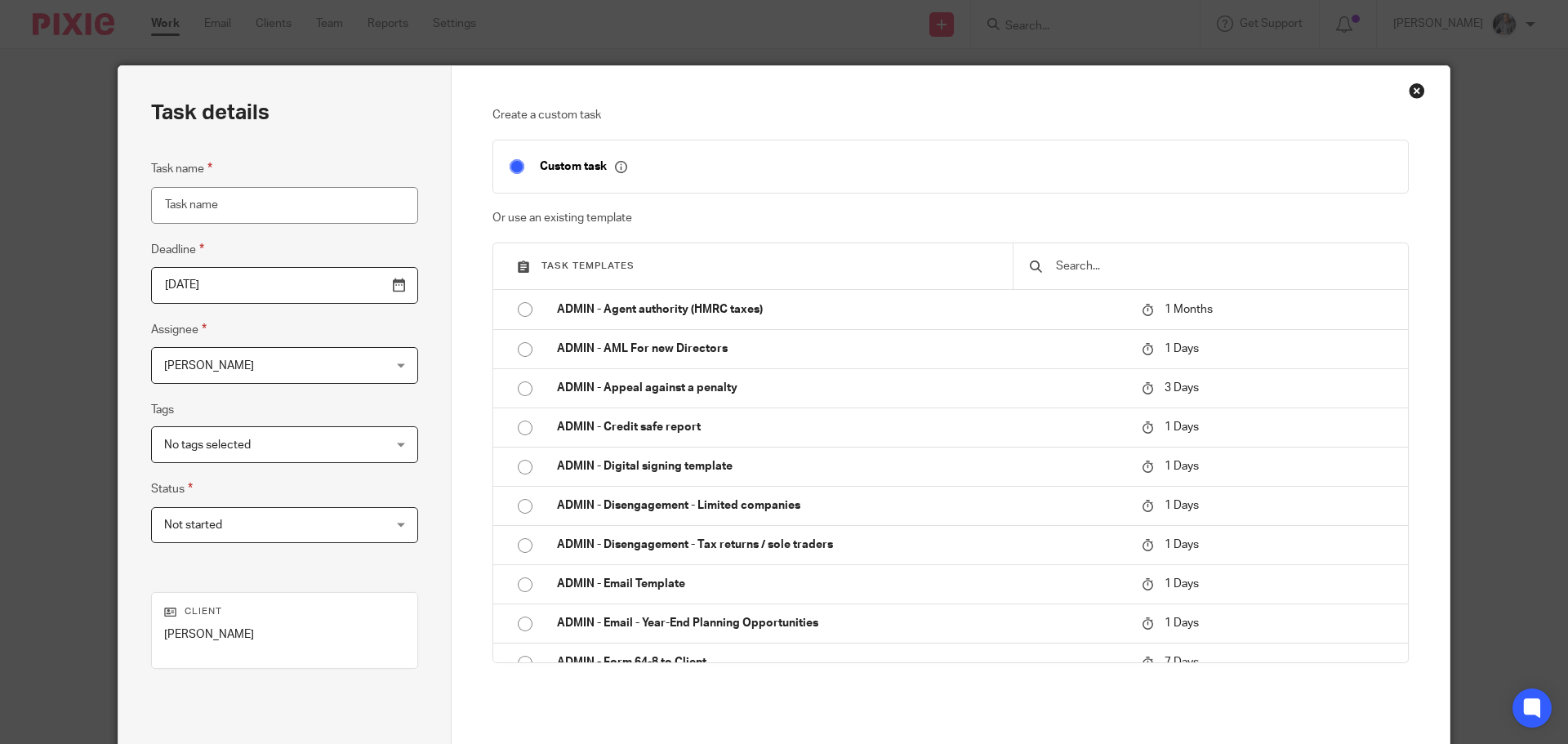
click at [1074, 268] on input "text" at bounding box center [1223, 265] width 338 height 18
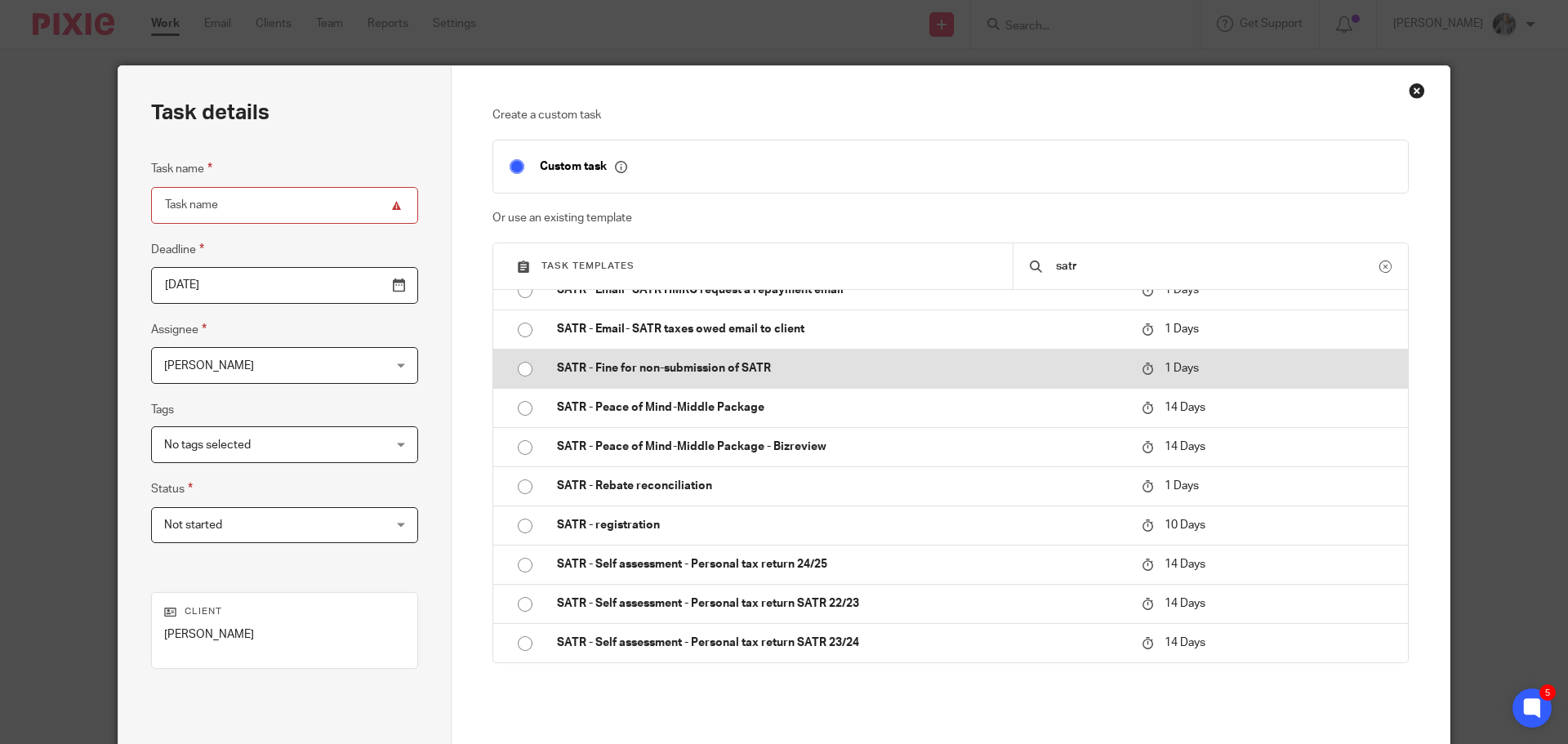
scroll to position [412, 0]
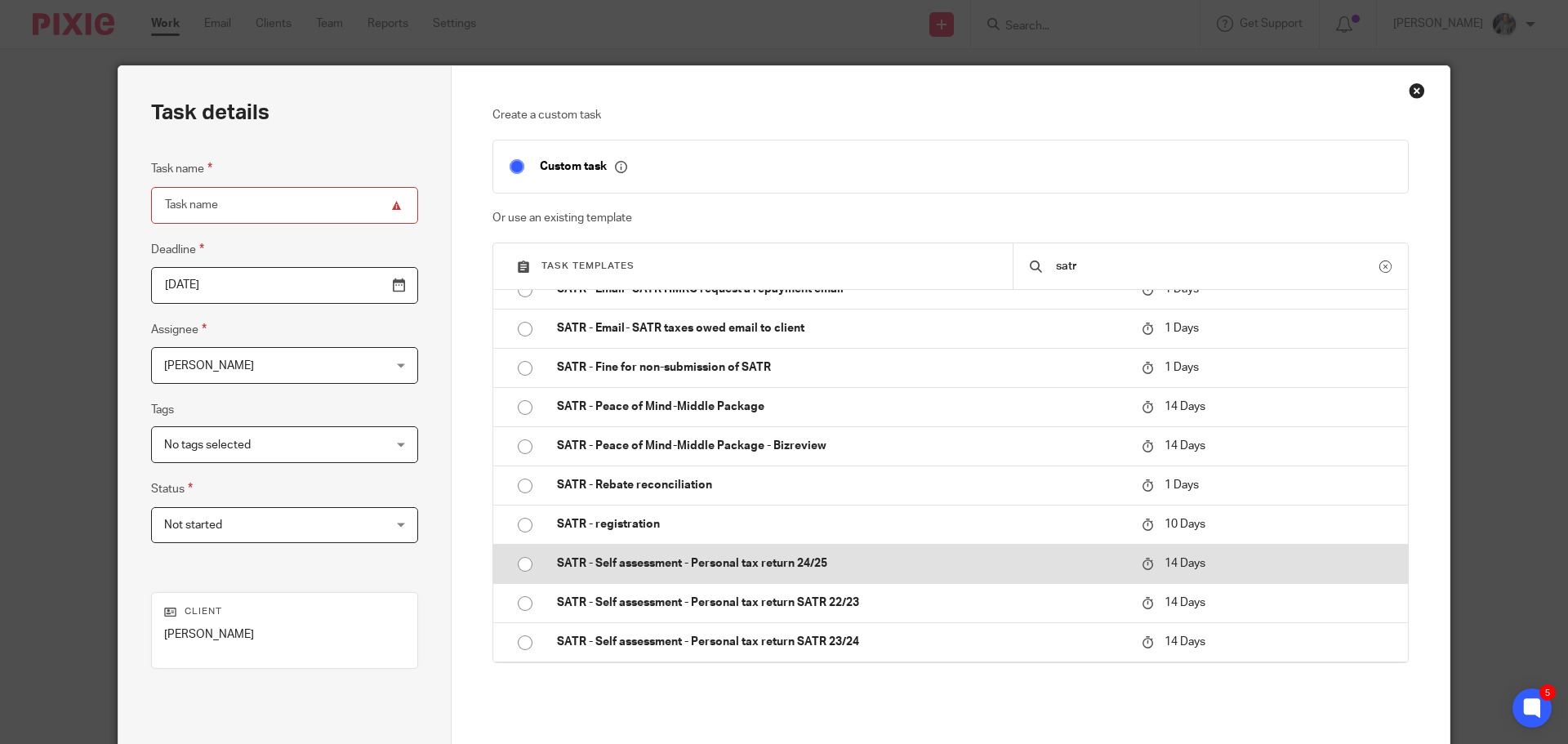
type input "satr"
click at [746, 560] on p "SATR - Self assessment - Personal tax return 24/25" at bounding box center [841, 563] width 569 height 16
type input "2025-10-10"
type input "SATR - Self assessment - Personal tax return 24/25"
checkbox input "false"
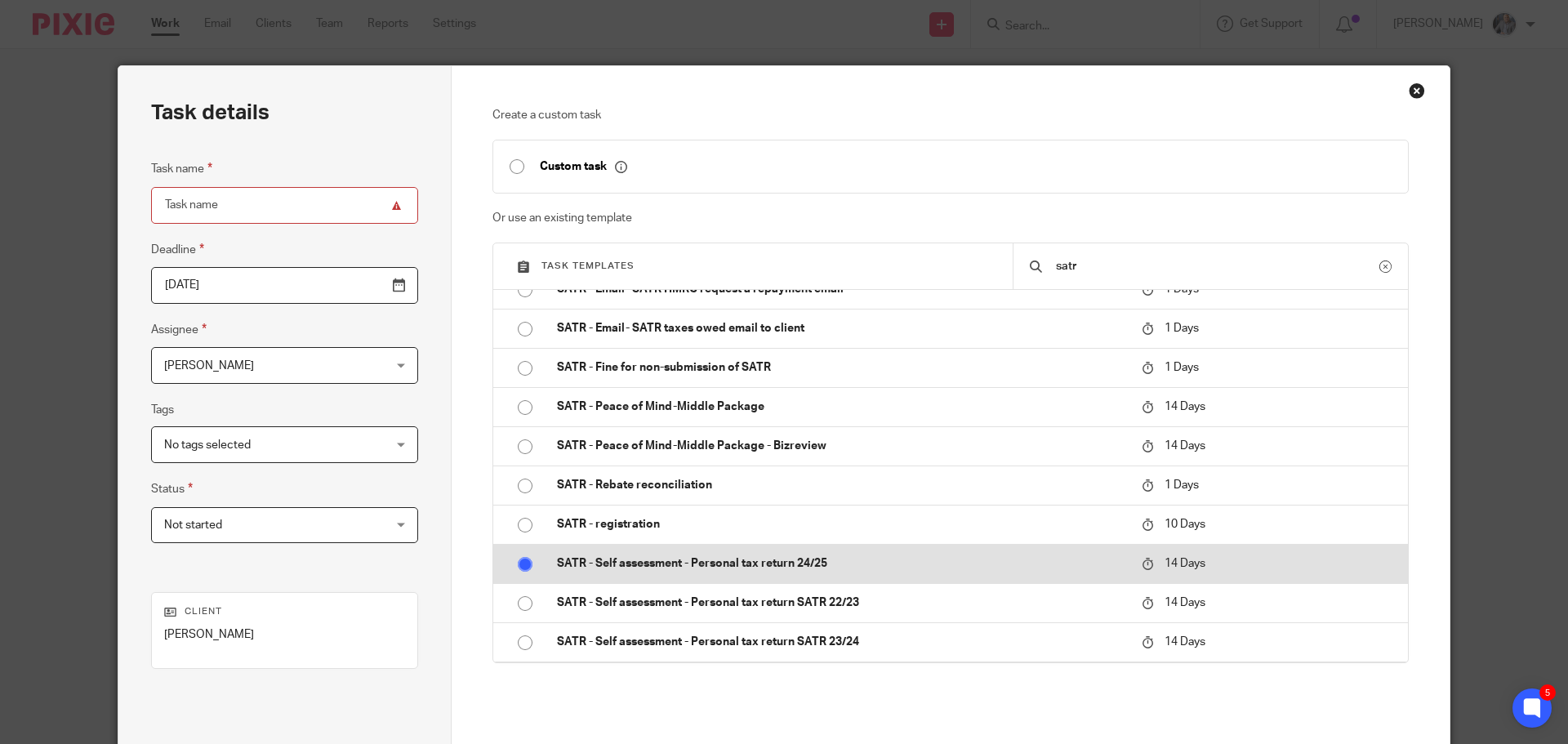
radio input "true"
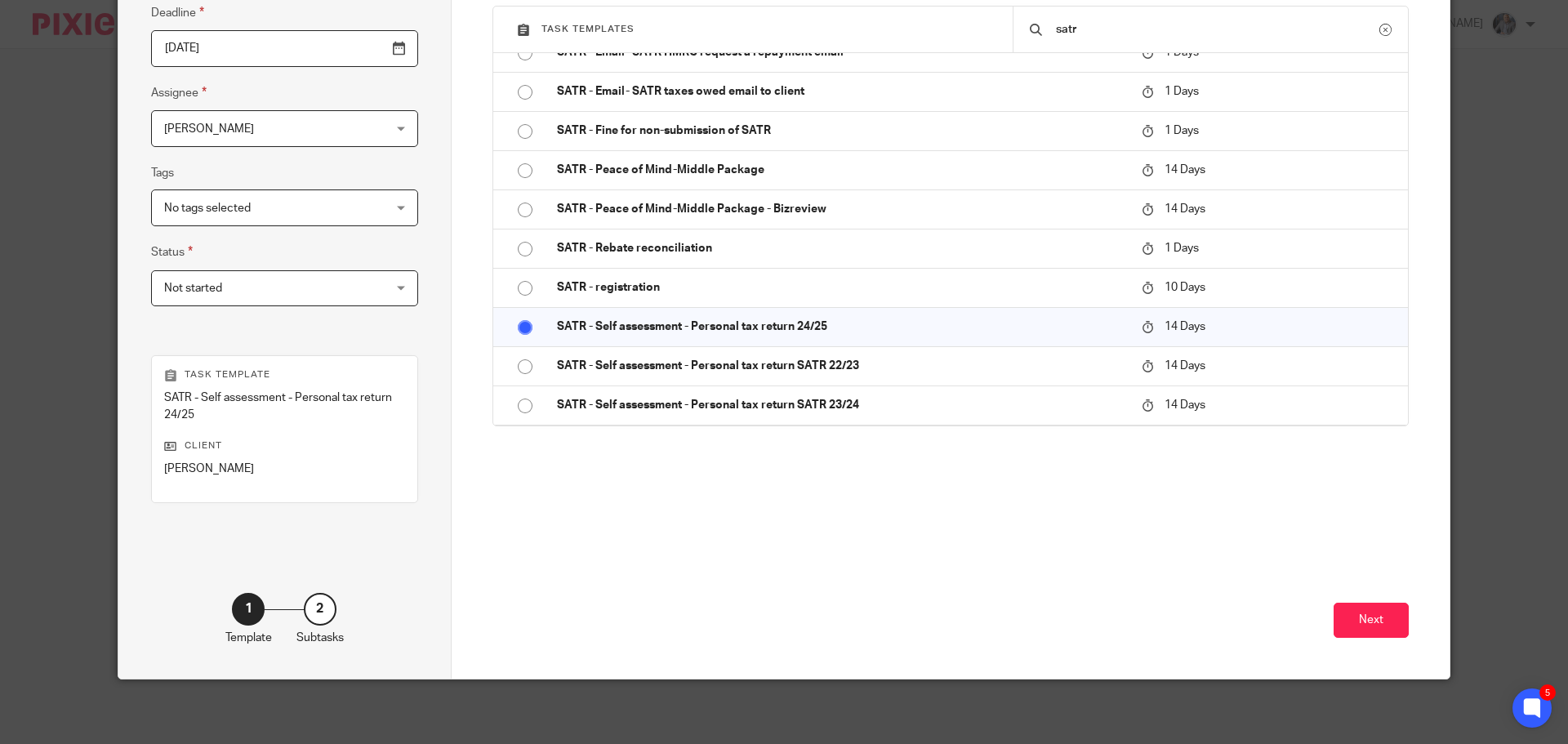
scroll to position [238, 0]
click at [1346, 614] on button "Next" at bounding box center [1371, 620] width 75 height 35
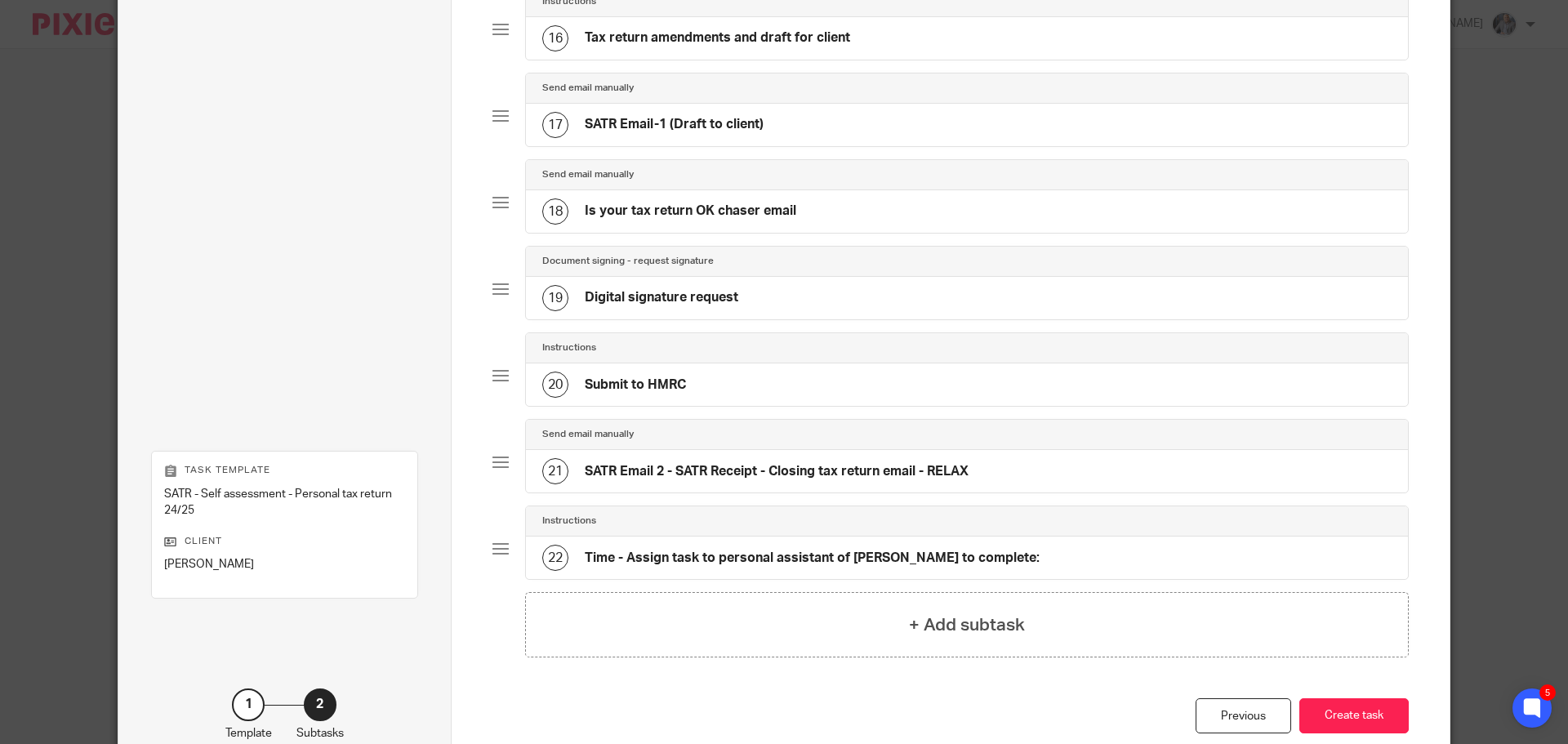
scroll to position [1559, 0]
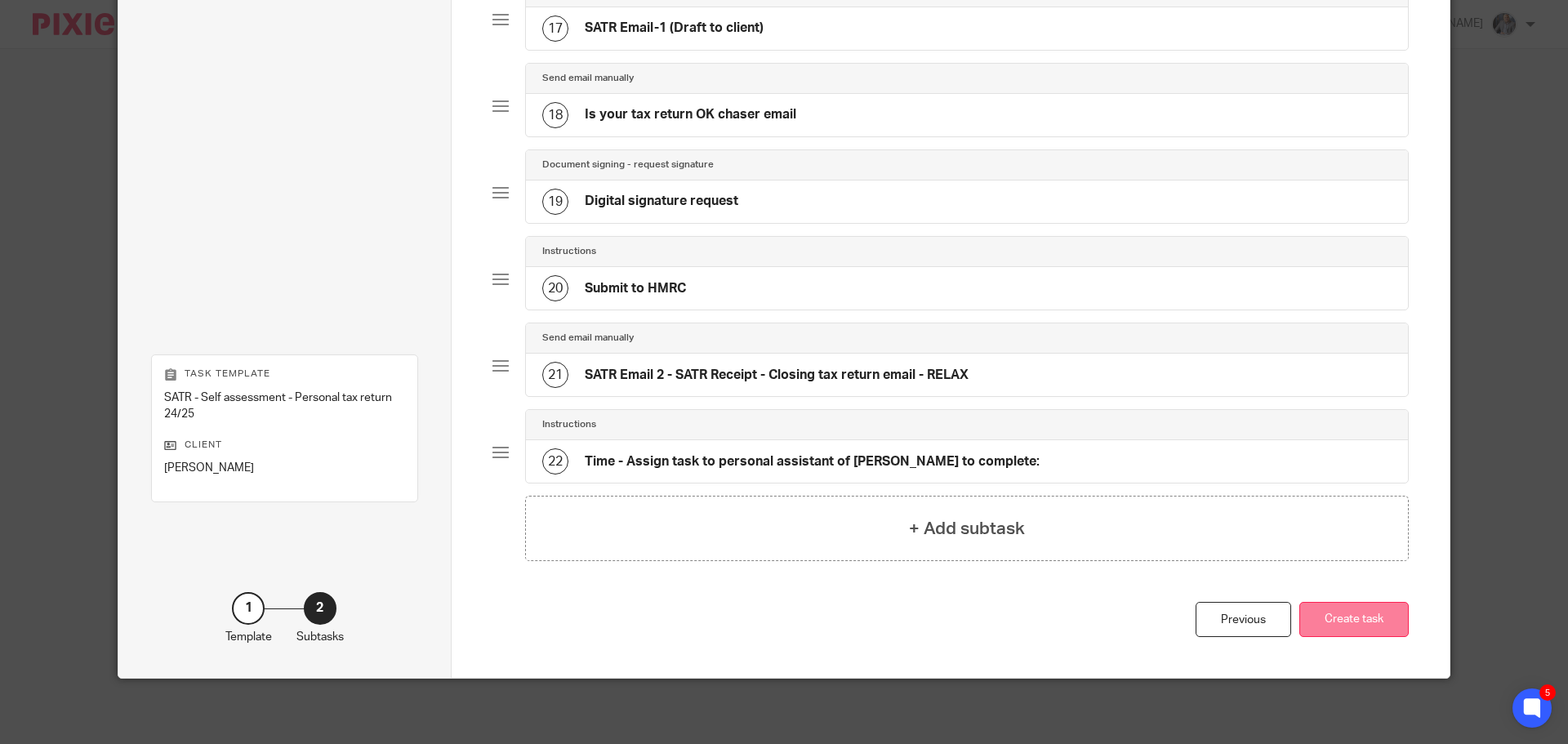
click at [1365, 629] on button "Create task" at bounding box center [1354, 620] width 109 height 35
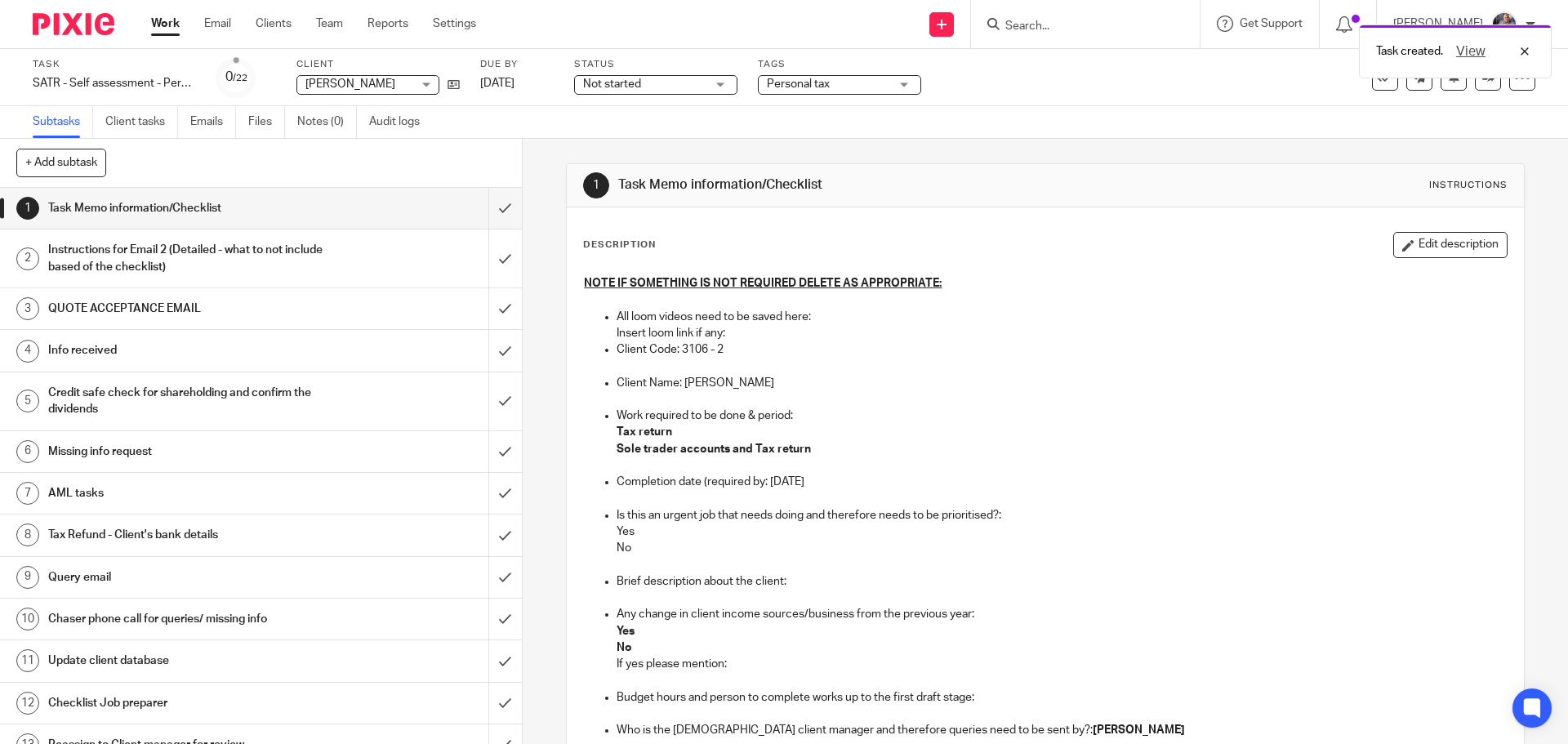
click at [1403, 239] on button "Edit description" at bounding box center [1450, 244] width 114 height 26
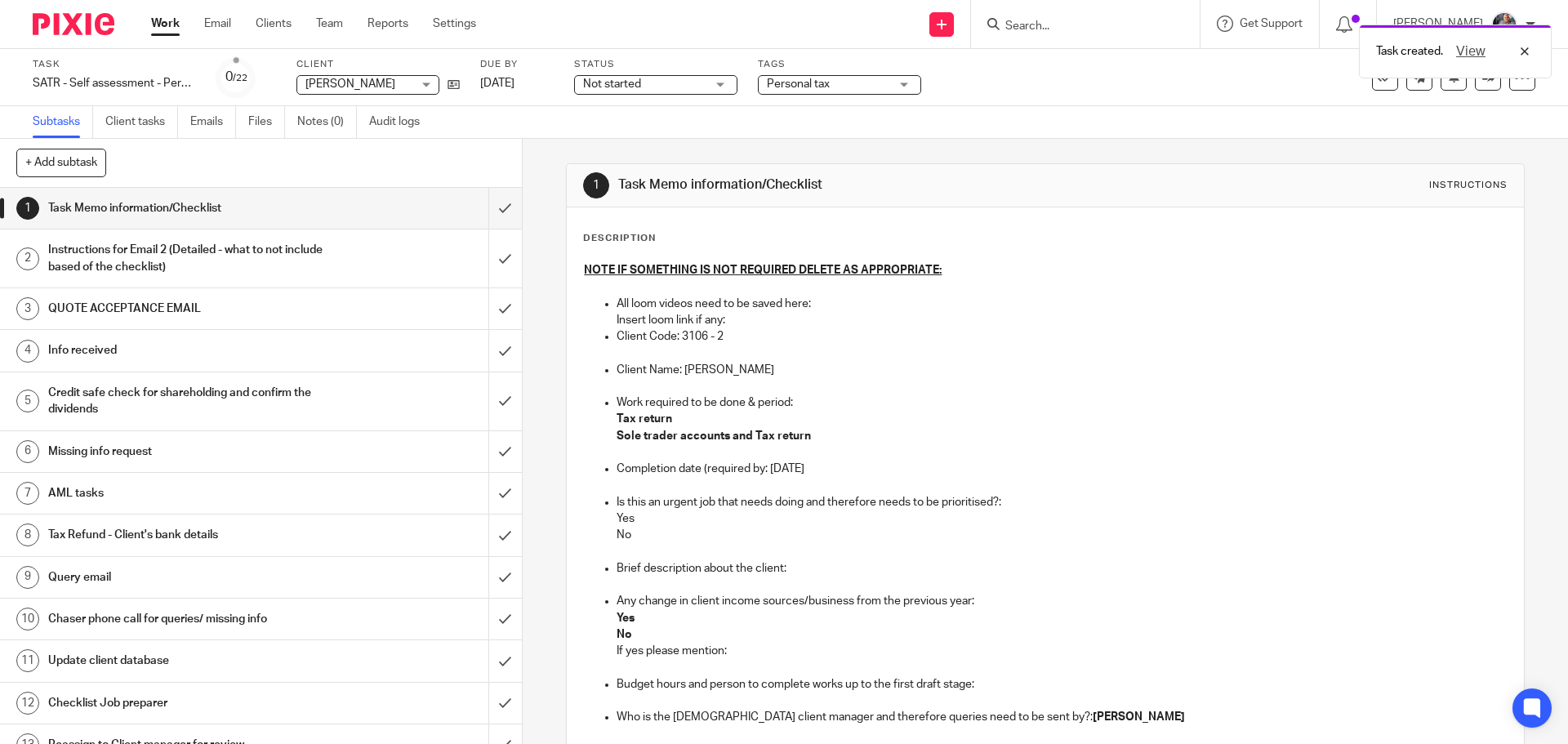
click at [709, 421] on p "Tax return" at bounding box center [1061, 418] width 889 height 16
drag, startPoint x: 709, startPoint y: 421, endPoint x: 824, endPoint y: 427, distance: 115.2
click at [824, 427] on li "Work required to be done & period: Tax return Sole trader accounts and Tax retu…" at bounding box center [1061, 427] width 889 height 66
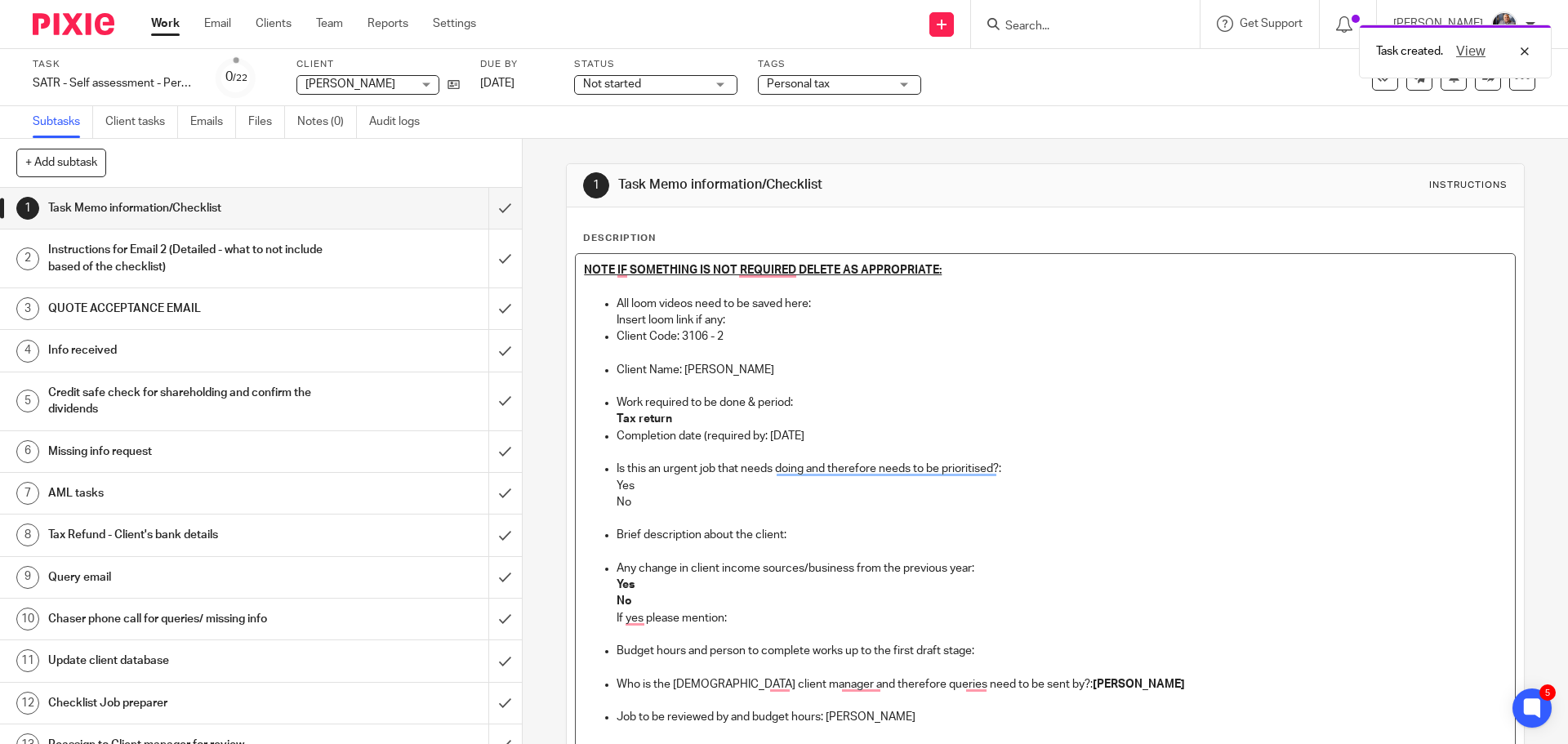
click at [649, 485] on p "Yes" at bounding box center [1061, 485] width 889 height 16
click at [814, 533] on p "Brief description about the client:" at bounding box center [1061, 534] width 889 height 16
click at [640, 596] on p "No" at bounding box center [1061, 600] width 889 height 16
click at [737, 620] on p "If yes please mention:" at bounding box center [1061, 617] width 889 height 16
click at [994, 664] on p "To enrich screen reader interactions, please activate Accessibility in Grammarl…" at bounding box center [1061, 667] width 889 height 16
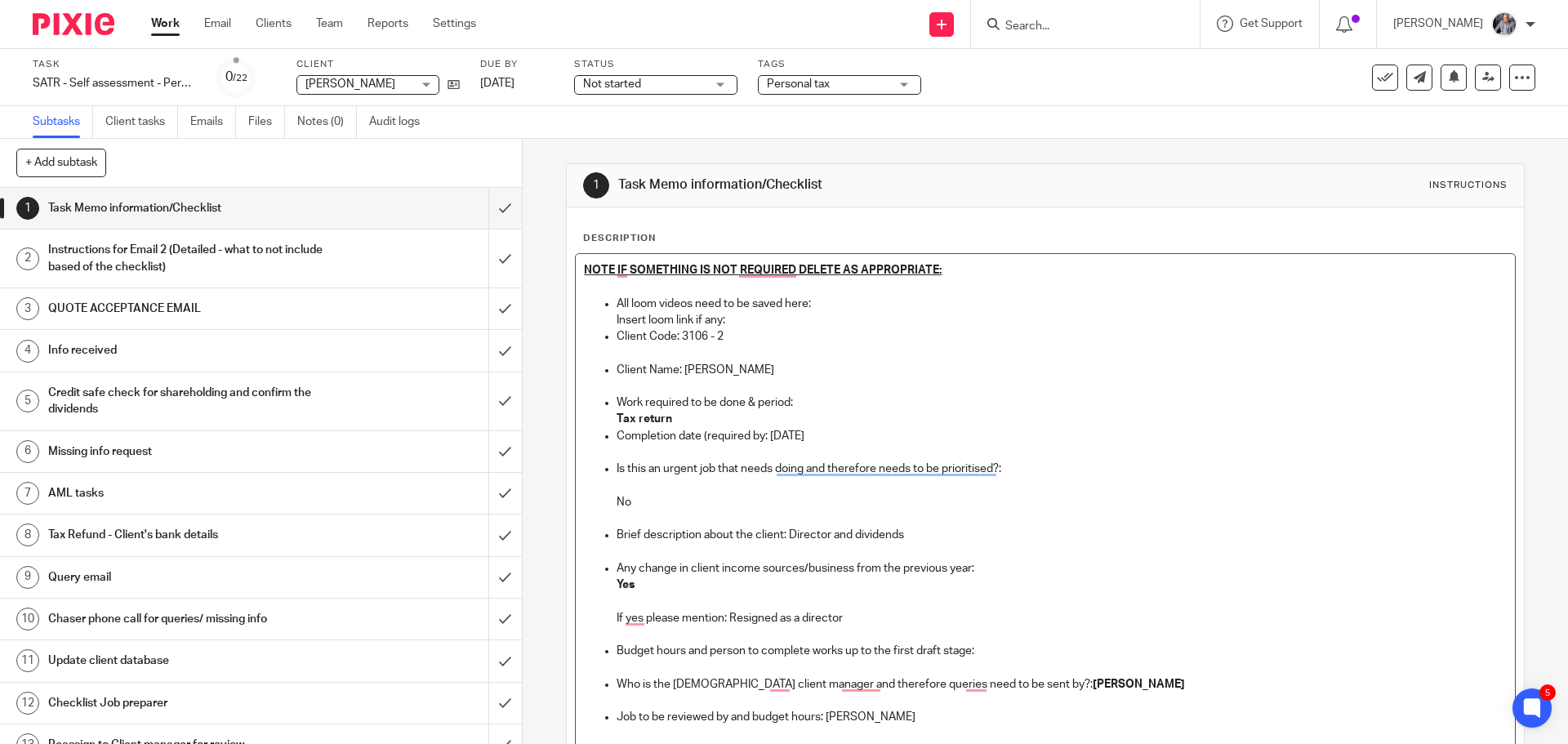
click at [996, 650] on p "Budget hours and person to complete works up to the first draft stage:" at bounding box center [1061, 650] width 889 height 16
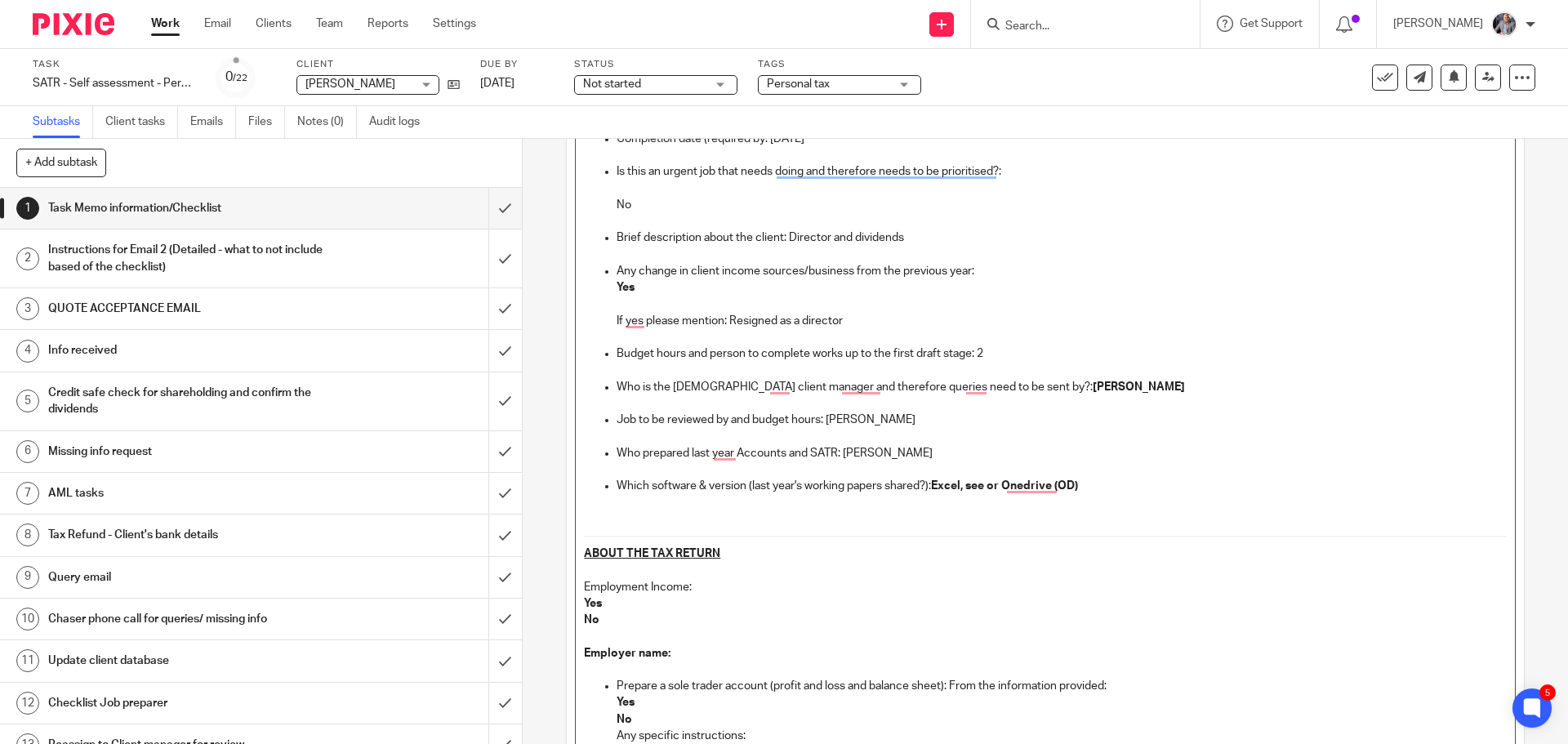
scroll to position [327, 0]
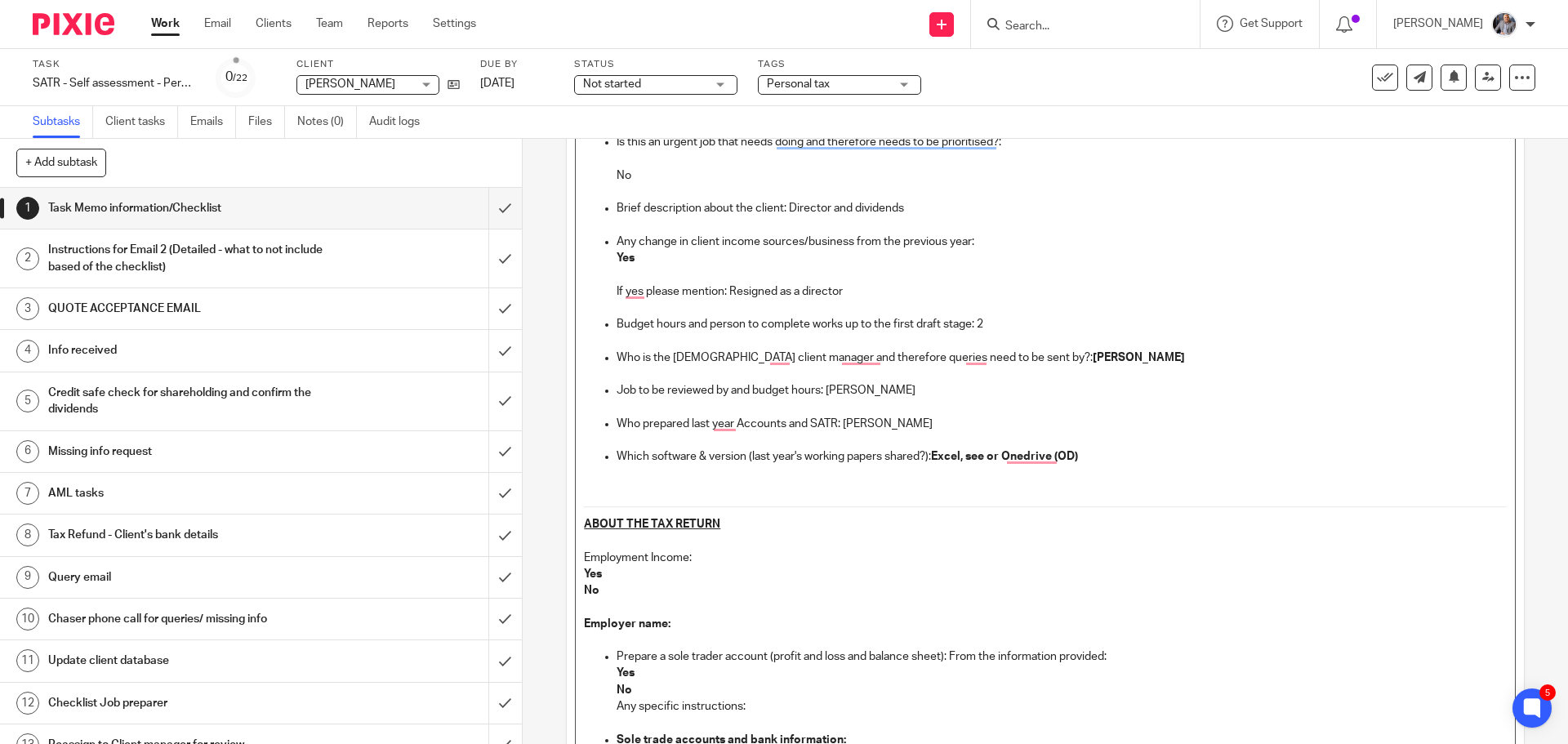
click at [637, 577] on p "Yes" at bounding box center [1045, 574] width 922 height 16
click at [632, 588] on p "No" at bounding box center [1045, 589] width 922 height 16
click at [686, 623] on p "Employer name:" at bounding box center [1045, 623] width 922 height 16
click at [658, 675] on p "Yes" at bounding box center [1061, 673] width 889 height 16
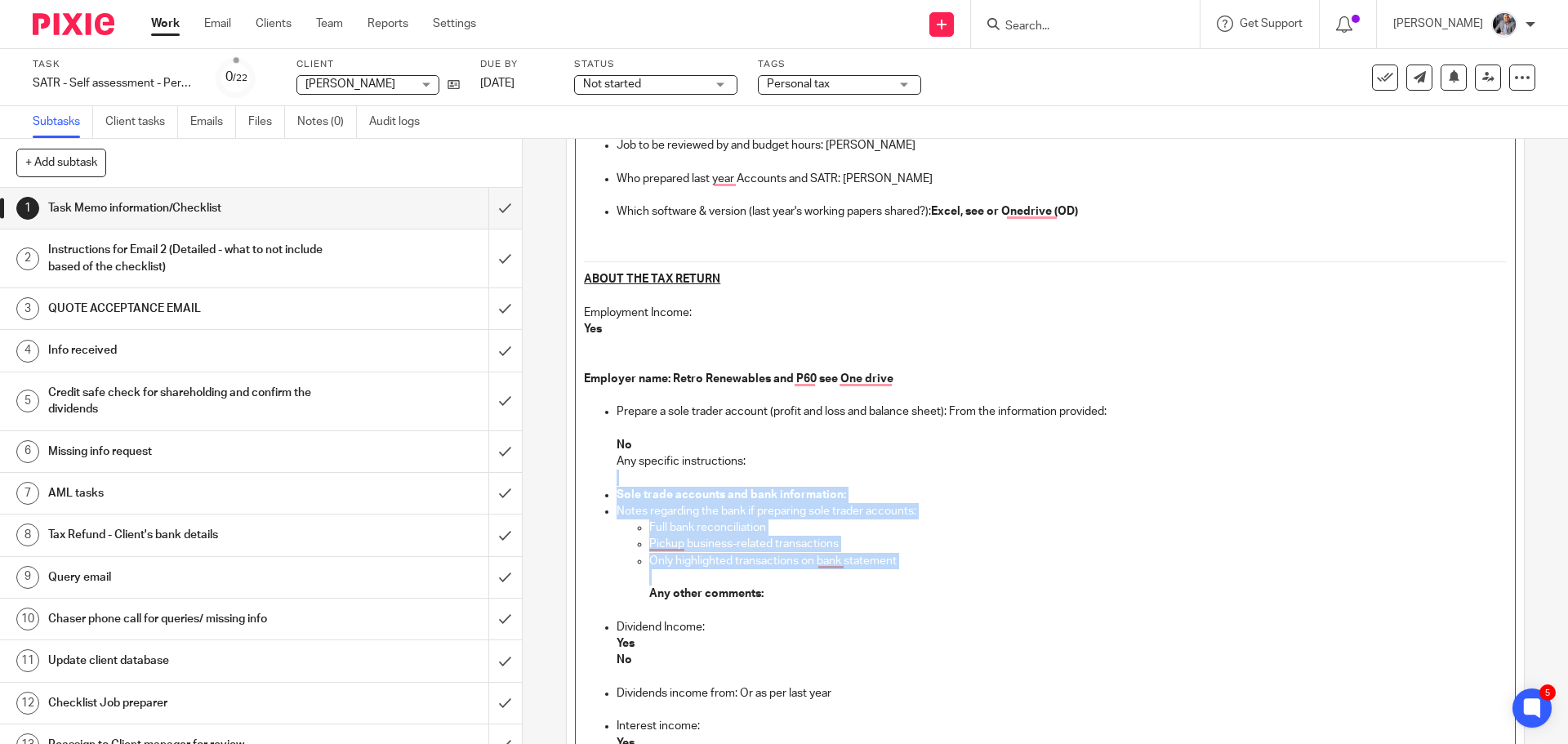
scroll to position [572, 0]
drag, startPoint x: 774, startPoint y: 551, endPoint x: 878, endPoint y: 606, distance: 117.6
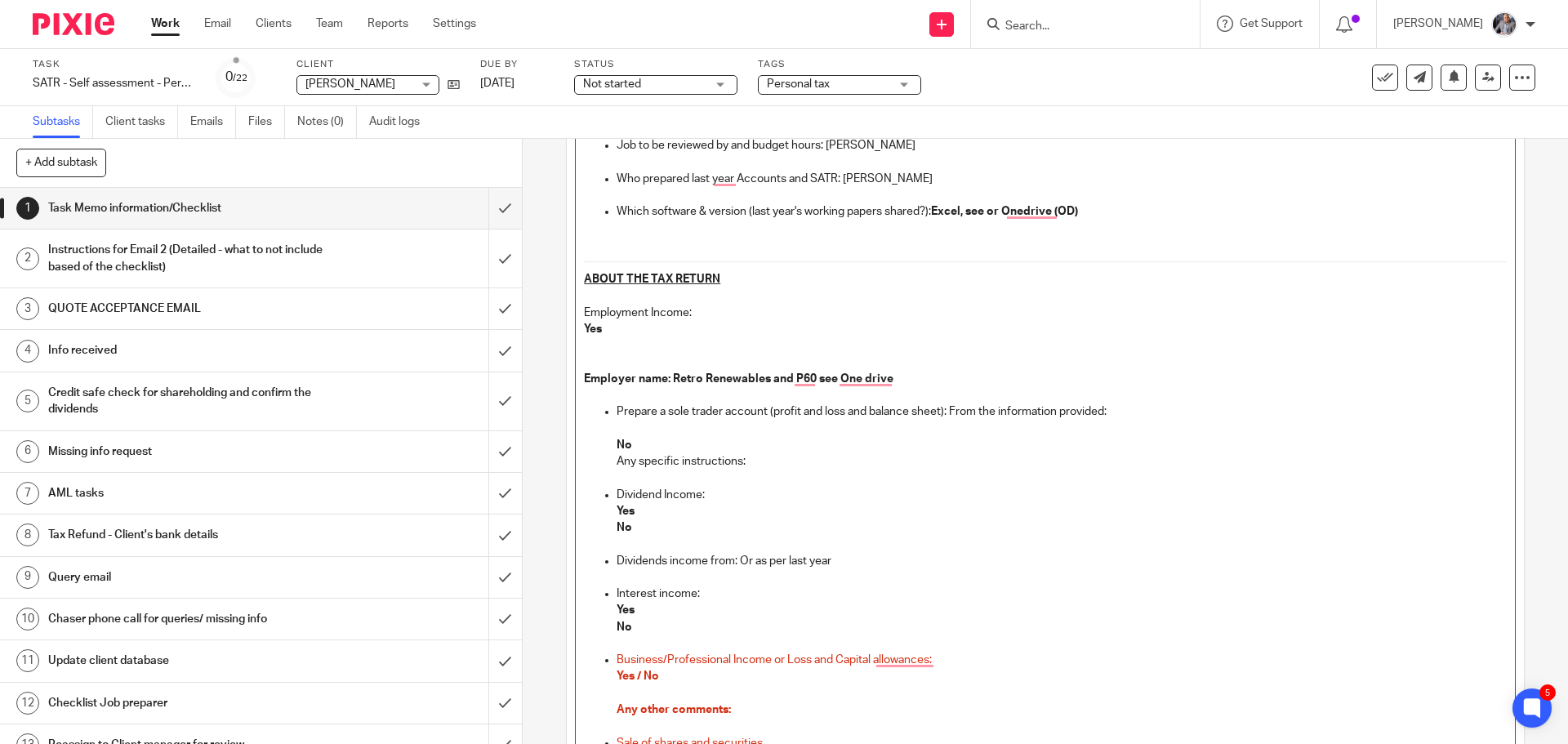
click at [642, 527] on p "No" at bounding box center [1061, 527] width 889 height 16
click at [860, 558] on p "Dividends income from: Or as per last year" at bounding box center [1061, 560] width 889 height 16
click at [656, 607] on p "Yes" at bounding box center [1061, 610] width 889 height 16
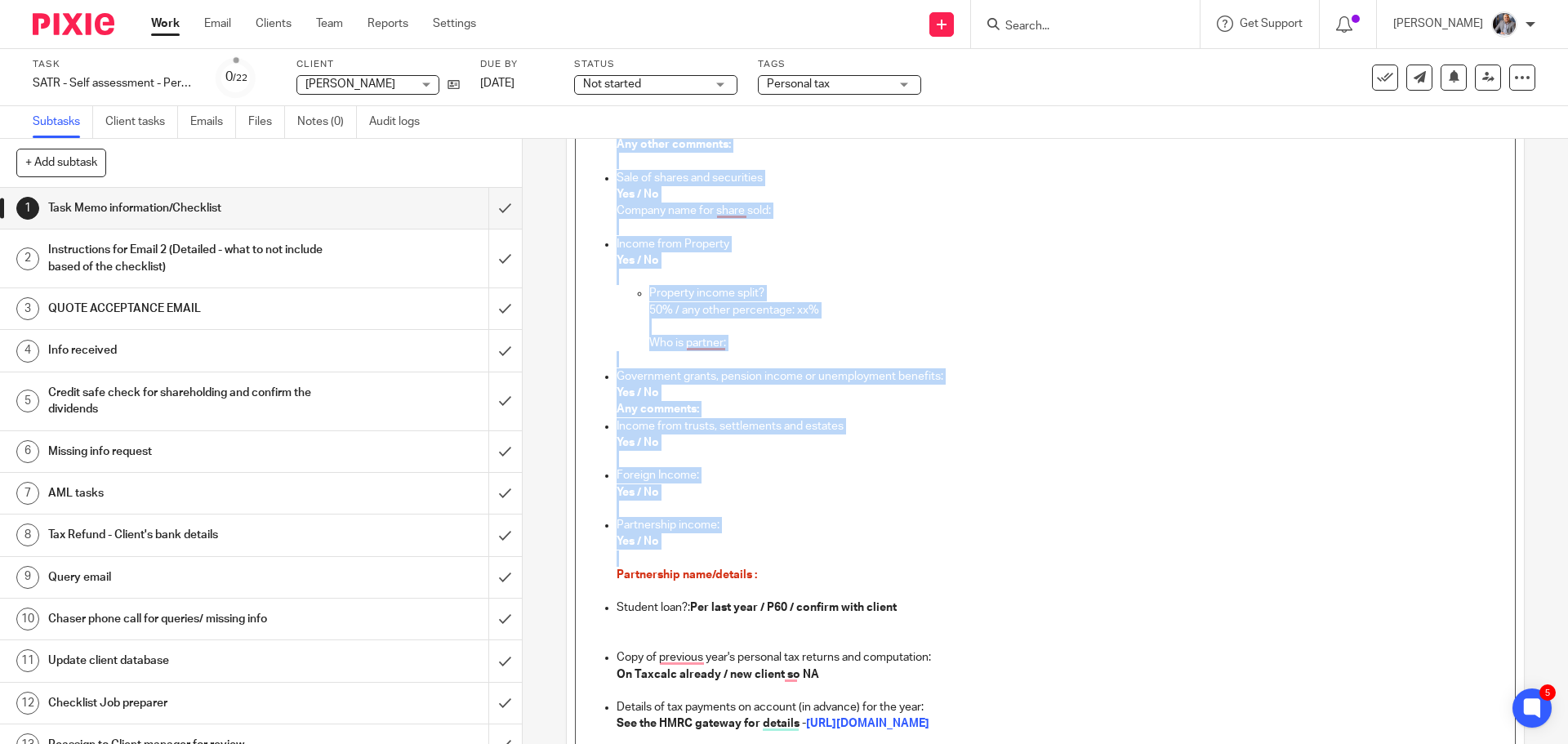
scroll to position [1143, 0]
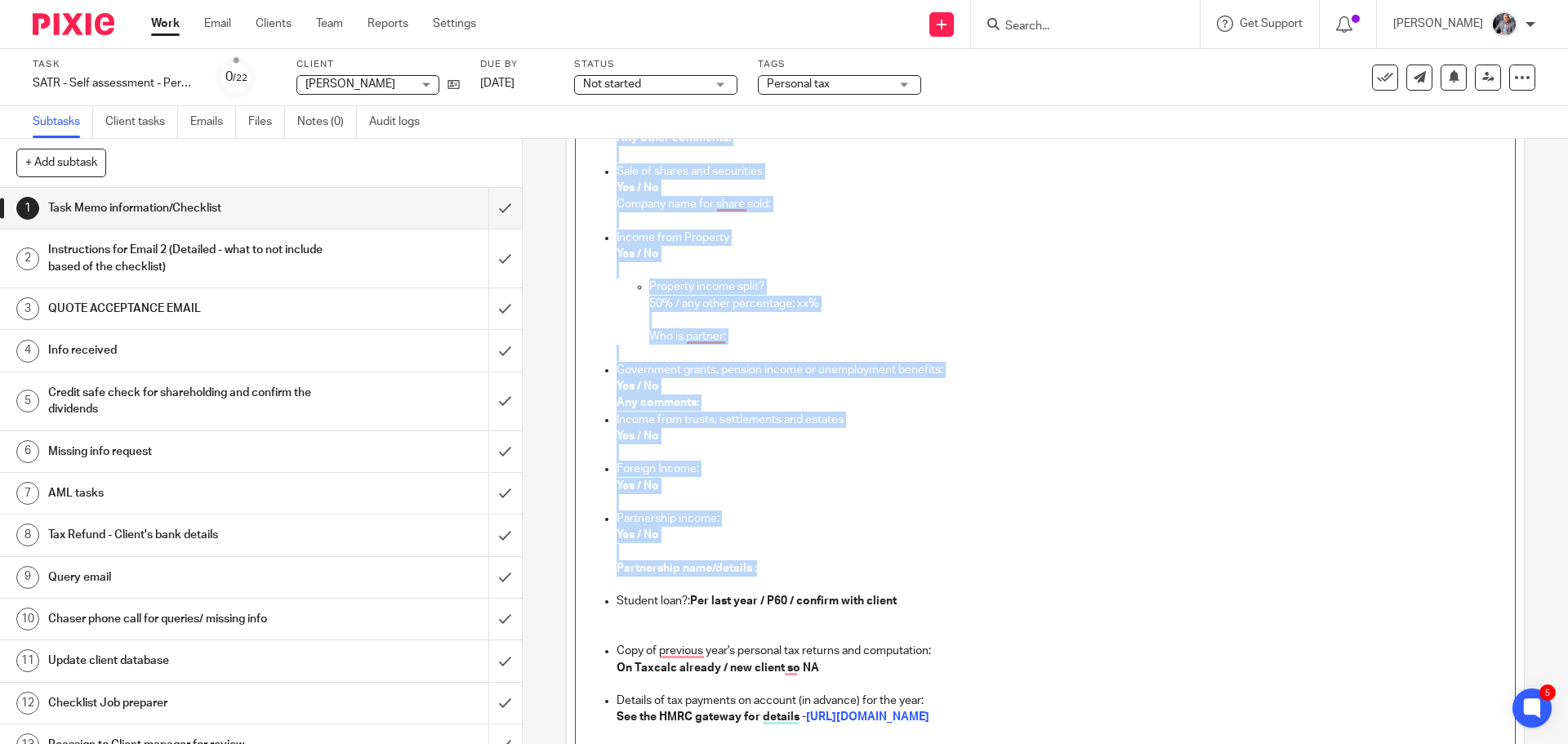
drag, startPoint x: 665, startPoint y: 563, endPoint x: 870, endPoint y: 568, distance: 205.1
click at [870, 568] on ul "Prepare a sole trader account (profit and loss and balance sheet): From the inf…" at bounding box center [1045, 378] width 922 height 1092
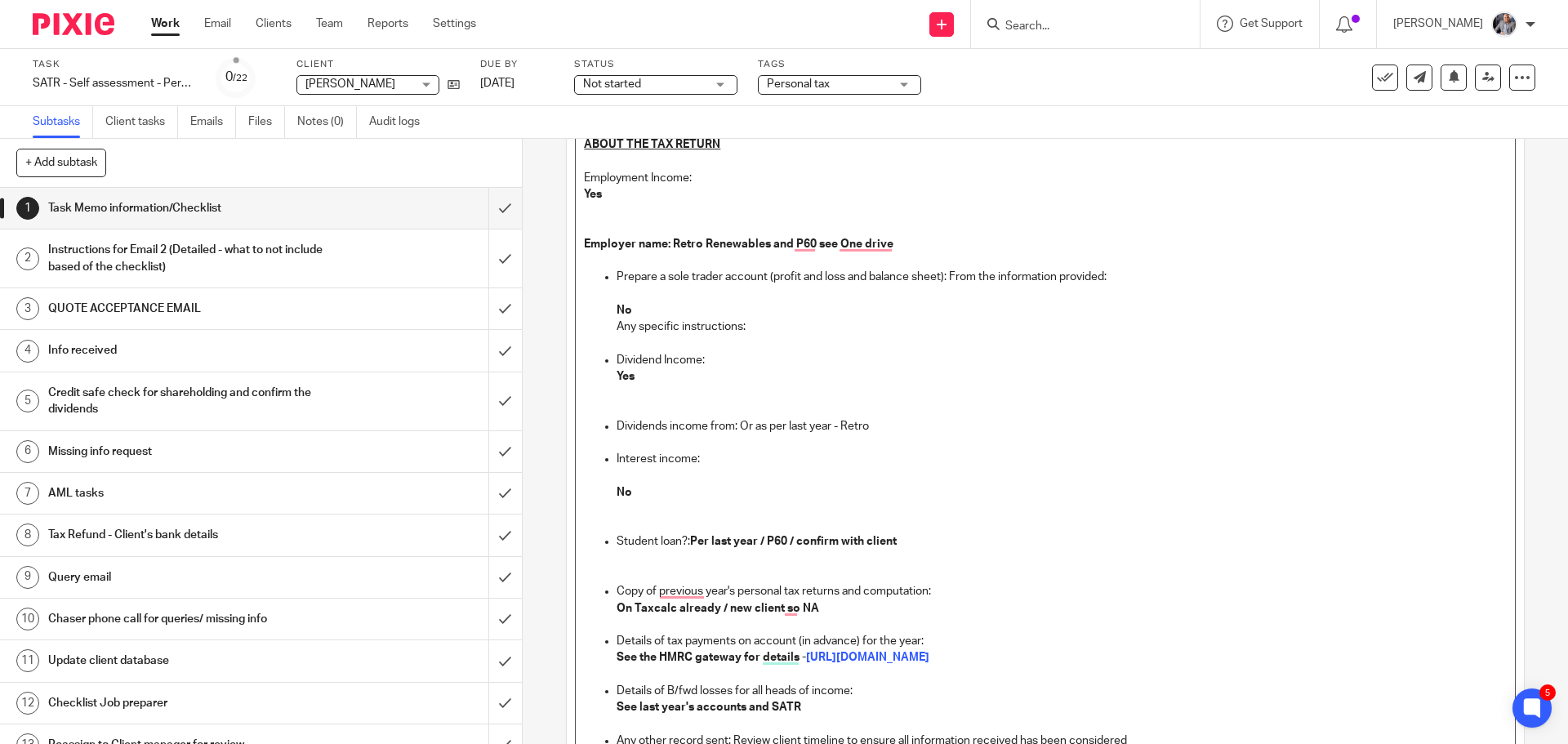
scroll to position [0, 0]
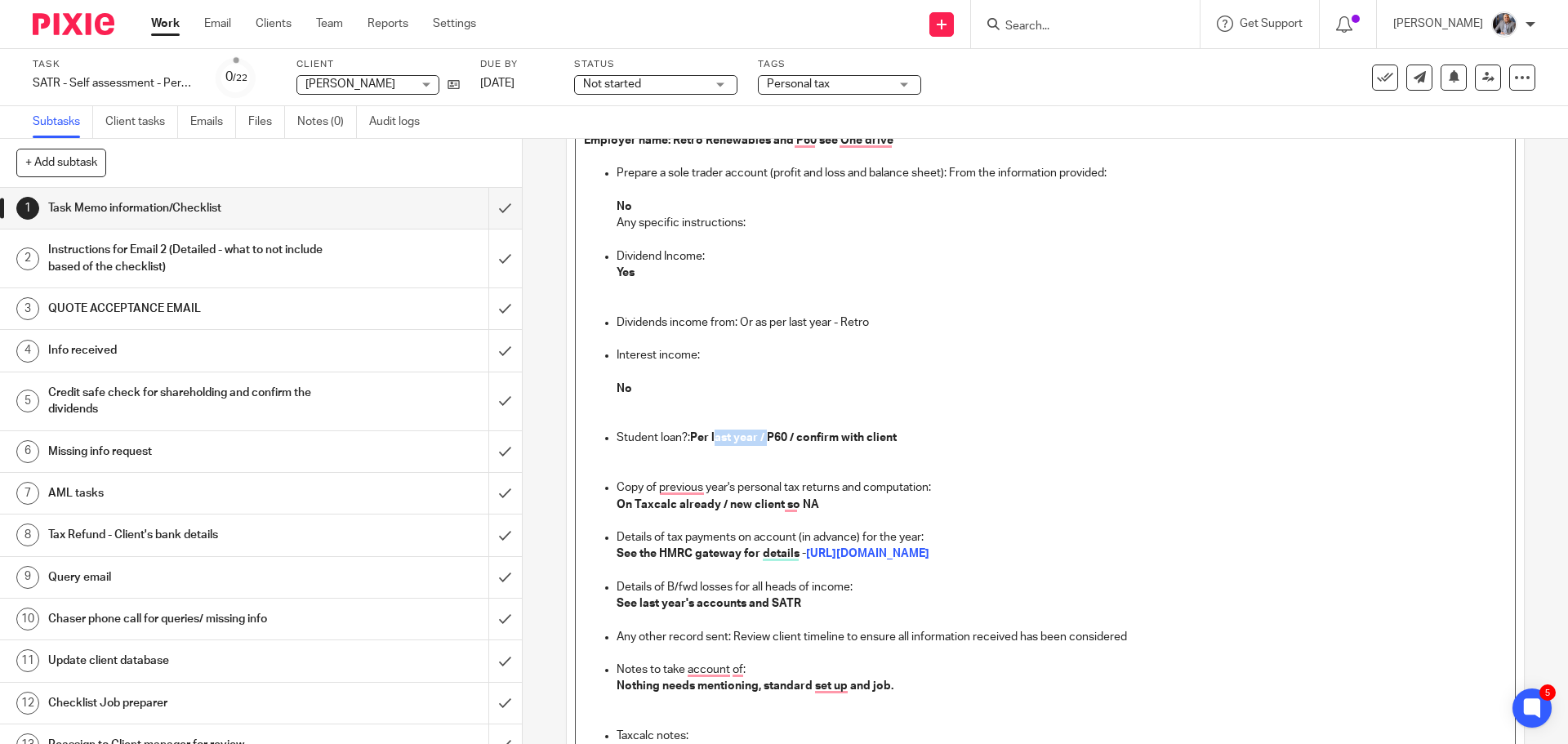
drag, startPoint x: 764, startPoint y: 437, endPoint x: 720, endPoint y: 437, distance: 44.0
click at [712, 437] on strong "Per last year / P60 / confirm with client" at bounding box center [794, 437] width 207 height 12
click at [798, 436] on strong "Per last year / P60 / confirm with client" at bounding box center [794, 437] width 207 height 12
drag, startPoint x: 789, startPoint y: 435, endPoint x: 905, endPoint y: 434, distance: 116.0
click at [905, 434] on p "Student loan?: Per last year / P60 / confirm with client" at bounding box center [1061, 437] width 889 height 16
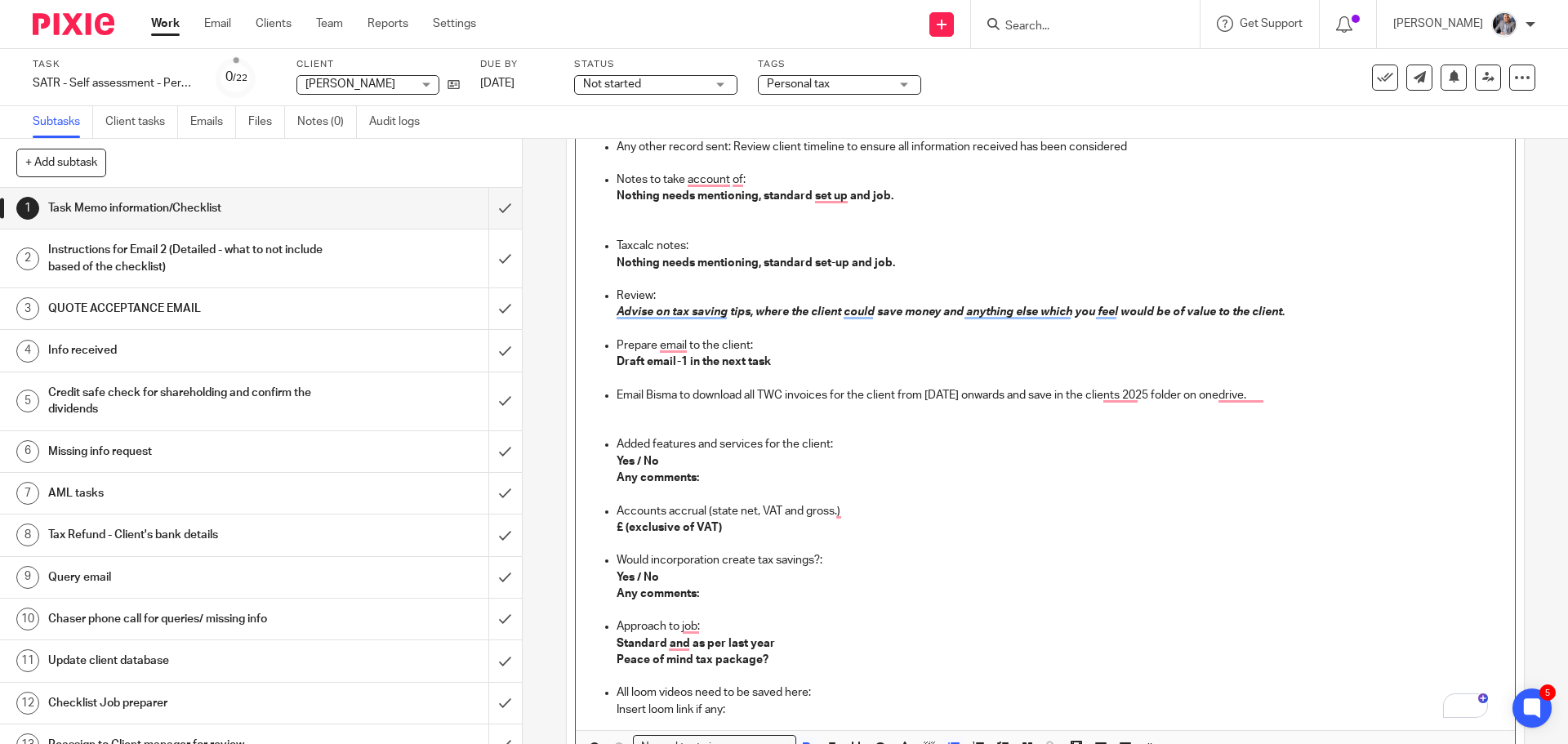
drag, startPoint x: 617, startPoint y: 524, endPoint x: 622, endPoint y: 536, distance: 13.0
click at [617, 525] on strong "£ (exclusive of VAT)" at bounding box center [669, 527] width 105 height 12
click at [637, 458] on strong "Yes / No" at bounding box center [637, 462] width 43 height 12
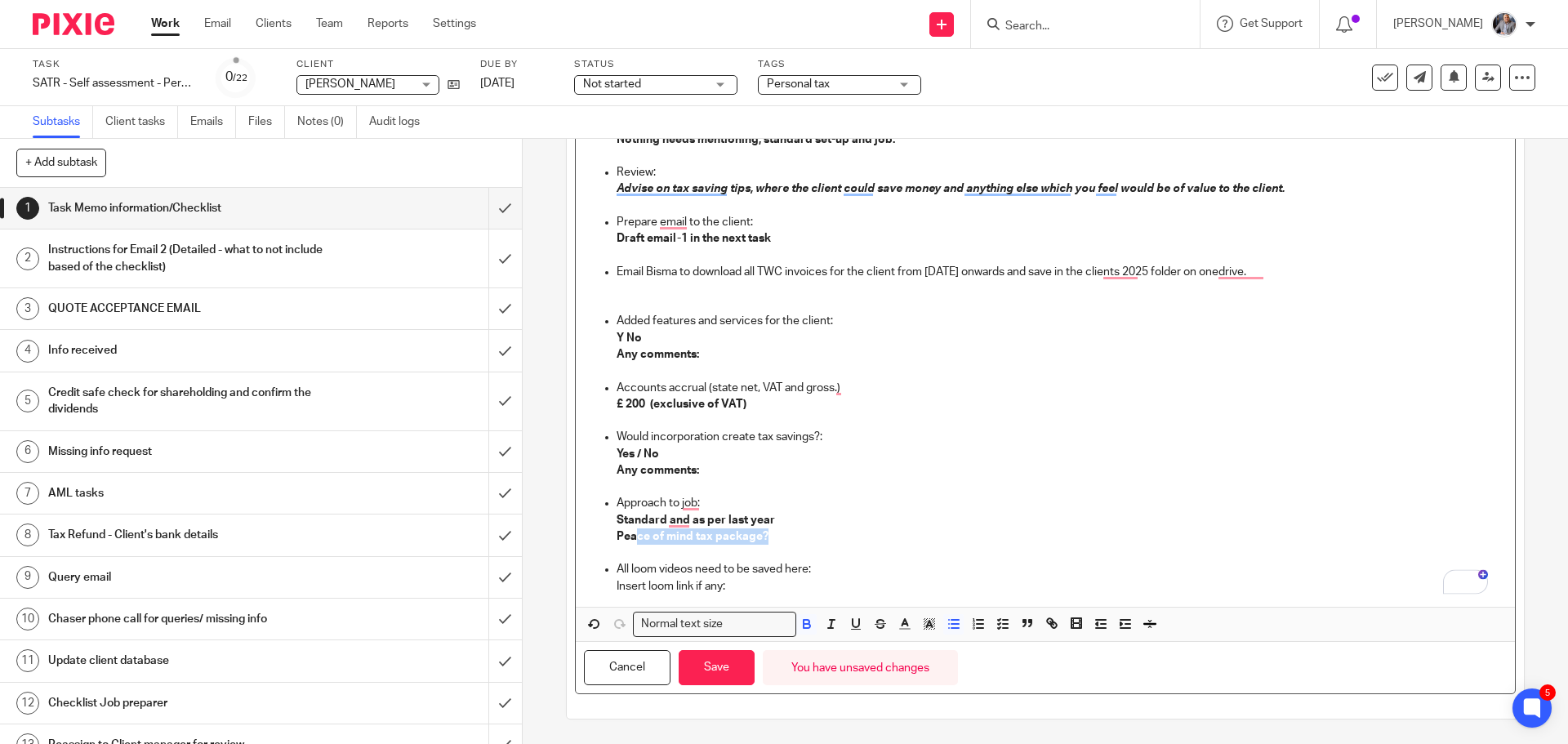
drag, startPoint x: 779, startPoint y: 541, endPoint x: 635, endPoint y: 534, distance: 144.2
click at [635, 534] on p "Peace of mind tax package?" at bounding box center [1061, 536] width 889 height 16
click at [706, 669] on button "Save" at bounding box center [716, 668] width 76 height 35
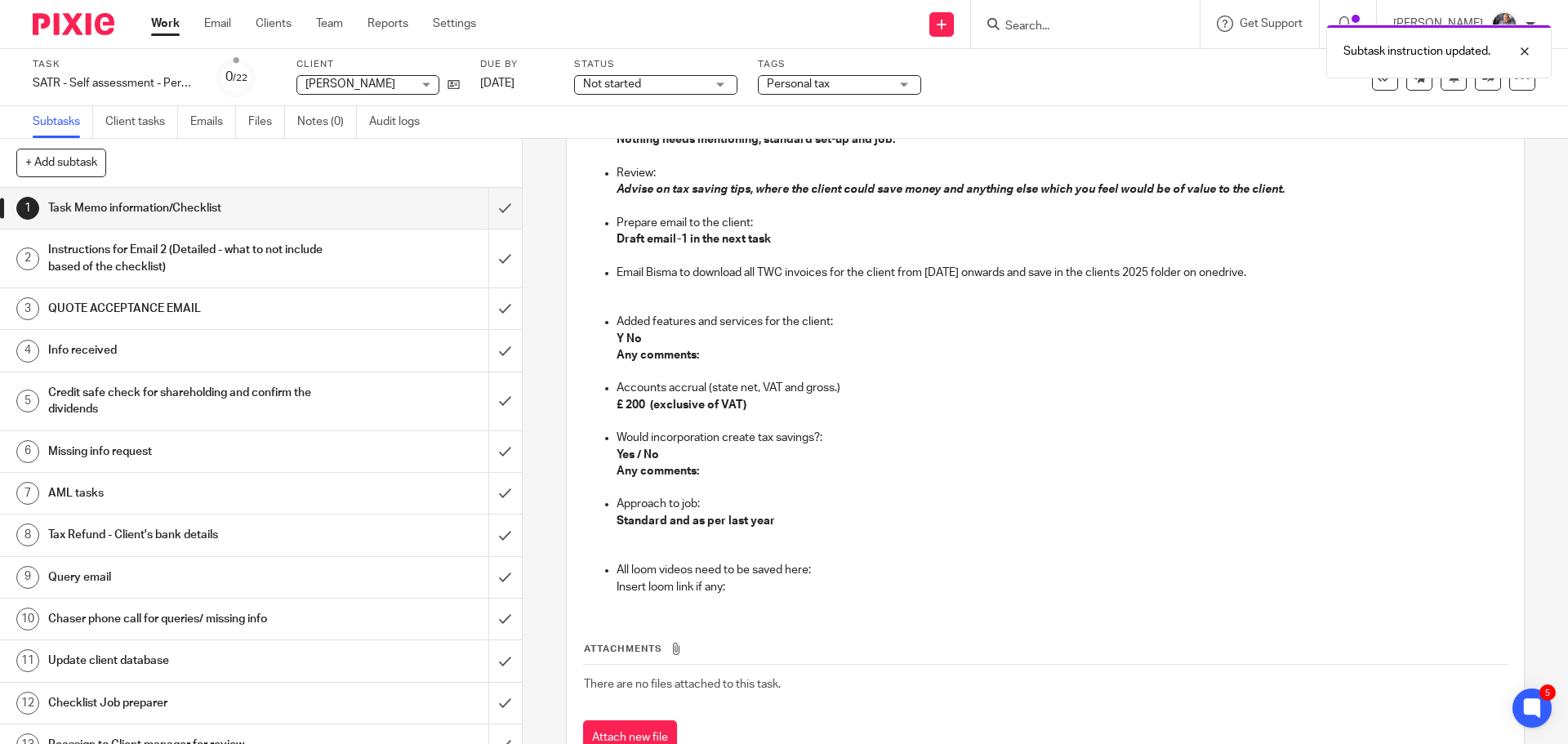
click at [148, 269] on h1 "Instructions for Email 2 (Detailed - what to not include based of the checklist)" at bounding box center [189, 259] width 282 height 42
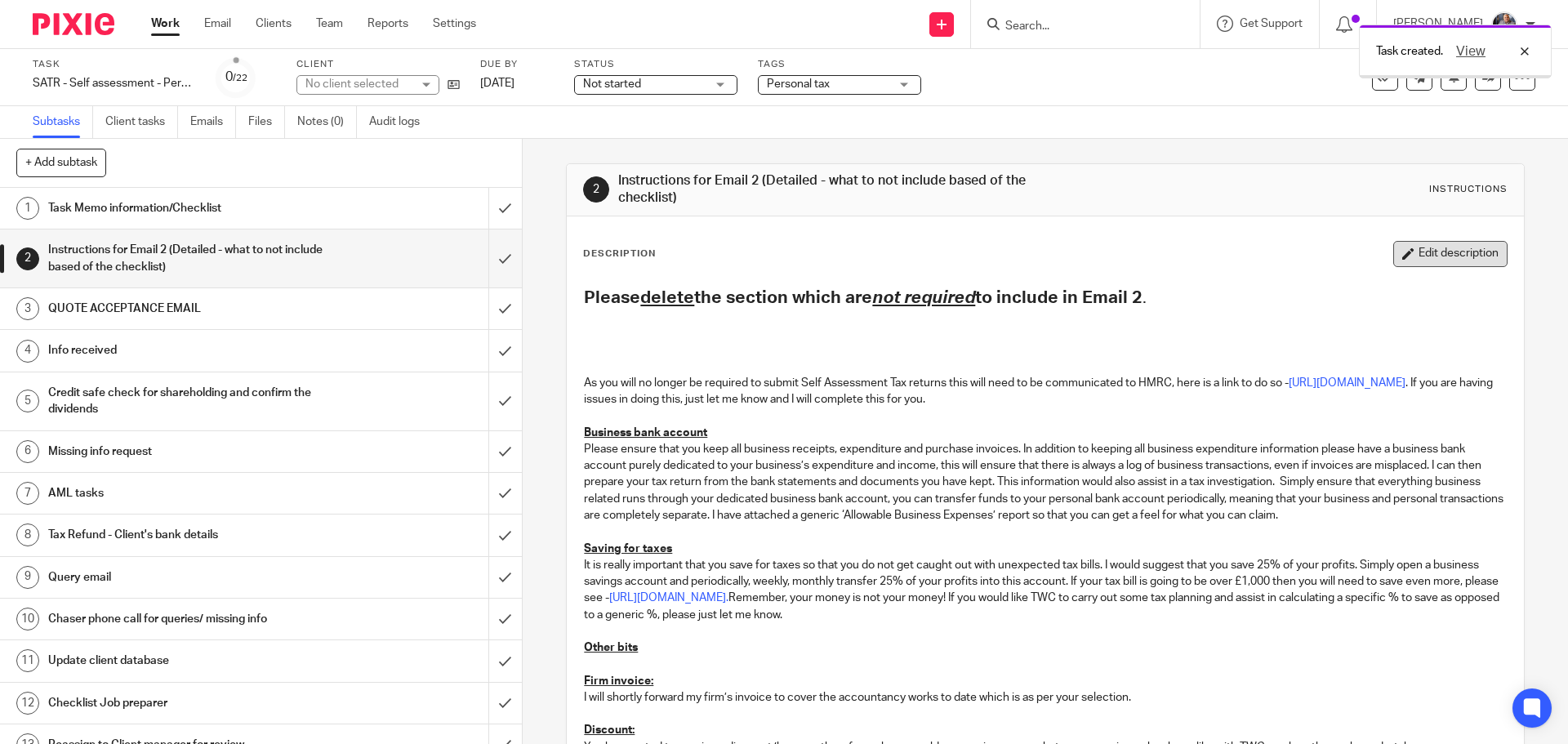
click at [1417, 250] on button "Edit description" at bounding box center [1450, 254] width 114 height 26
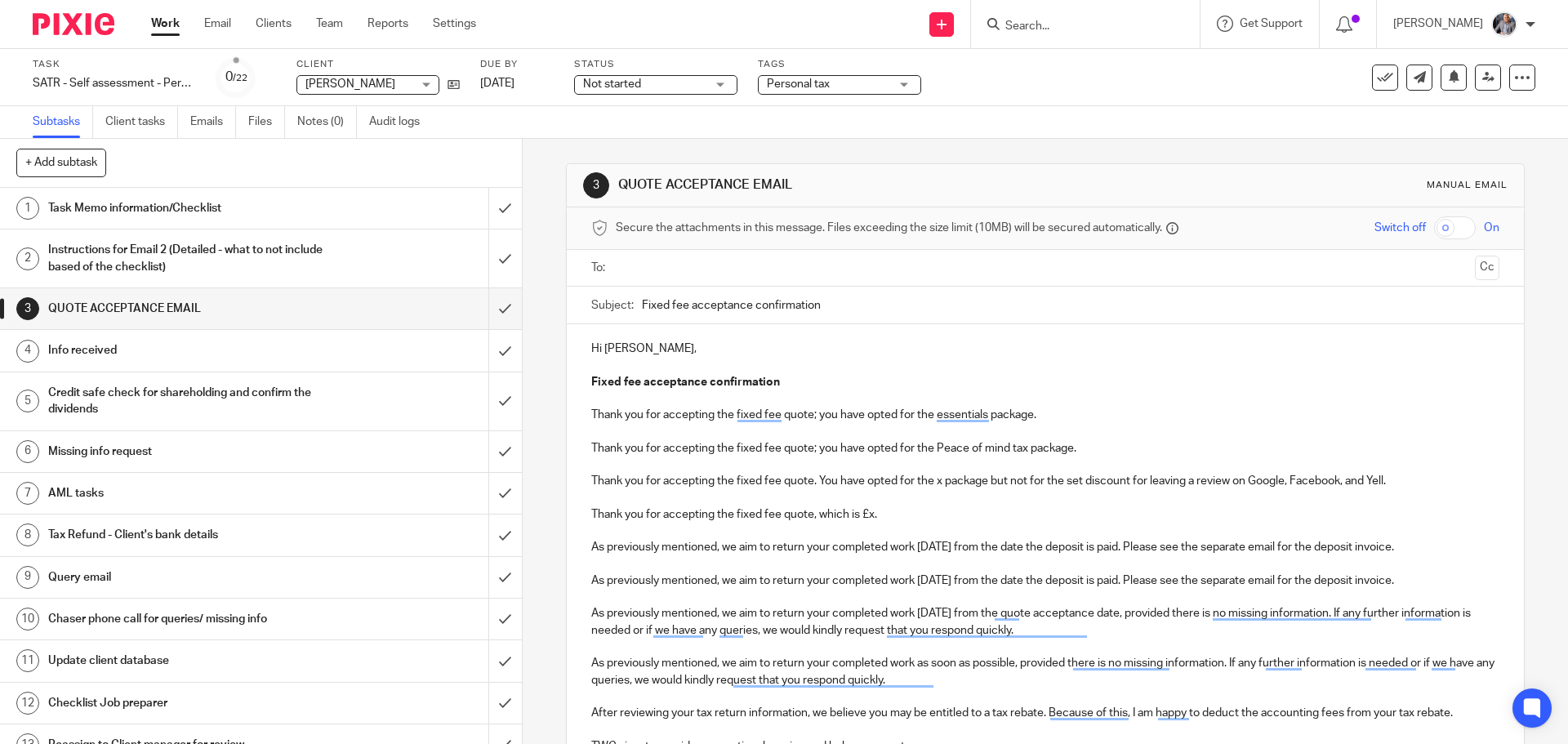
drag, startPoint x: 675, startPoint y: 280, endPoint x: 682, endPoint y: 270, distance: 12.2
click at [678, 275] on ul at bounding box center [1046, 268] width 857 height 27
click at [682, 270] on input "text" at bounding box center [1044, 268] width 846 height 18
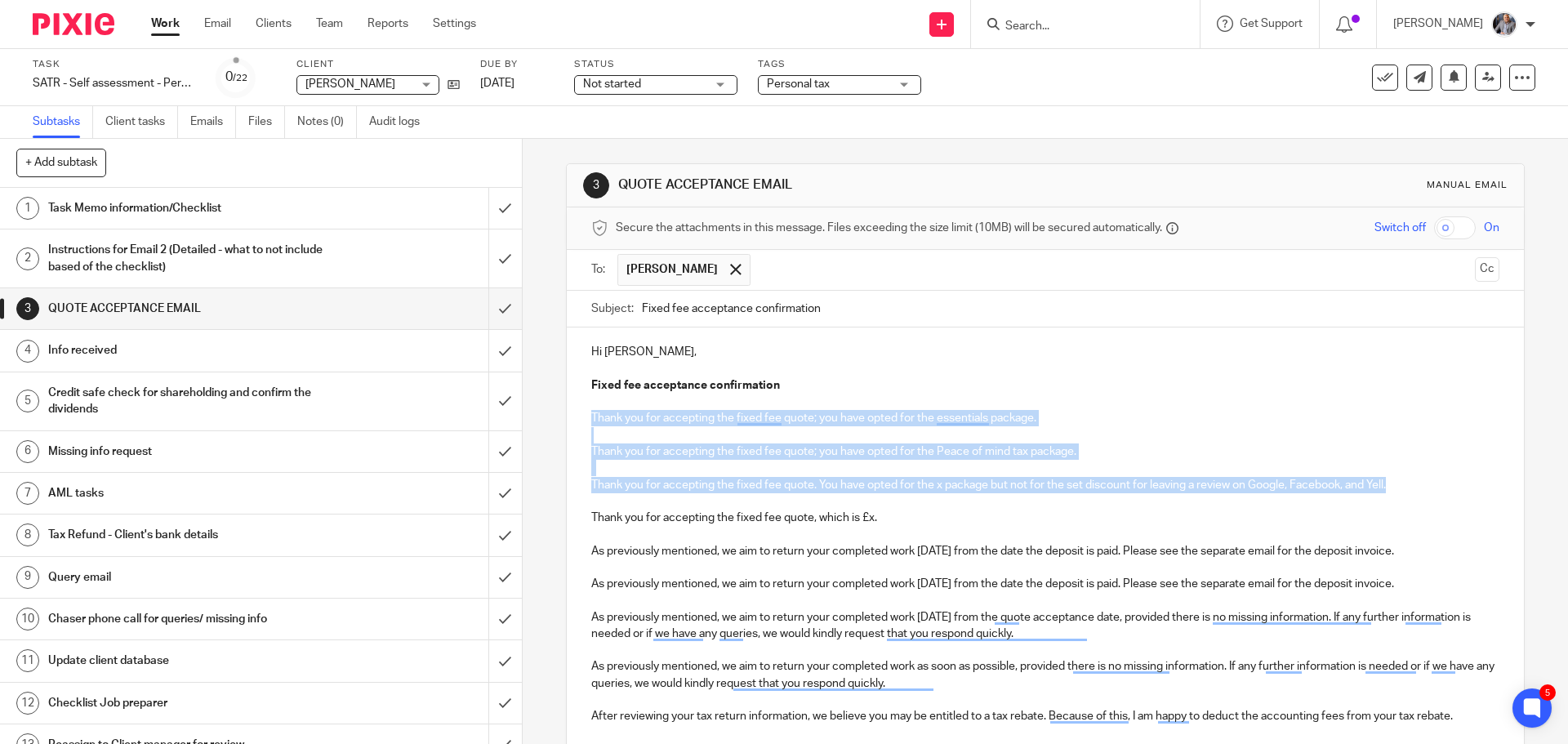
drag, startPoint x: 1399, startPoint y: 483, endPoint x: 580, endPoint y: 419, distance: 821.5
click at [580, 419] on div "Hi Wayne, Fixed fee acceptance confirmation Thank you for accepting the fixed f…" at bounding box center [1045, 656] width 957 height 658
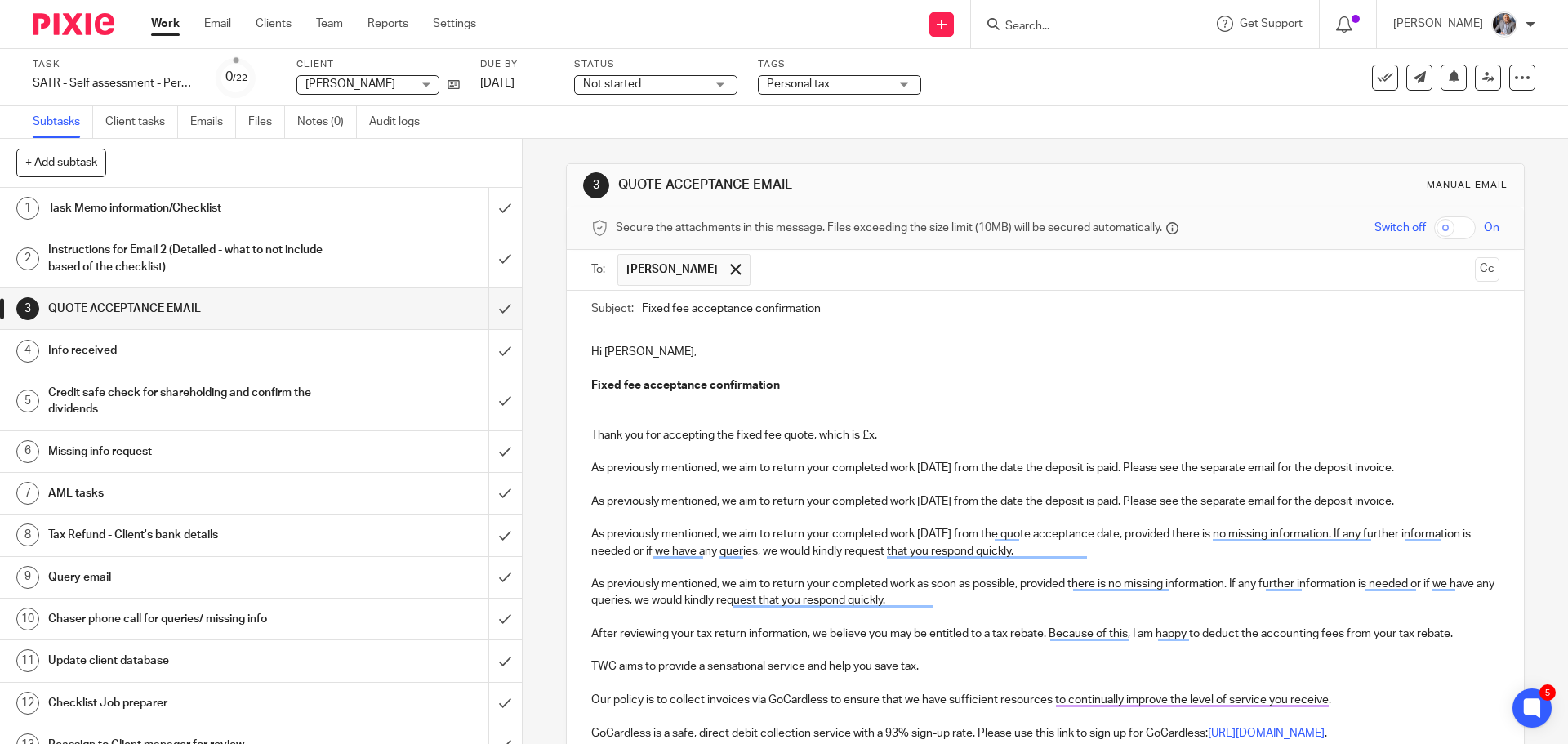
click at [867, 434] on p "Thank you for accepting the fixed fee quote, which is £x." at bounding box center [1045, 435] width 907 height 16
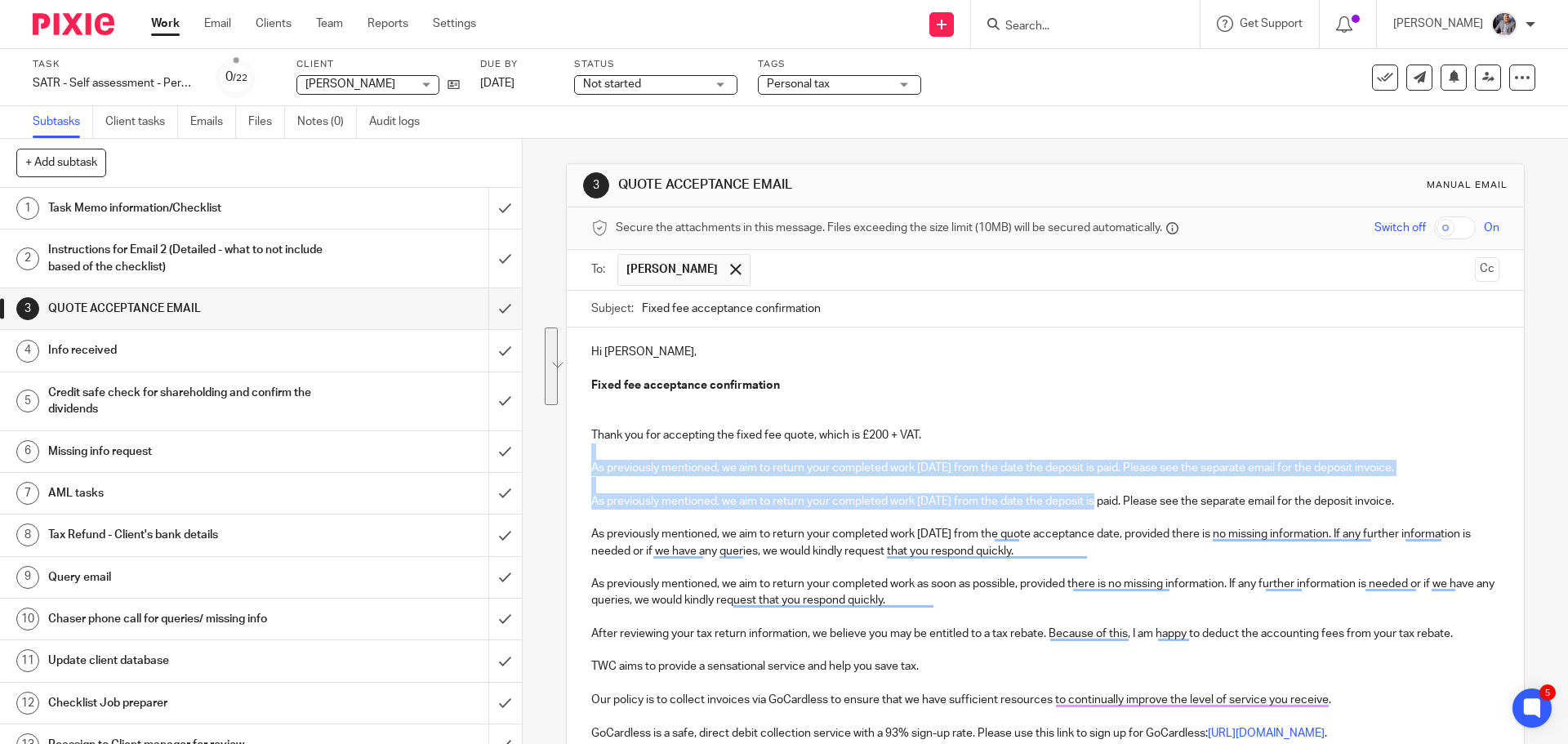
drag, startPoint x: 1027, startPoint y: 437, endPoint x: 1091, endPoint y: 507, distance: 94.8
click at [1091, 507] on div "Hi Wayne, Fixed fee acceptance confirmation Thank you for accepting the fixed f…" at bounding box center [1045, 615] width 957 height 575
click at [766, 469] on p "As previously mentioned, we aim to return your completed work within 35 days fr…" at bounding box center [1045, 467] width 907 height 16
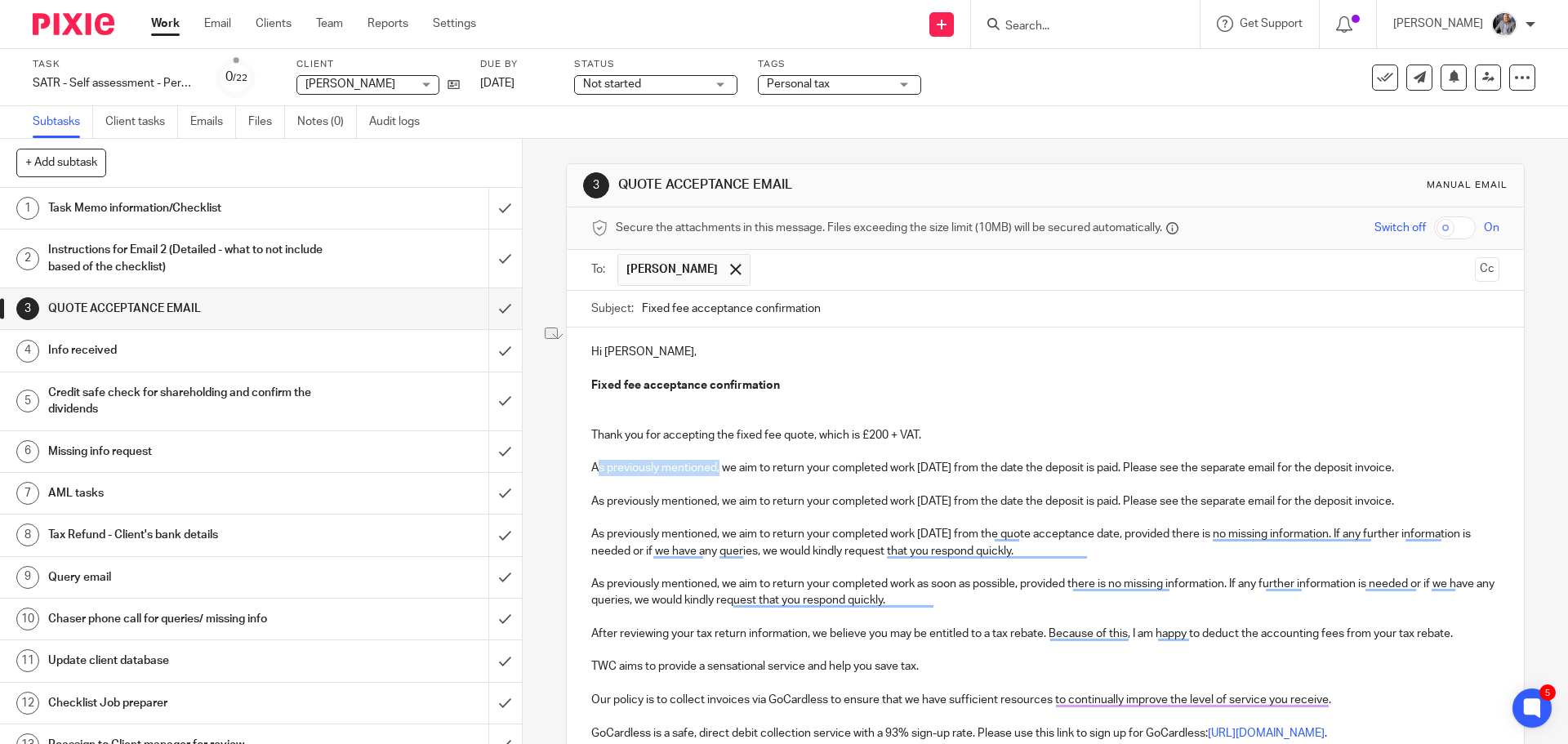
drag, startPoint x: 717, startPoint y: 468, endPoint x: 590, endPoint y: 467, distance: 127.0
click at [591, 467] on p "As previously mentioned, we aim to return your completed work within 35 days fr…" at bounding box center [1045, 467] width 907 height 16
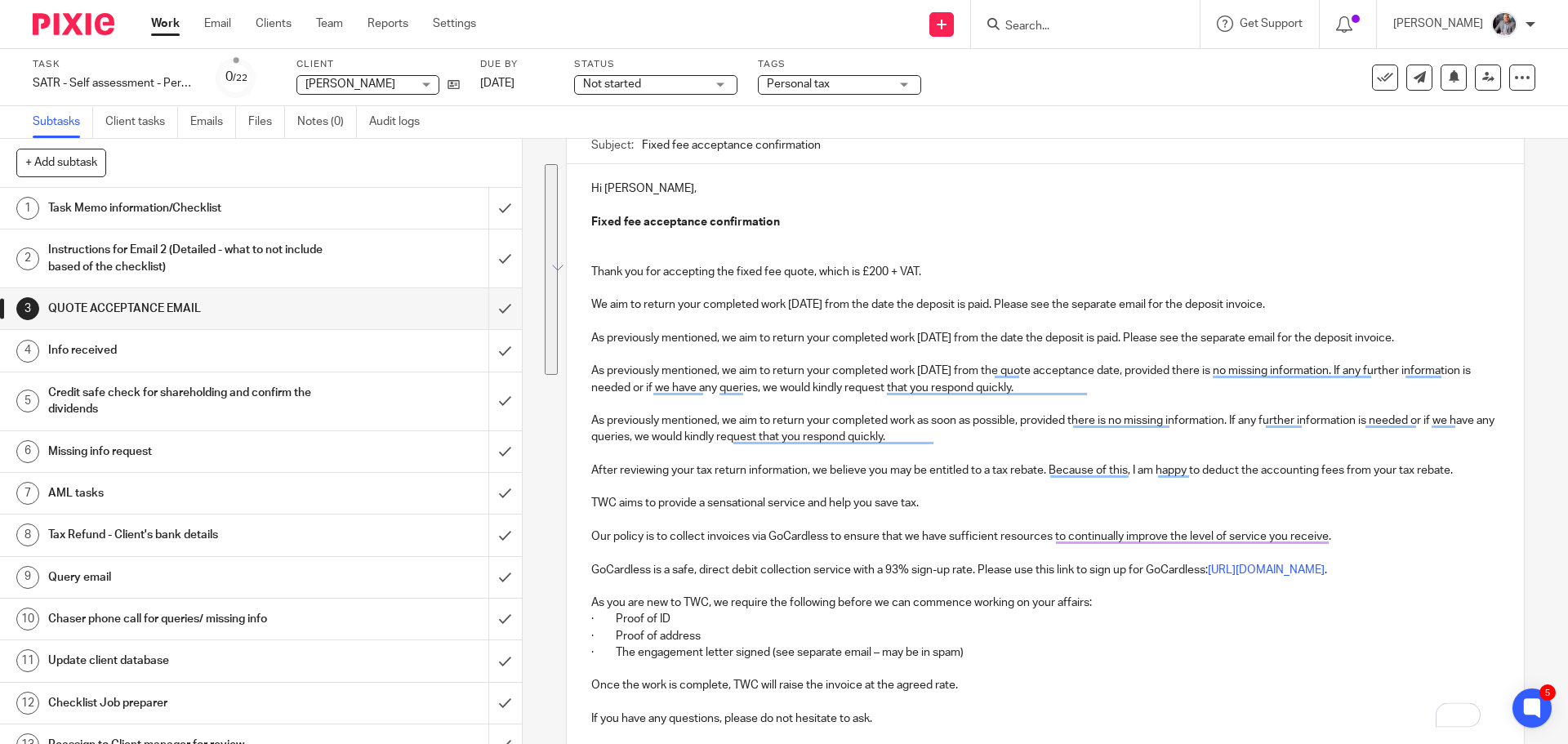
scroll to position [245, 0]
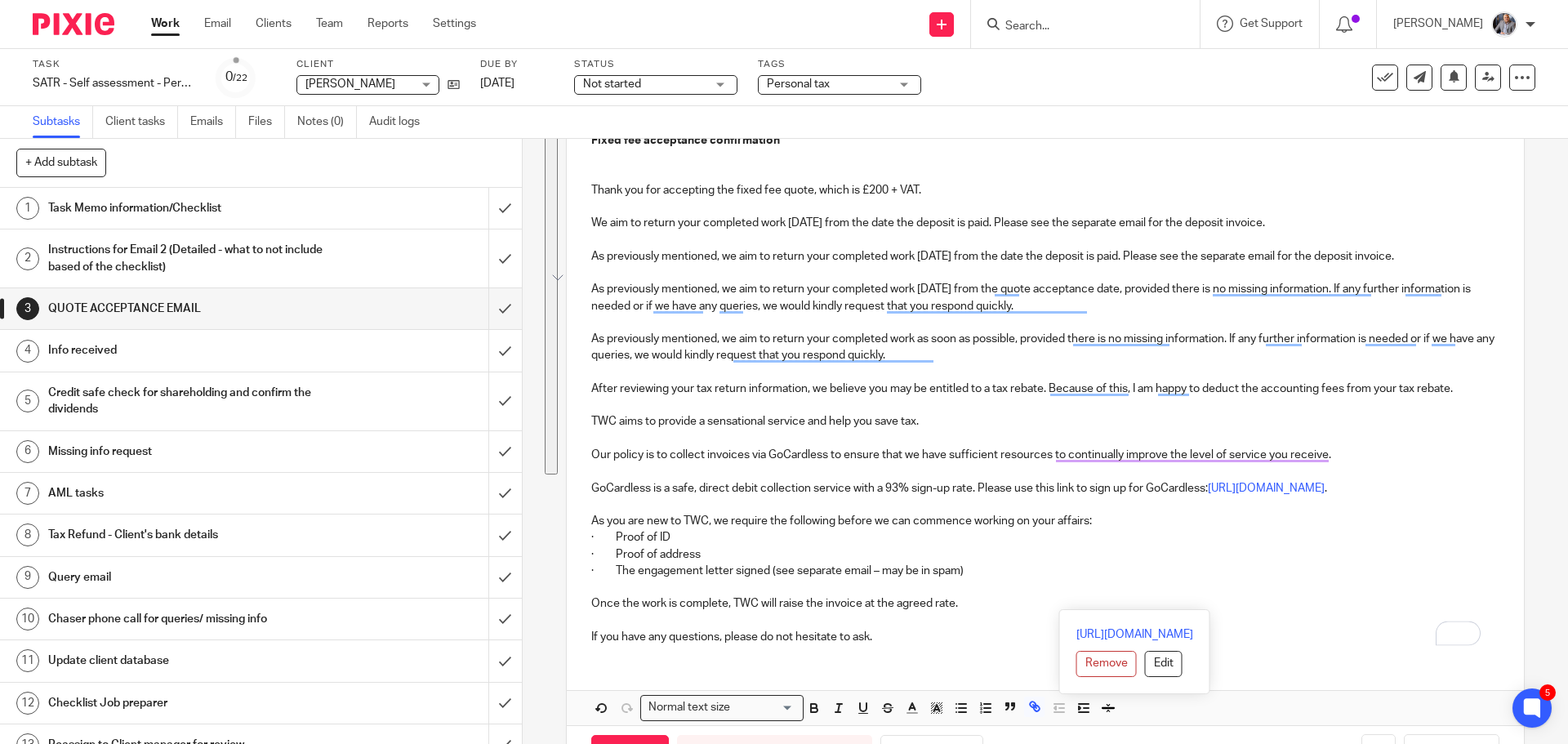
drag, startPoint x: 1353, startPoint y: 490, endPoint x: 1319, endPoint y: 610, distance: 124.7
click at [1319, 610] on div "Hi Wayne, Fixed fee acceptance confirmation Thank you for accepting the fixed f…" at bounding box center [1045, 369] width 957 height 575
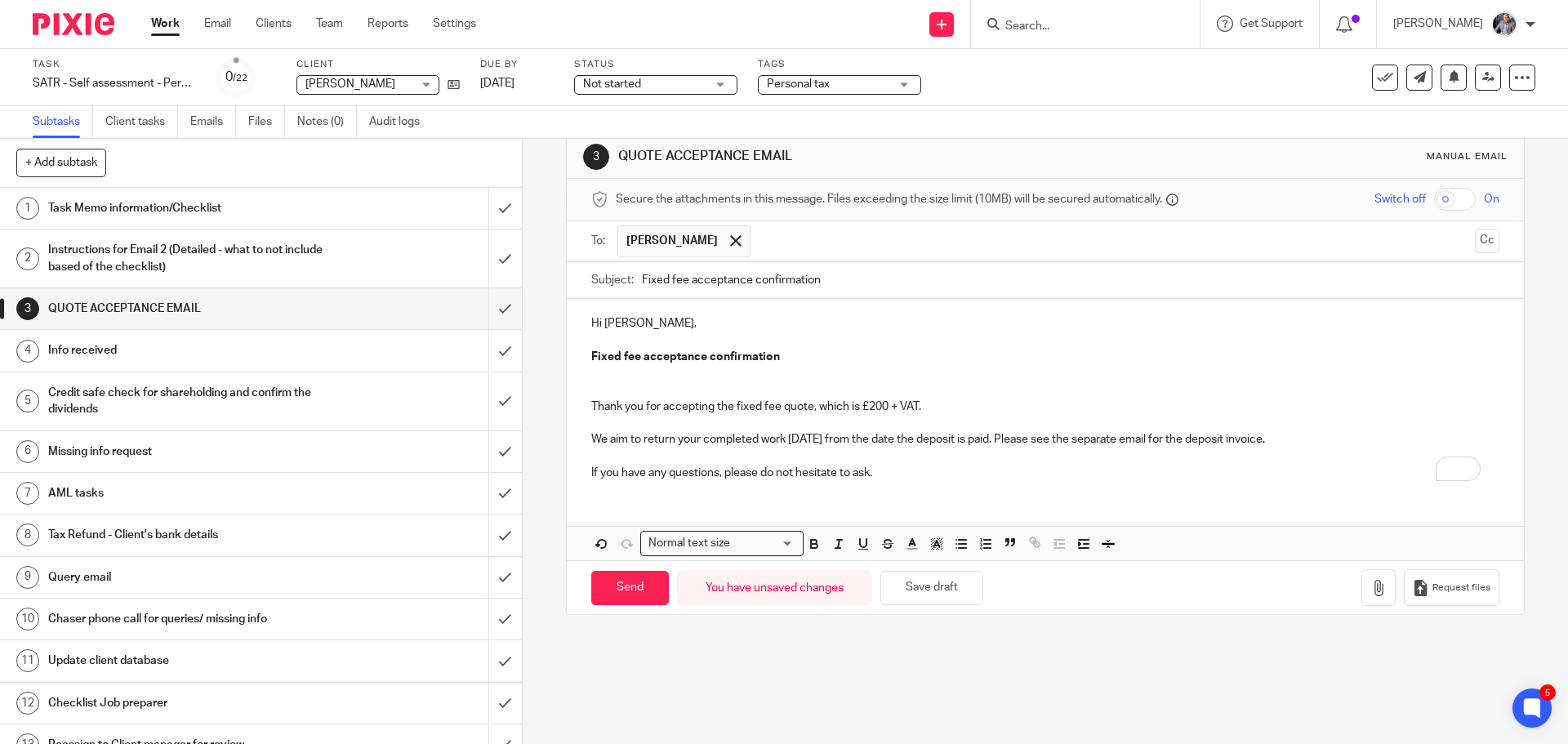
scroll to position [15, 0]
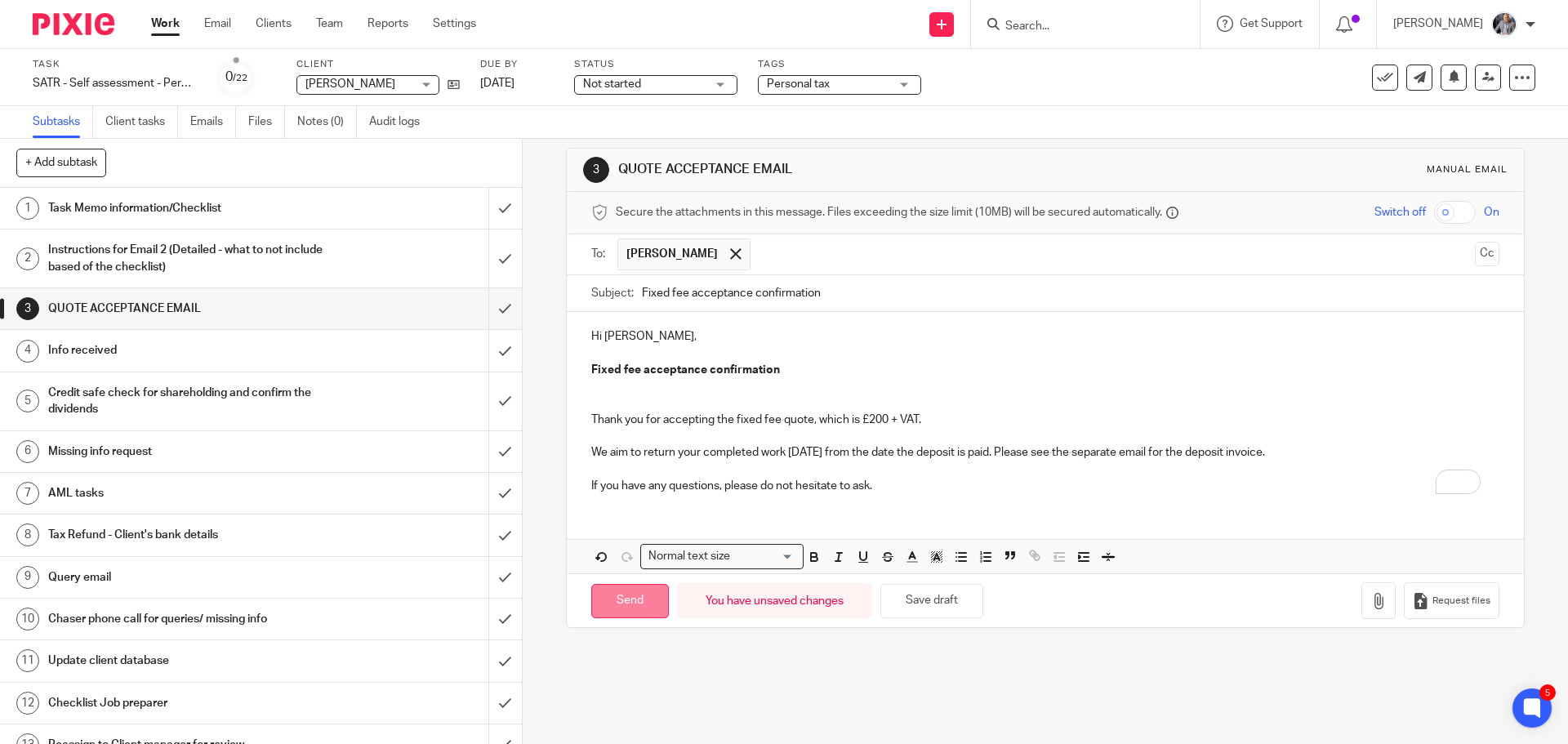
click at [637, 591] on input "Send" at bounding box center [630, 601] width 77 height 35
type input "Sent"
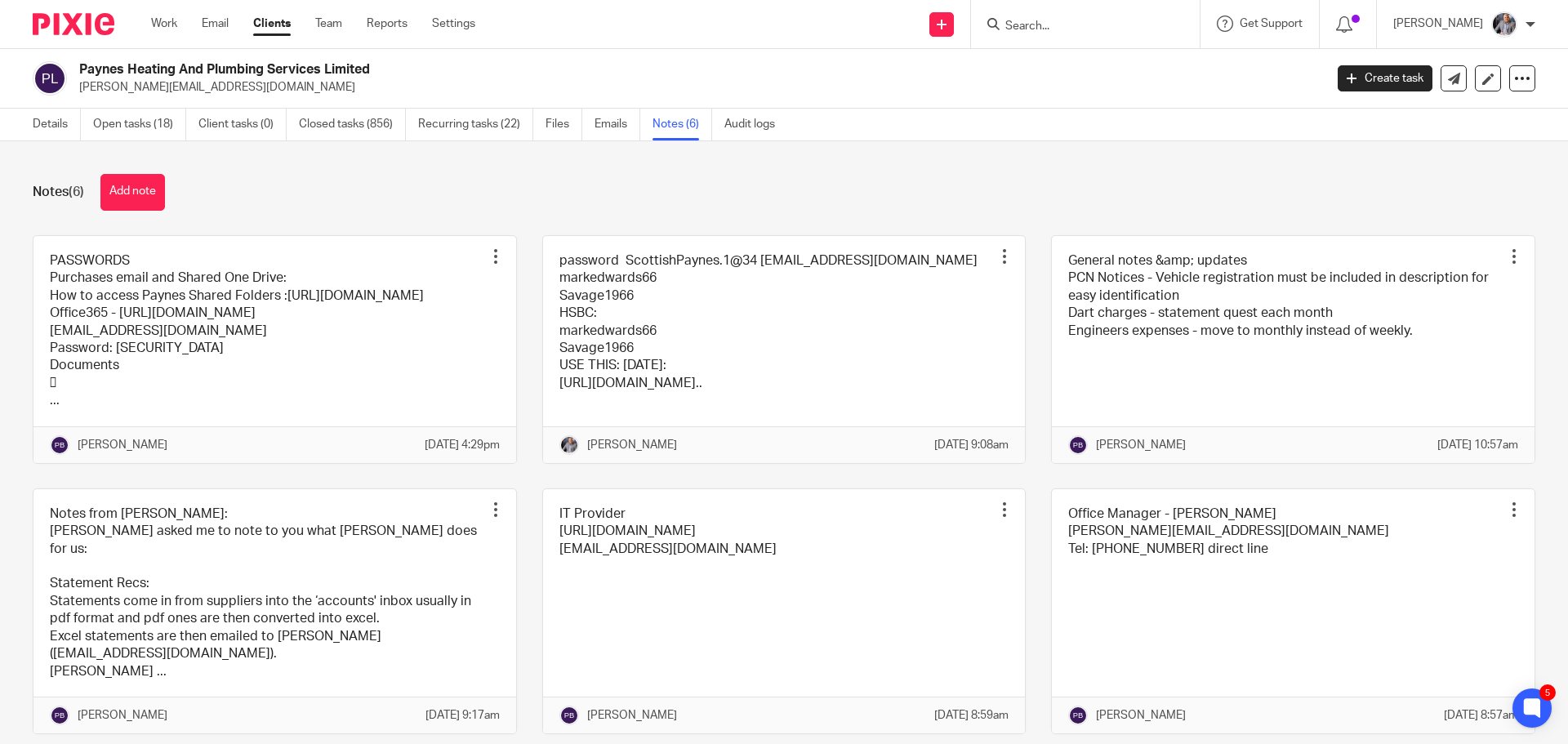
click at [1151, 27] on input "Search" at bounding box center [1077, 27] width 147 height 15
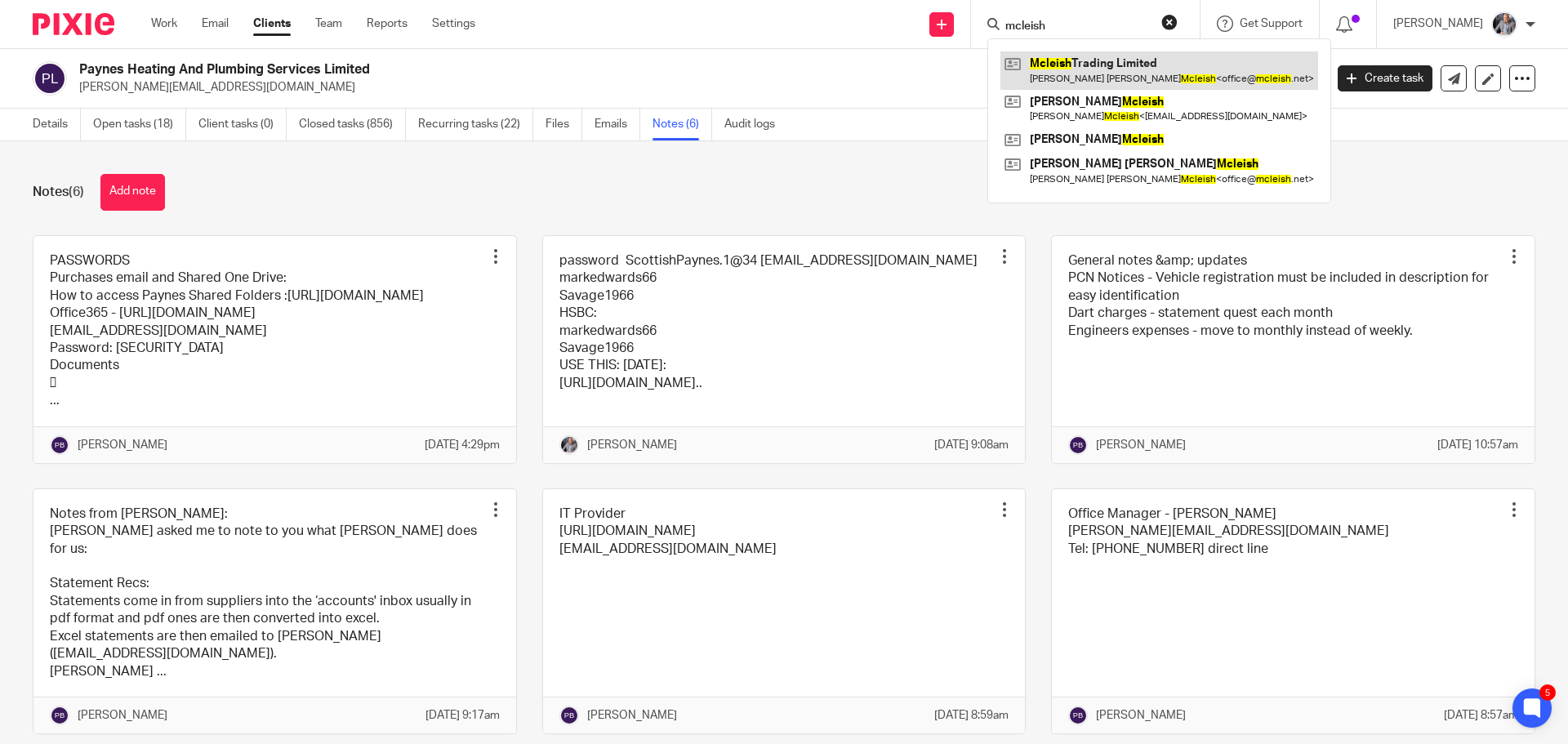
type input "mcleish"
click at [1108, 76] on link at bounding box center [1159, 70] width 317 height 38
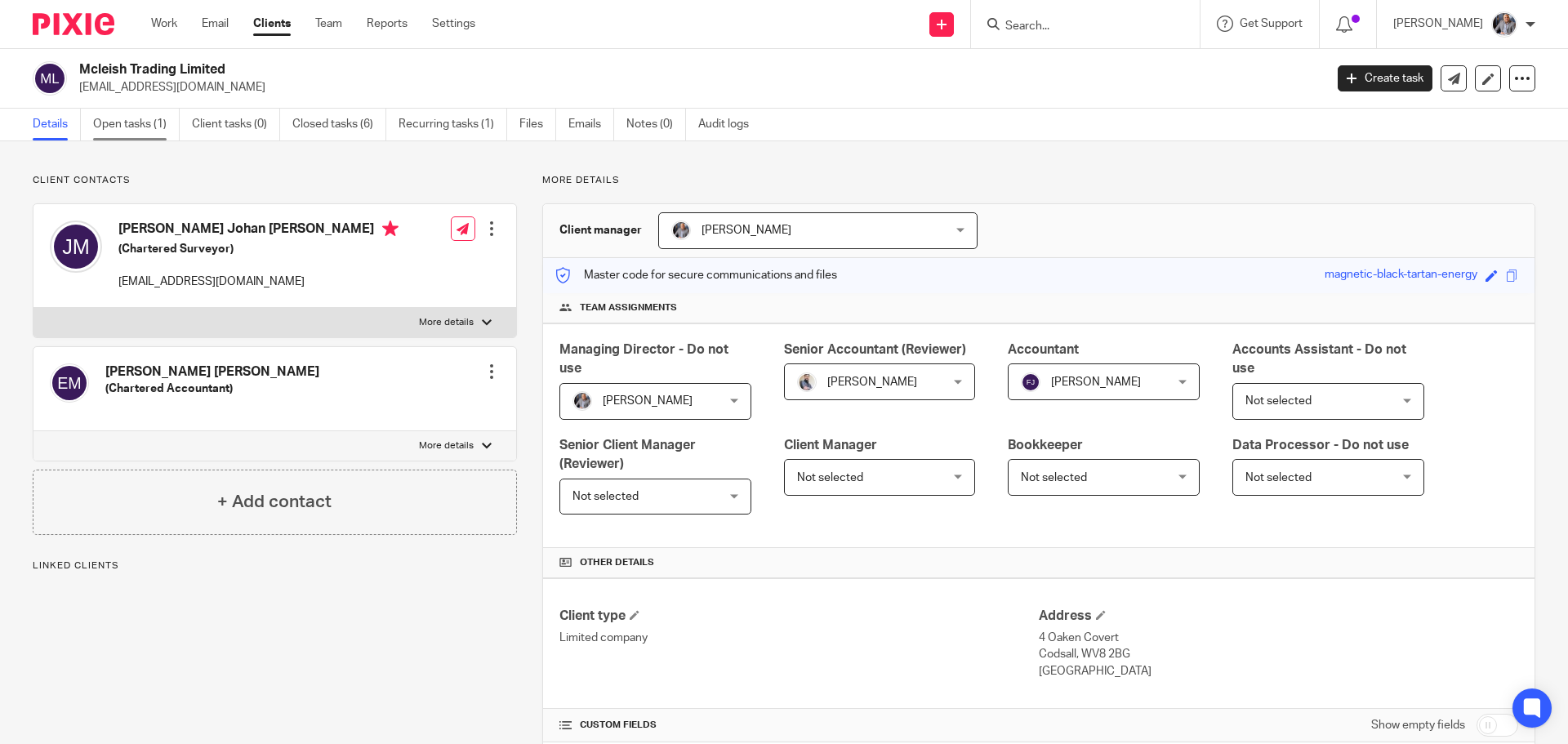
click at [137, 131] on link "Open tasks (1)" at bounding box center [136, 124] width 87 height 32
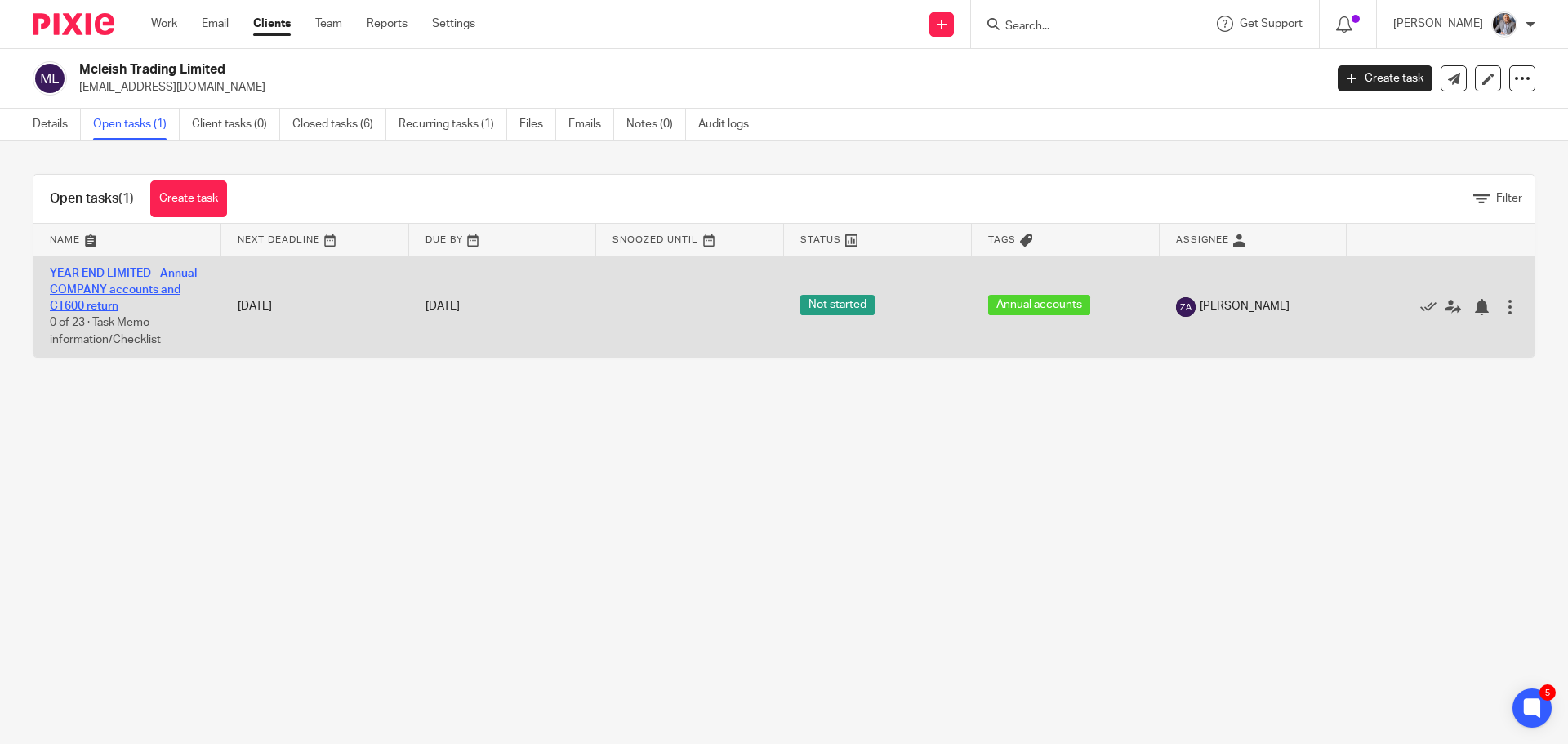
click at [107, 293] on link "YEAR END LIMITED - Annual COMPANY accounts and CT600 return" at bounding box center [123, 290] width 147 height 45
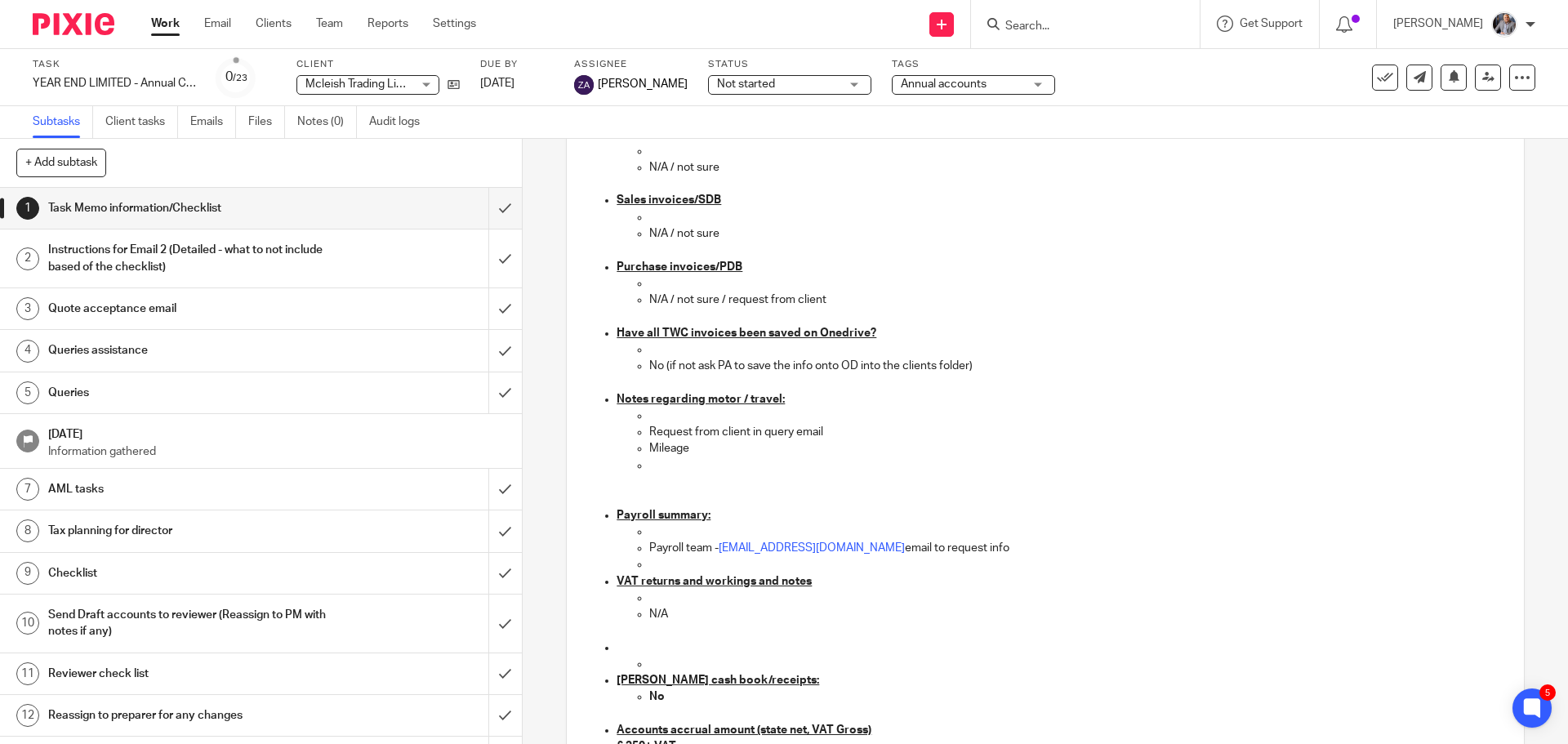
scroll to position [1061, 0]
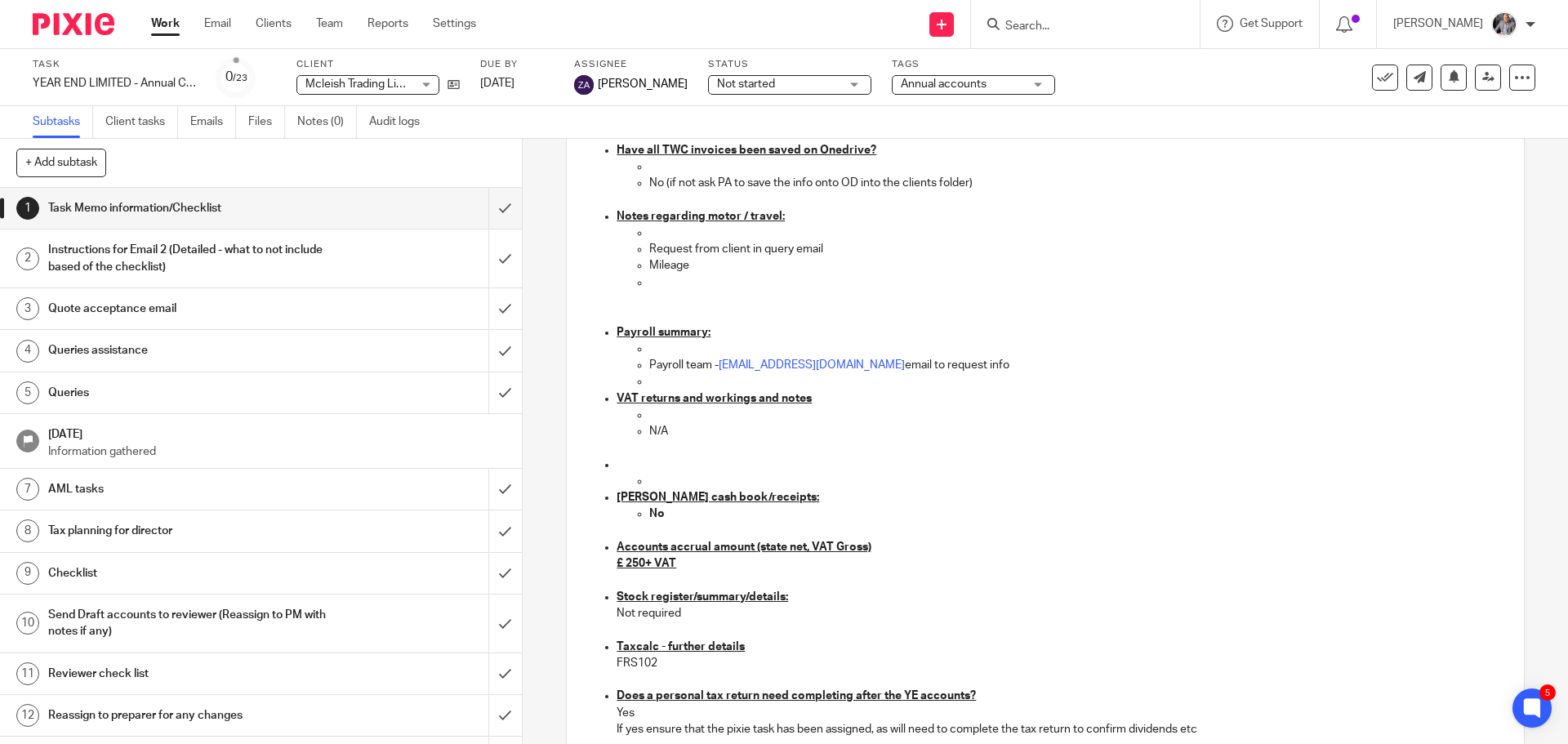
click at [144, 257] on h1 "Instructions for Email 2 (Detailed - what to not include based of the checklist)" at bounding box center [189, 259] width 282 height 42
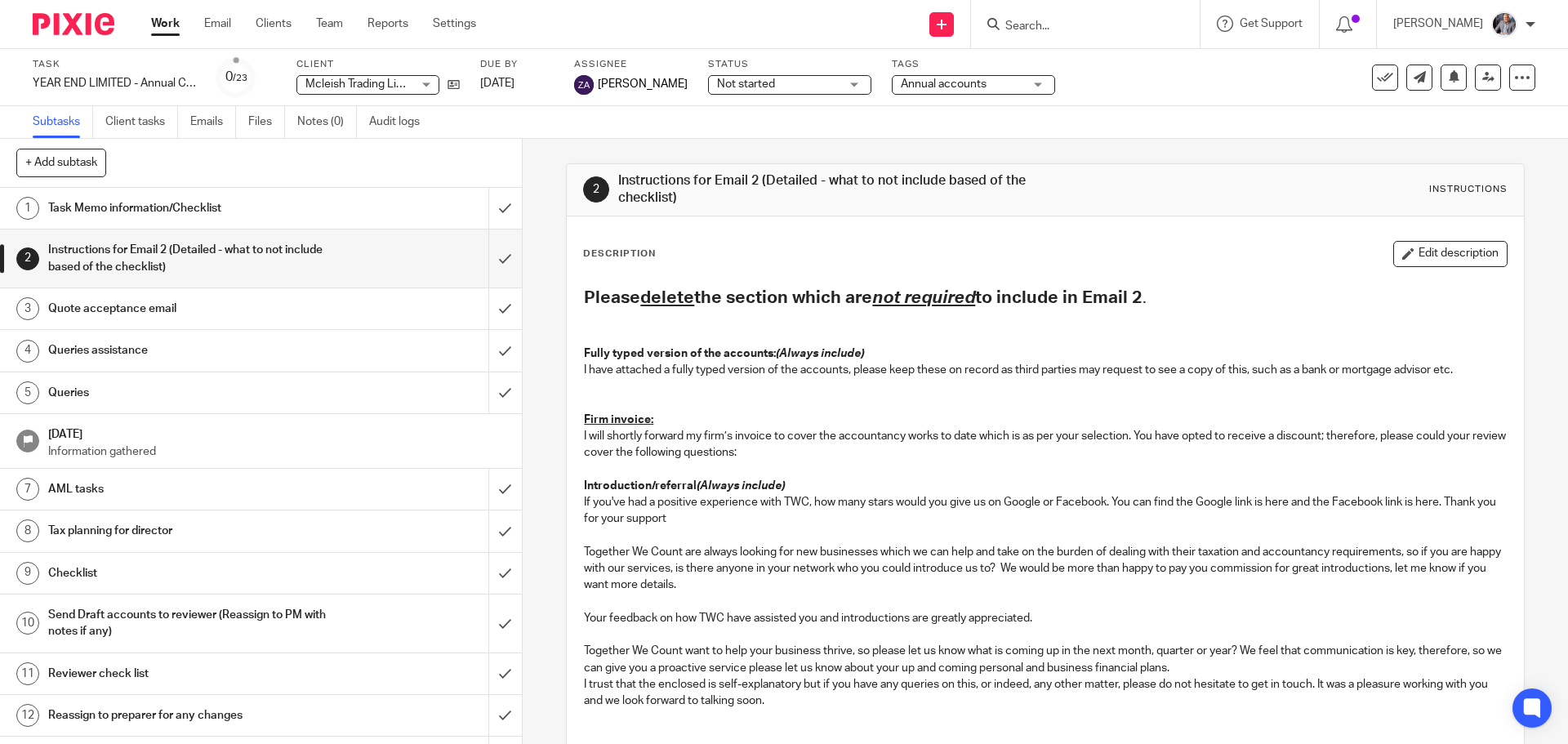
click at [140, 314] on h1 "Quote acceptance email" at bounding box center [189, 308] width 282 height 24
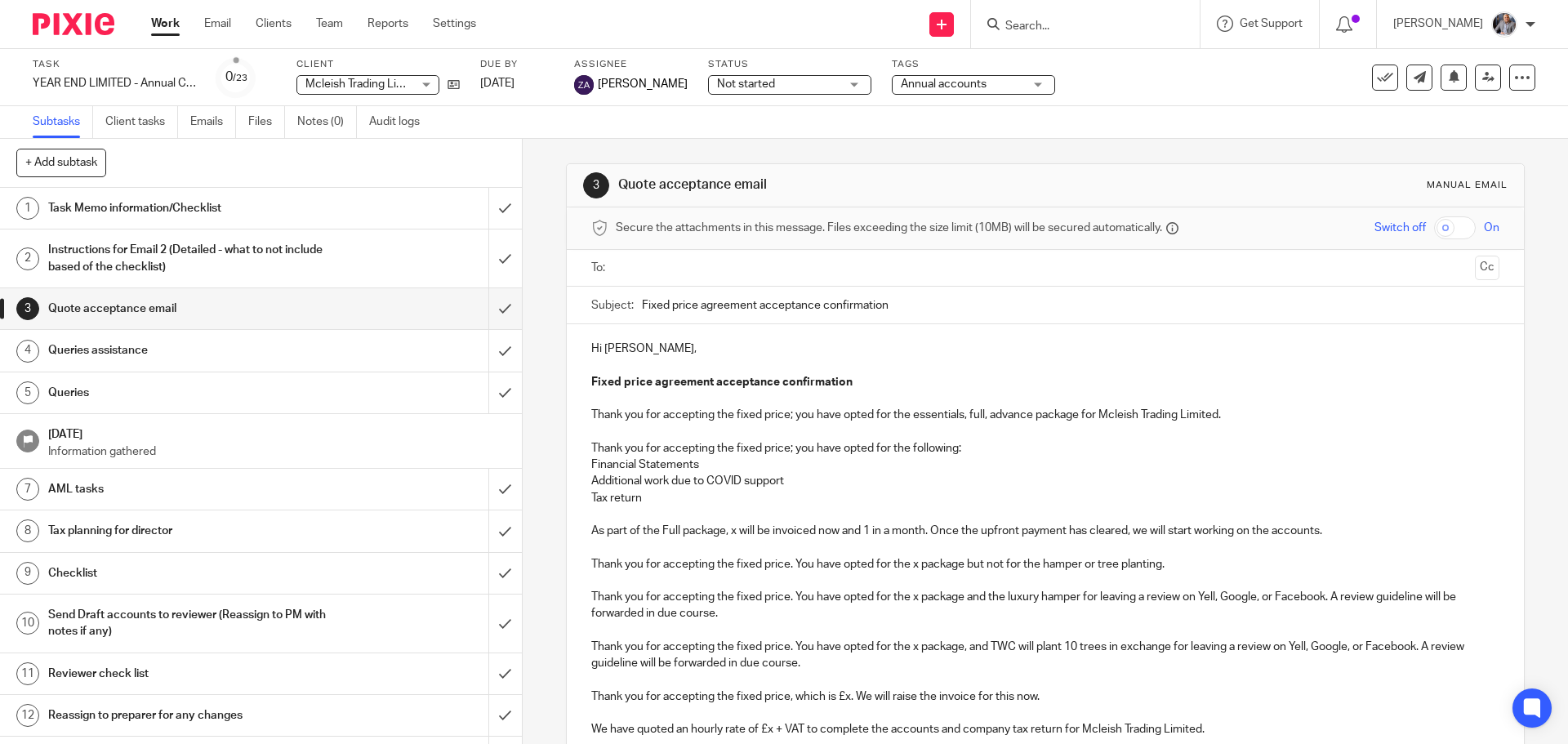
click at [705, 272] on input "text" at bounding box center [1044, 268] width 846 height 18
drag, startPoint x: 926, startPoint y: 399, endPoint x: 921, endPoint y: 665, distance: 266.0
click at [921, 665] on div "Hi Jason, Fixed price agreement acceptance confirmation Thank you for accepting…" at bounding box center [1045, 755] width 957 height 856
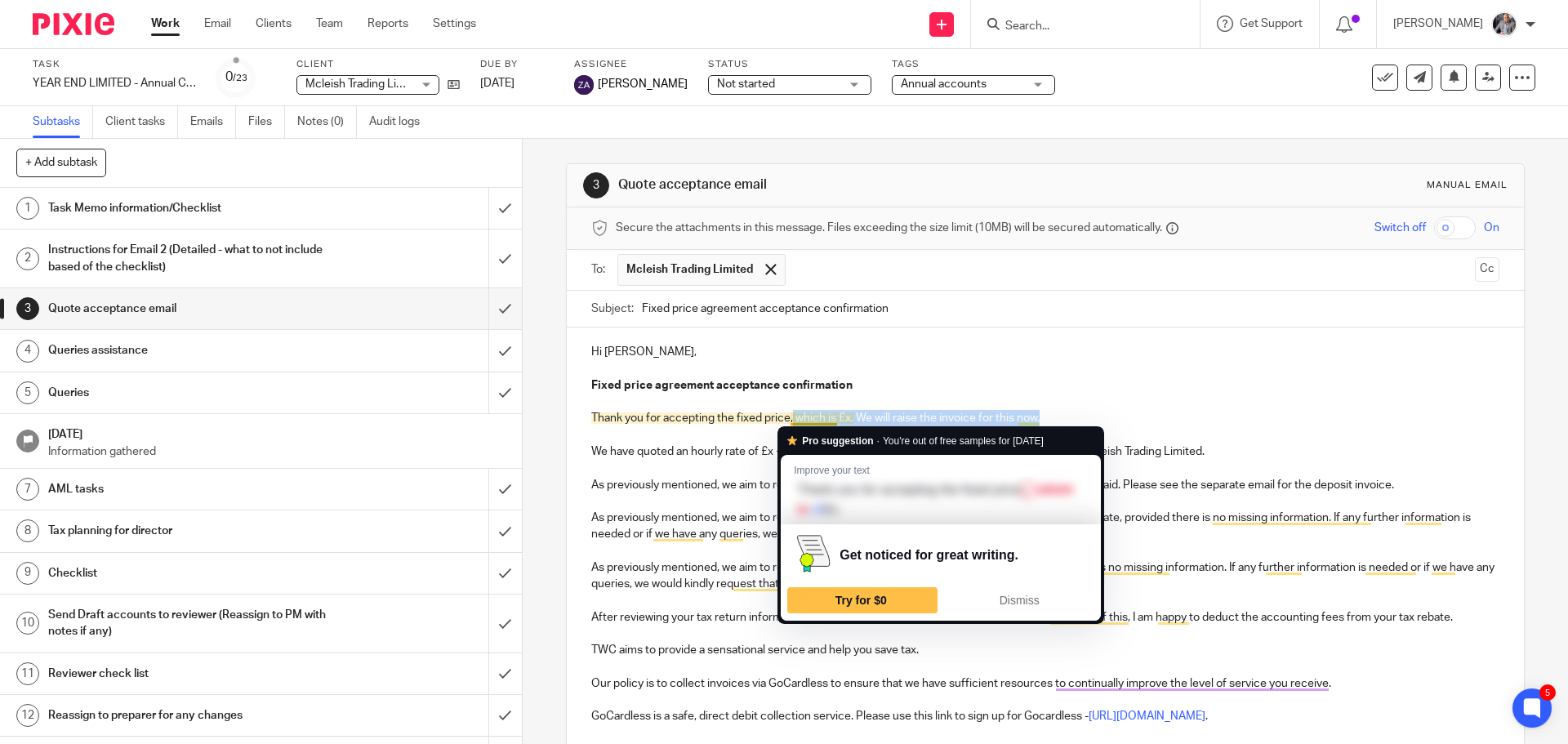
drag, startPoint x: 789, startPoint y: 420, endPoint x: 1036, endPoint y: 420, distance: 247.0
click at [1036, 420] on p "Thank you for accepting the fixed price, which is £x. We will raise the invoice…" at bounding box center [1045, 417] width 907 height 16
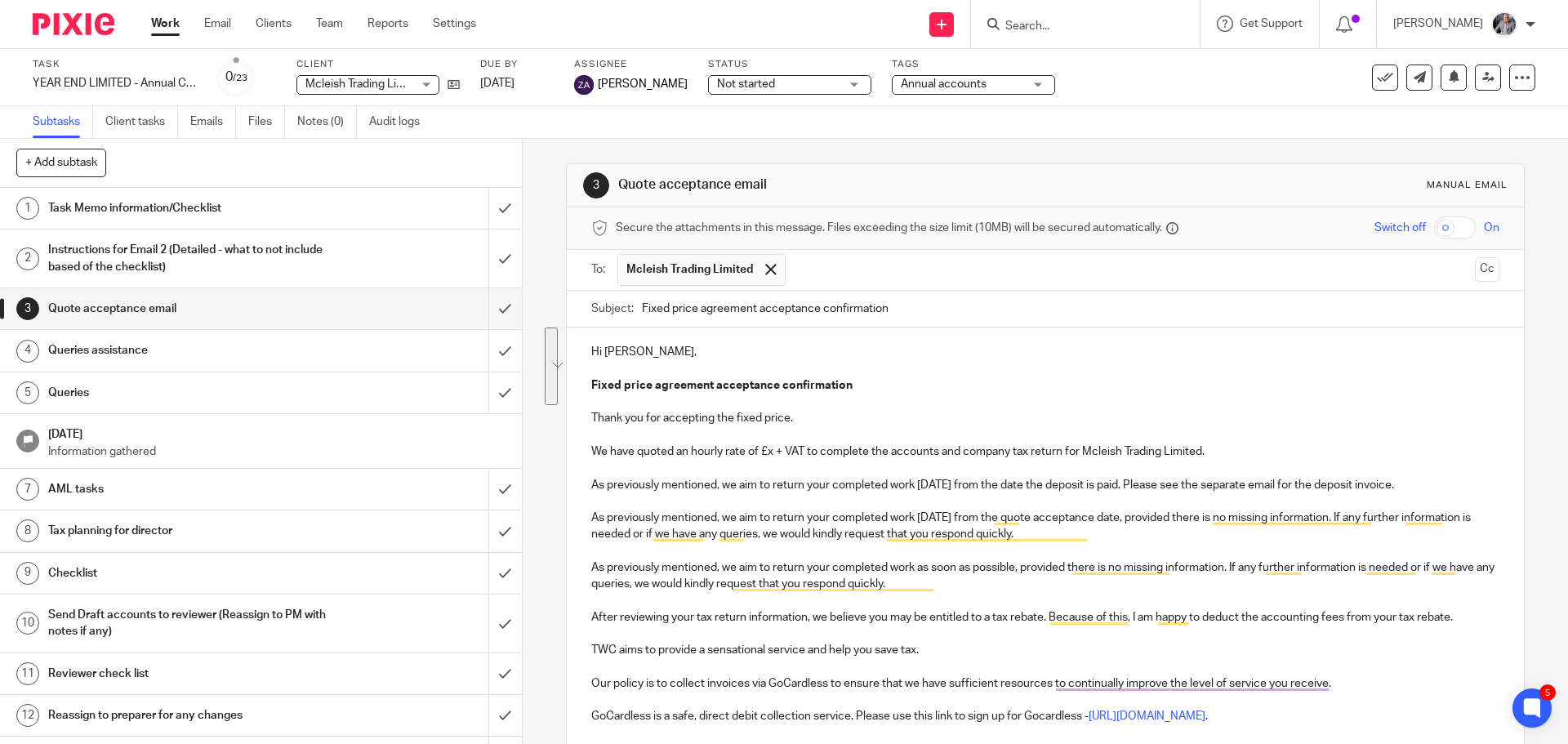
drag, startPoint x: 884, startPoint y: 417, endPoint x: 998, endPoint y: 490, distance: 135.4
click at [998, 490] on div "Hi Jason, Fixed price agreement acceptance confirmation Thank you for accepting…" at bounding box center [1045, 615] width 957 height 575
click at [806, 419] on p "Thank you for accepting the fixed price." at bounding box center [1045, 417] width 907 height 16
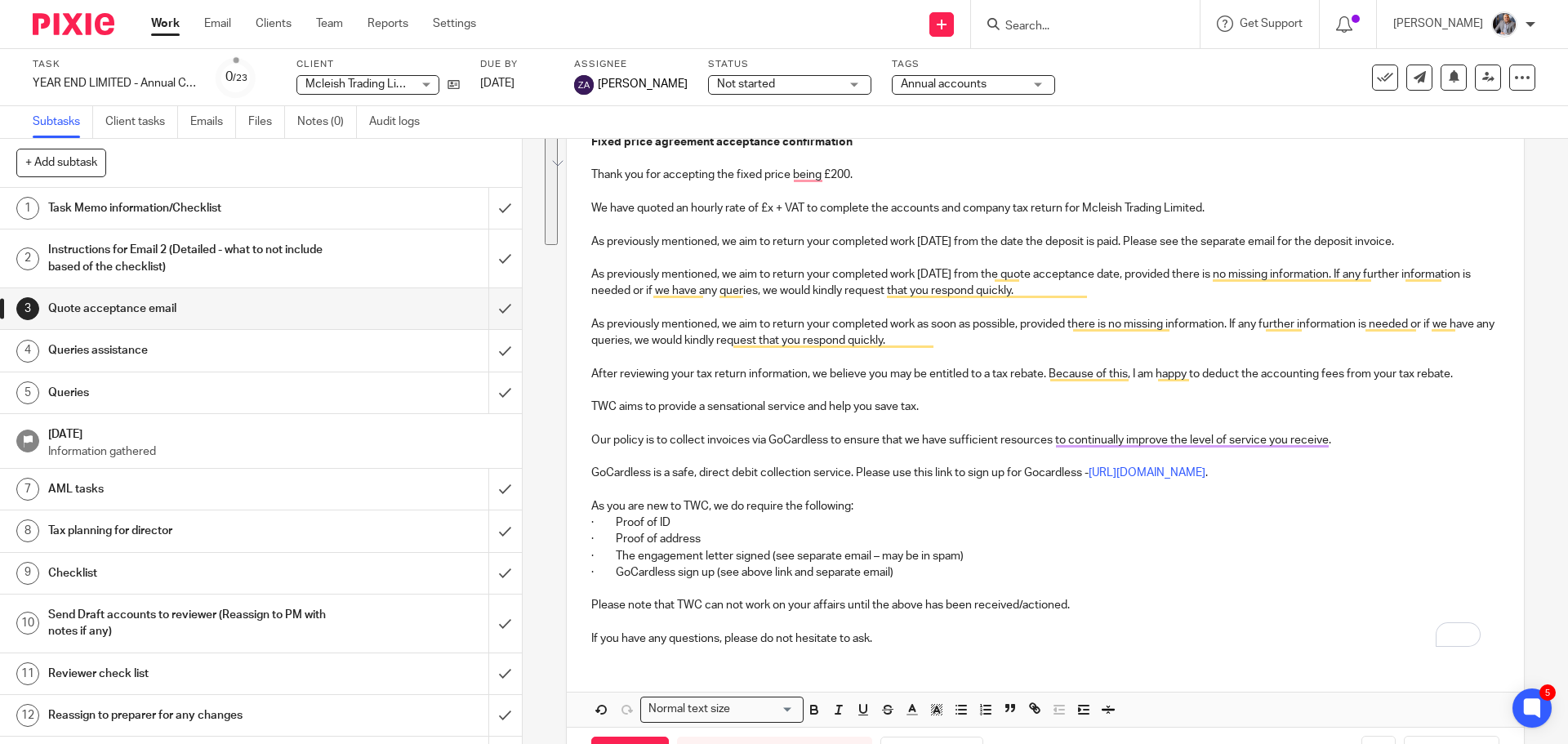
scroll to position [245, 0]
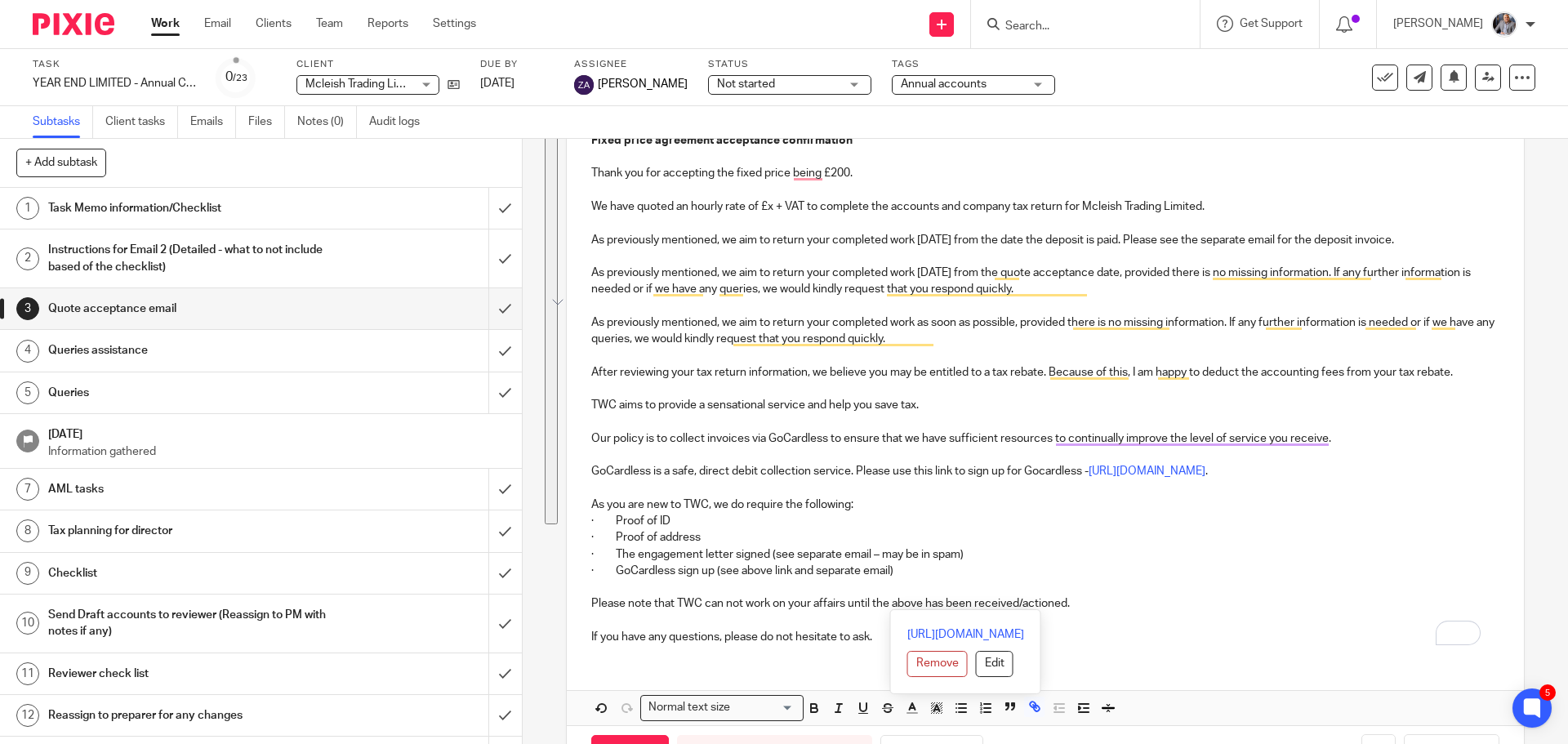
drag, startPoint x: 875, startPoint y: 411, endPoint x: 1104, endPoint y: 601, distance: 297.6
click at [1104, 601] on div "Hi Jason, Fixed price agreement acceptance confirmation Thank you for accepting…" at bounding box center [1045, 369] width 957 height 575
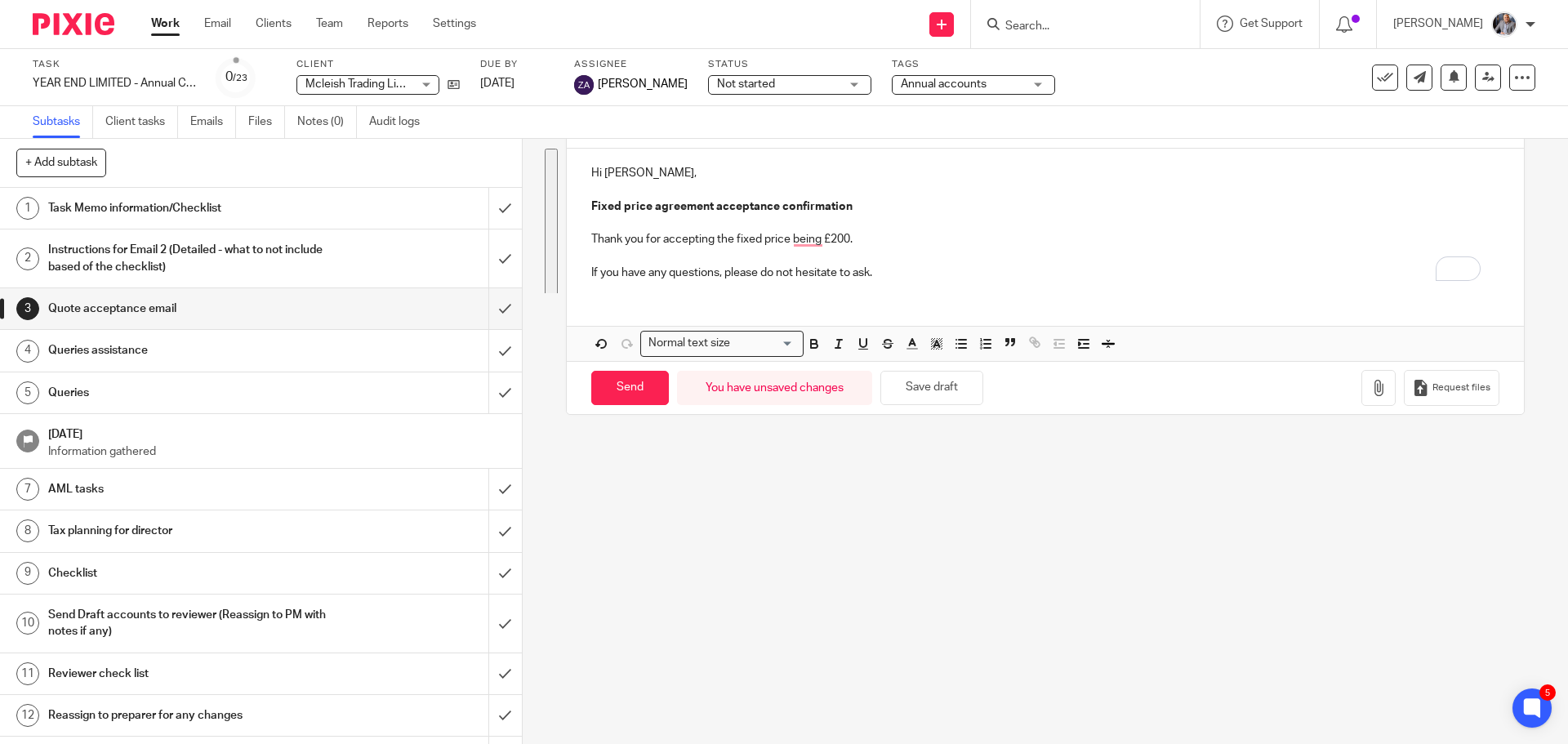
scroll to position [179, 0]
click at [602, 342] on icon "button" at bounding box center [602, 344] width 15 height 15
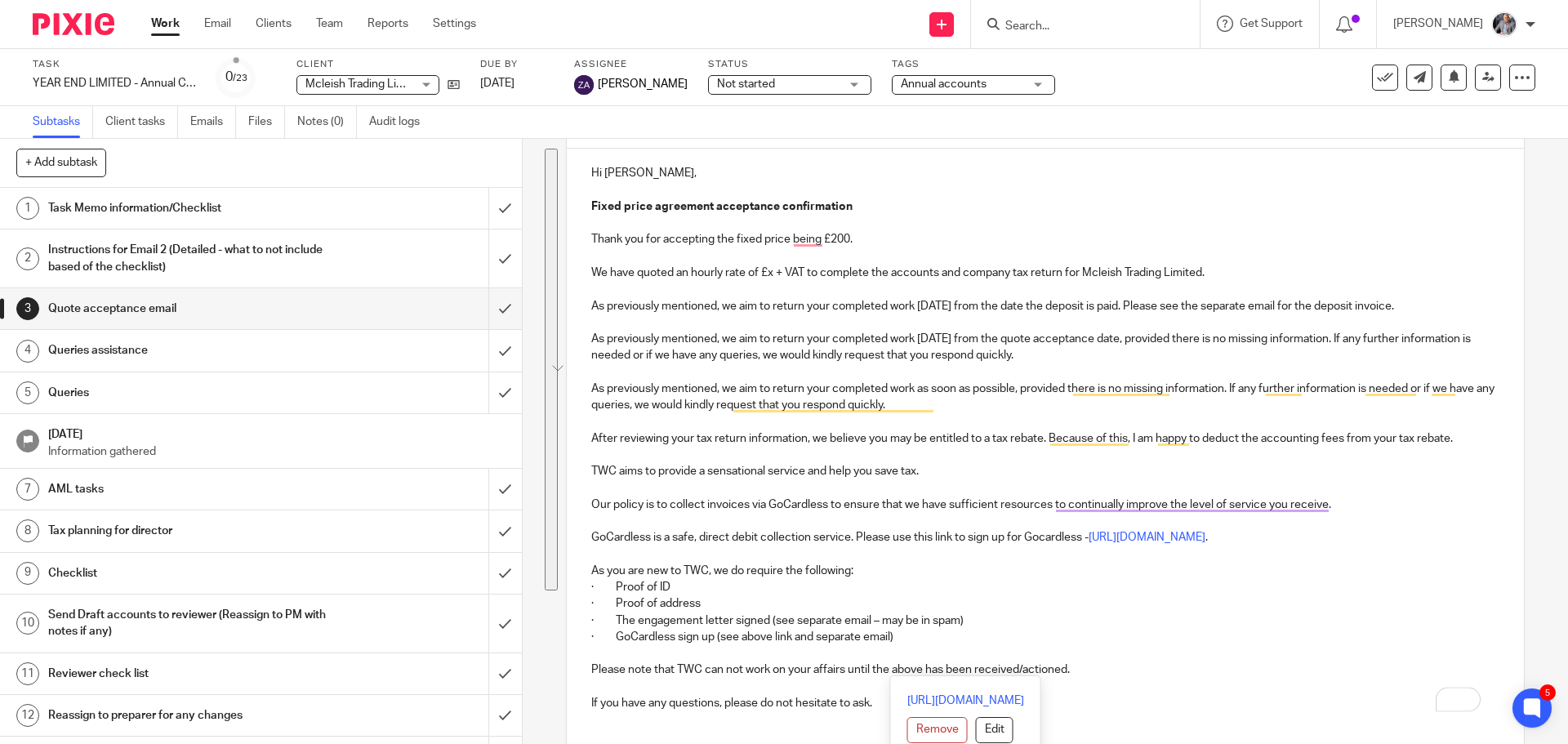
click at [870, 282] on p "To enrich screen reader interactions, please activate Accessibility in Grammarl…" at bounding box center [1045, 289] width 907 height 16
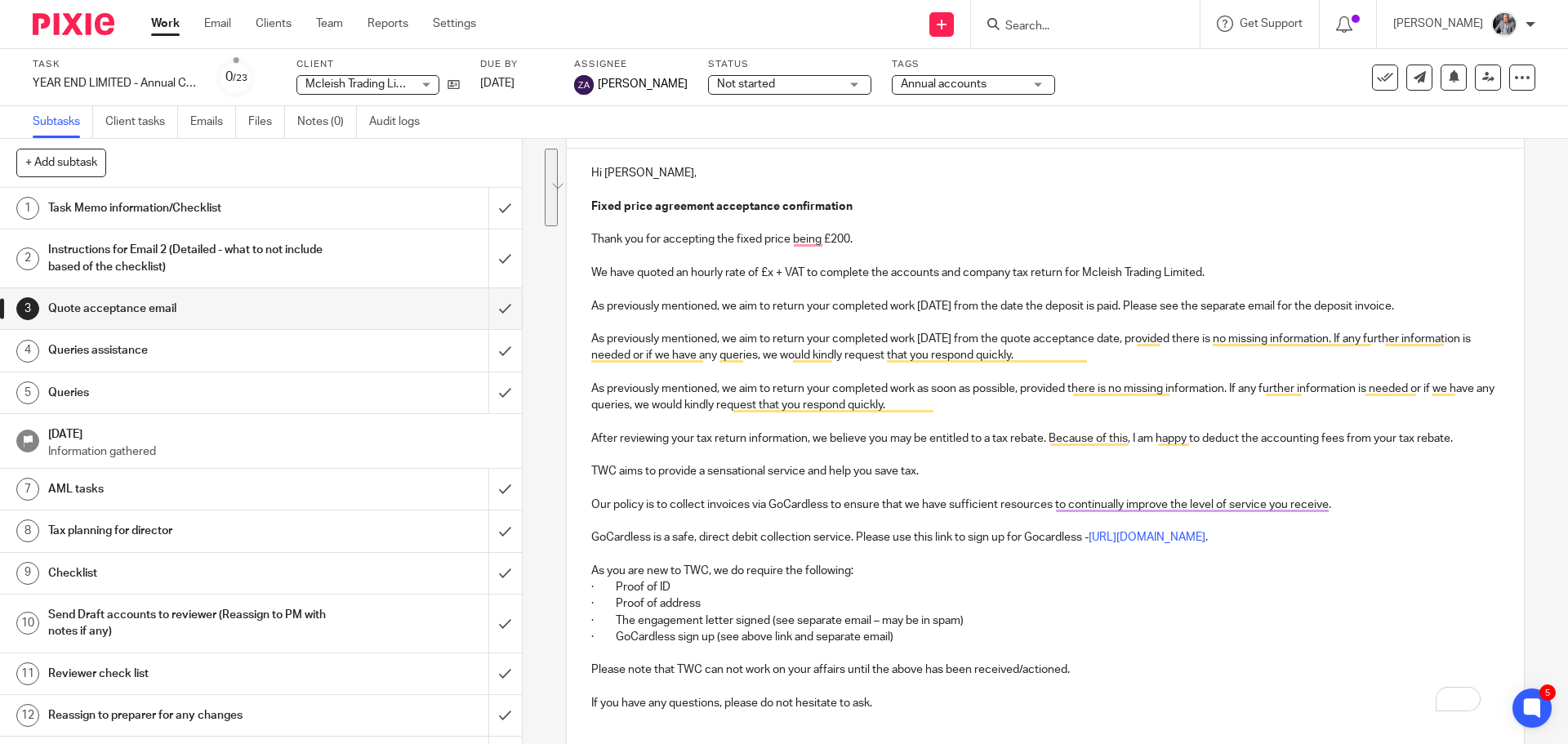
drag, startPoint x: 878, startPoint y: 243, endPoint x: 1443, endPoint y: 298, distance: 567.7
click at [1443, 298] on div "Hi Jason, Fixed price agreement acceptance confirmation Thank you for accepting…" at bounding box center [1045, 436] width 957 height 575
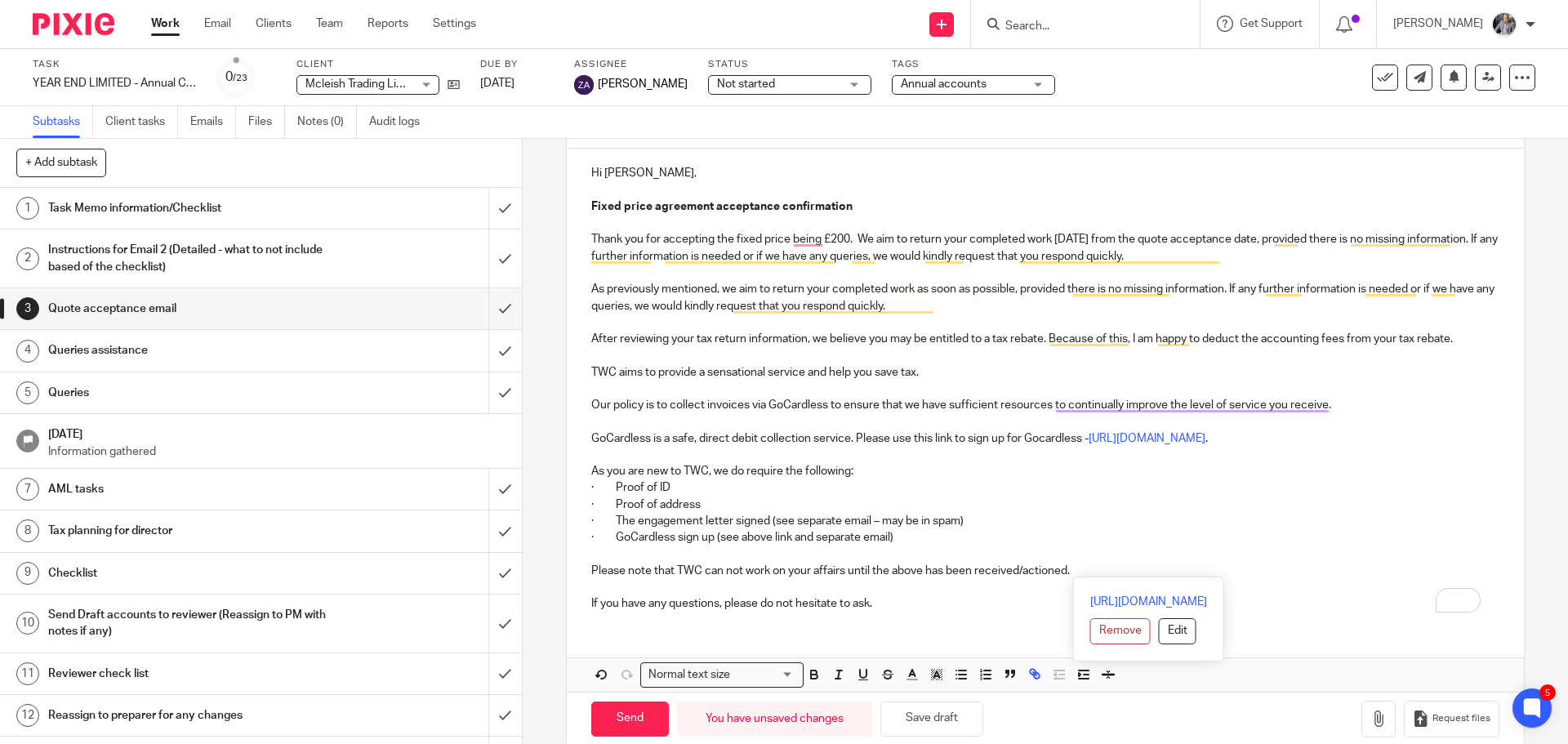
drag, startPoint x: 1240, startPoint y: 252, endPoint x: 1248, endPoint y: 567, distance: 315.1
click at [1248, 567] on div "Hi Jason, Fixed price agreement acceptance confirmation Thank you for accepting…" at bounding box center [1045, 386] width 957 height 475
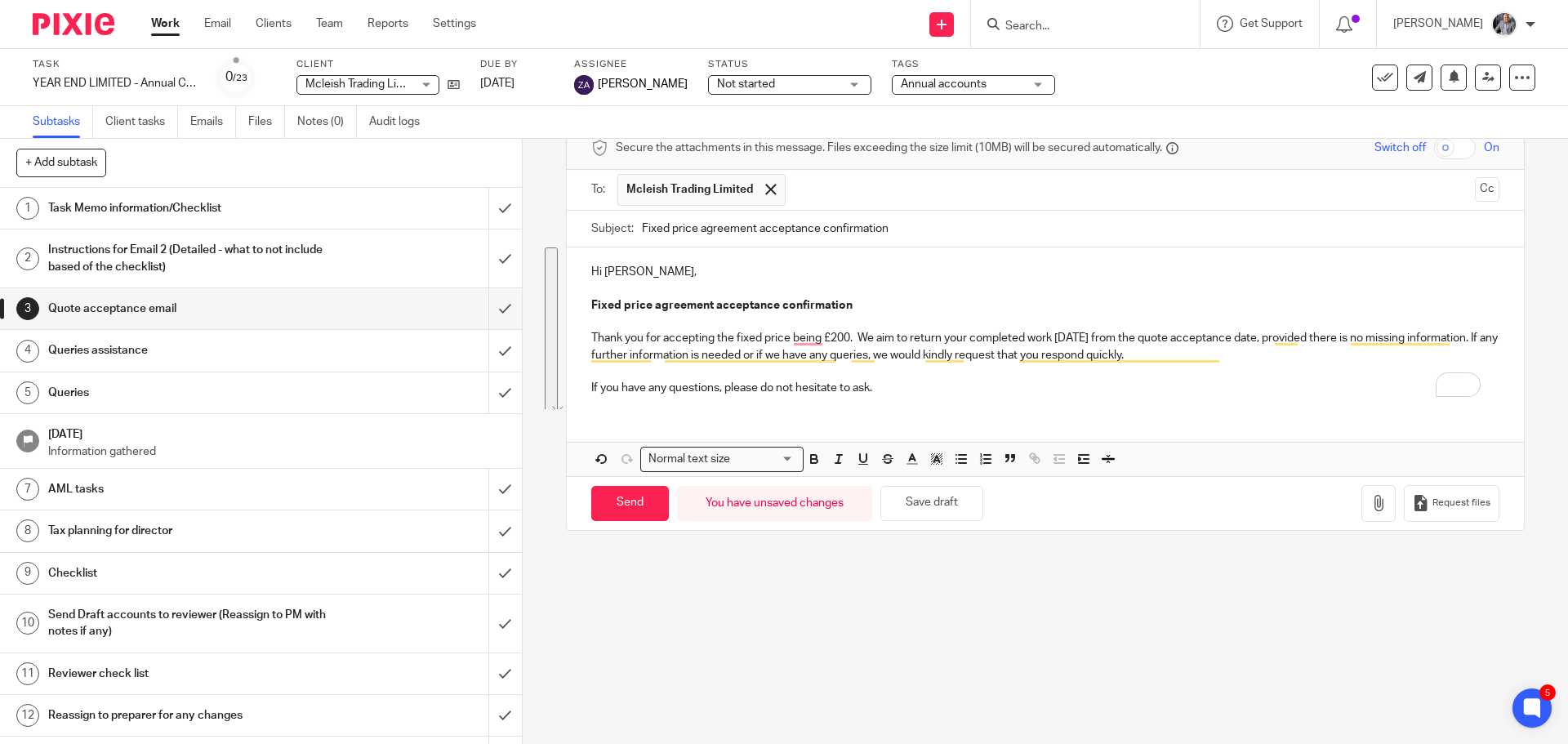
scroll to position [80, 0]
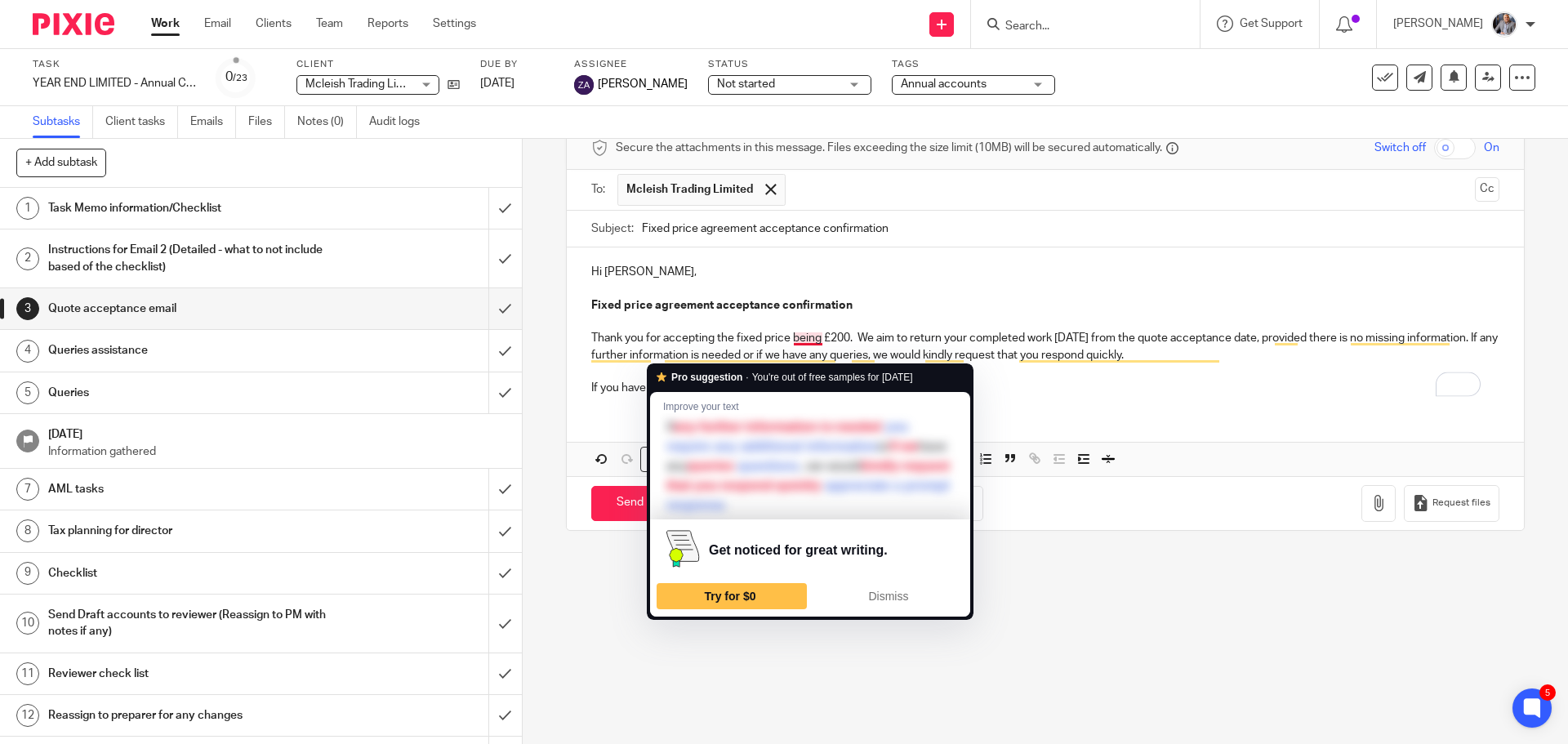
click at [800, 329] on p "To enrich screen reader interactions, please activate Accessibility in Grammarl…" at bounding box center [1045, 321] width 907 height 16
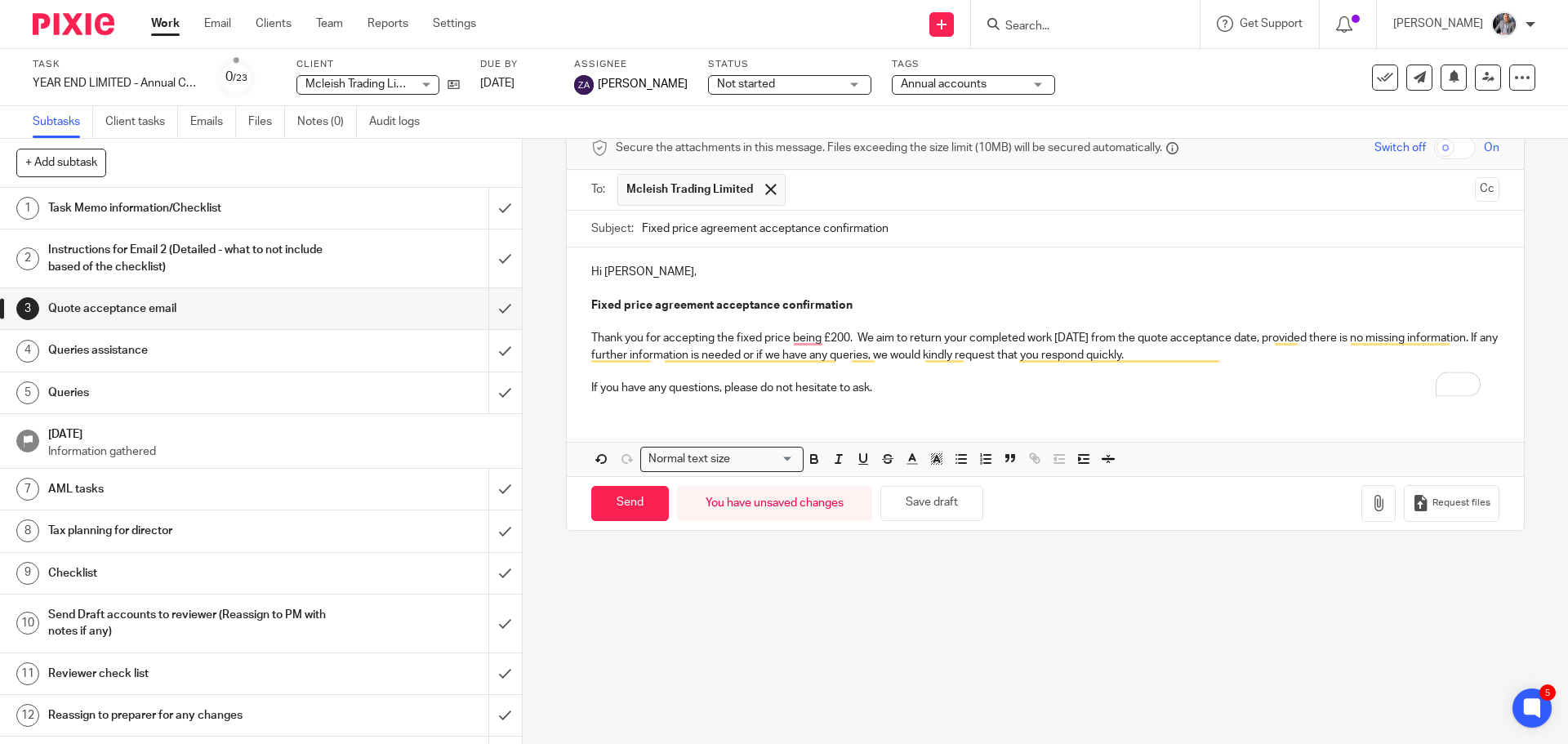
click at [800, 338] on p "Thank you for accepting the fixed price being £200. We aim to return your compl…" at bounding box center [1045, 347] width 907 height 34
click at [805, 340] on p "Thank you for accepting the fixed price being £200. We aim to return your compl…" at bounding box center [1045, 347] width 907 height 34
click at [619, 506] on input "Send" at bounding box center [630, 504] width 77 height 35
type input "Sent"
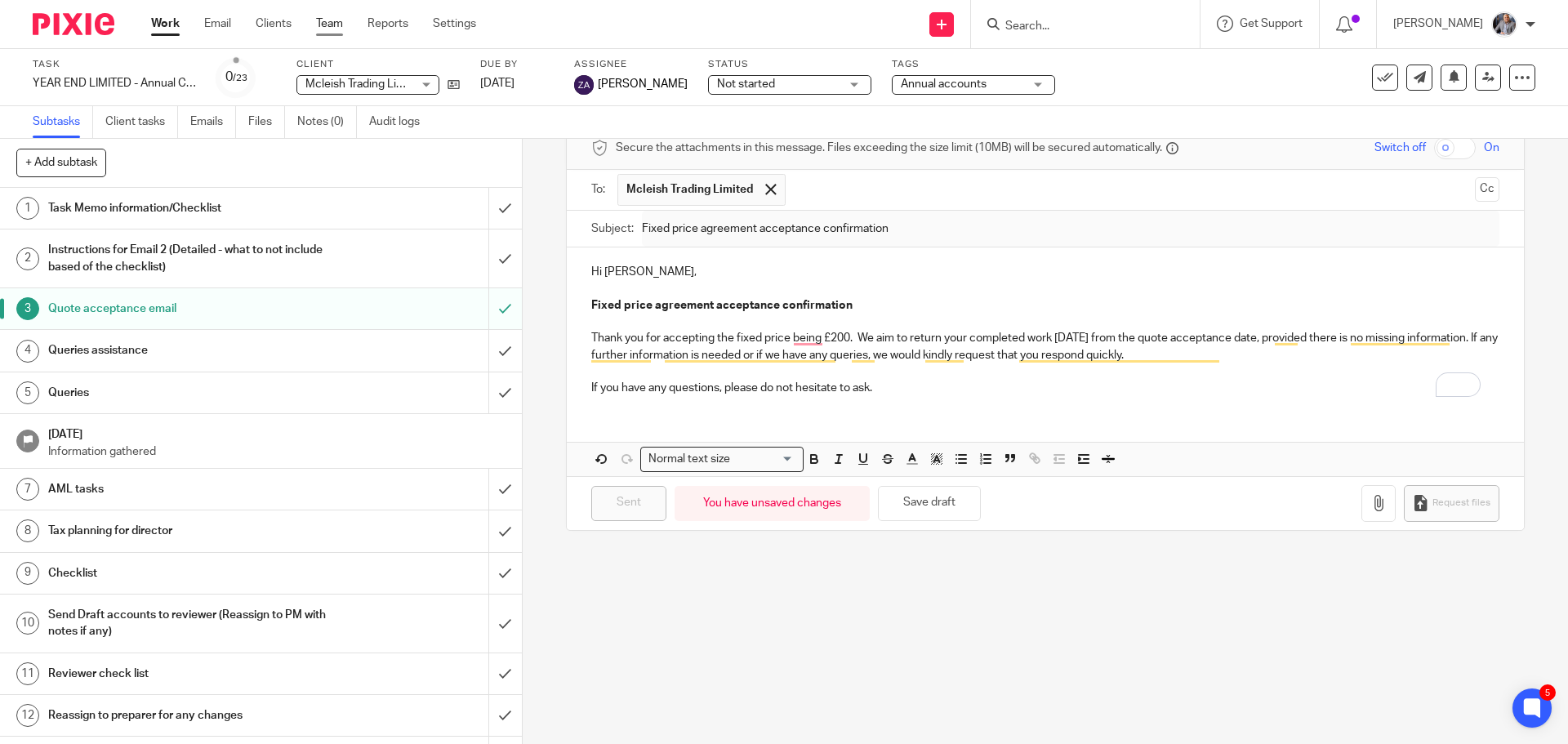
click at [334, 22] on link "Team" at bounding box center [329, 23] width 27 height 16
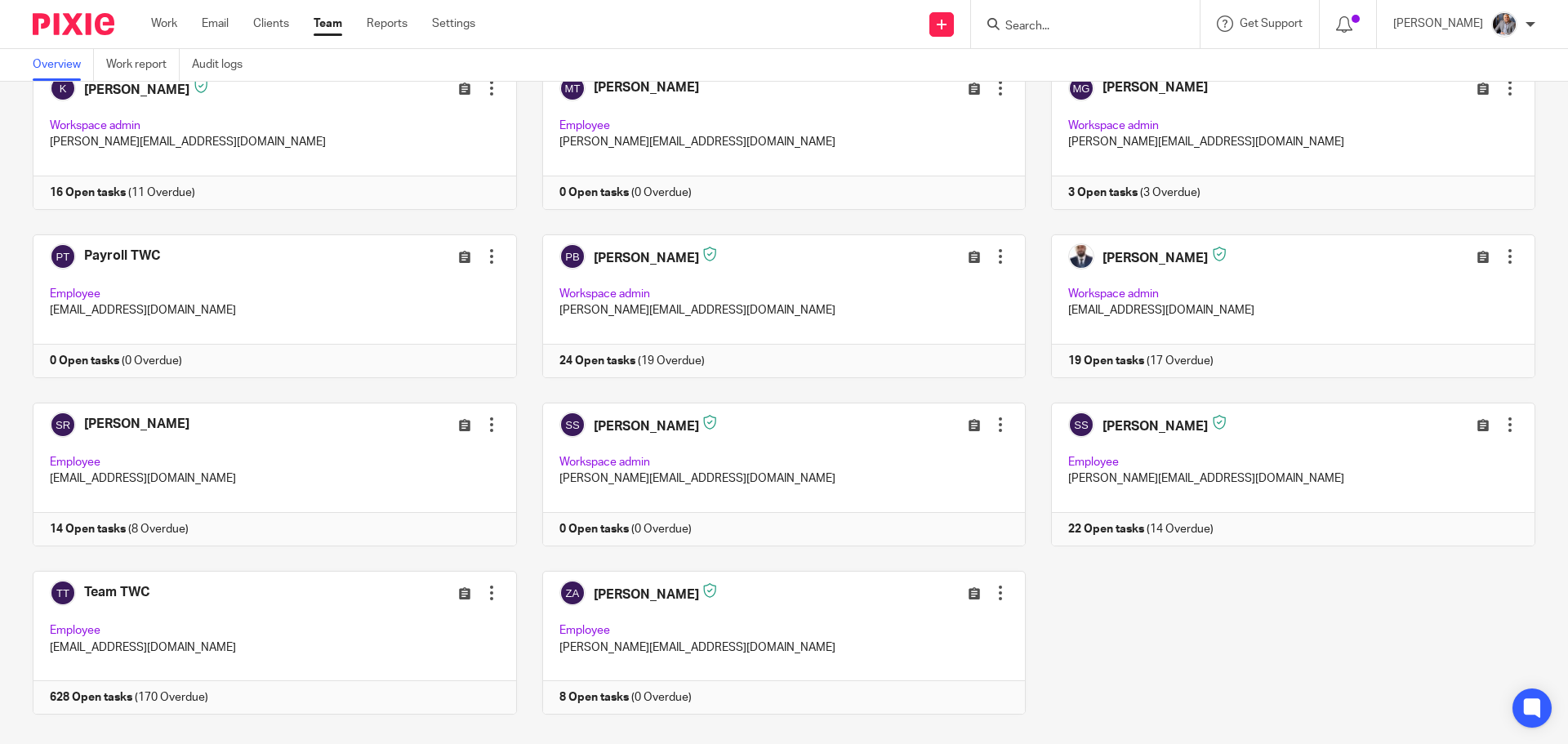
scroll to position [474, 0]
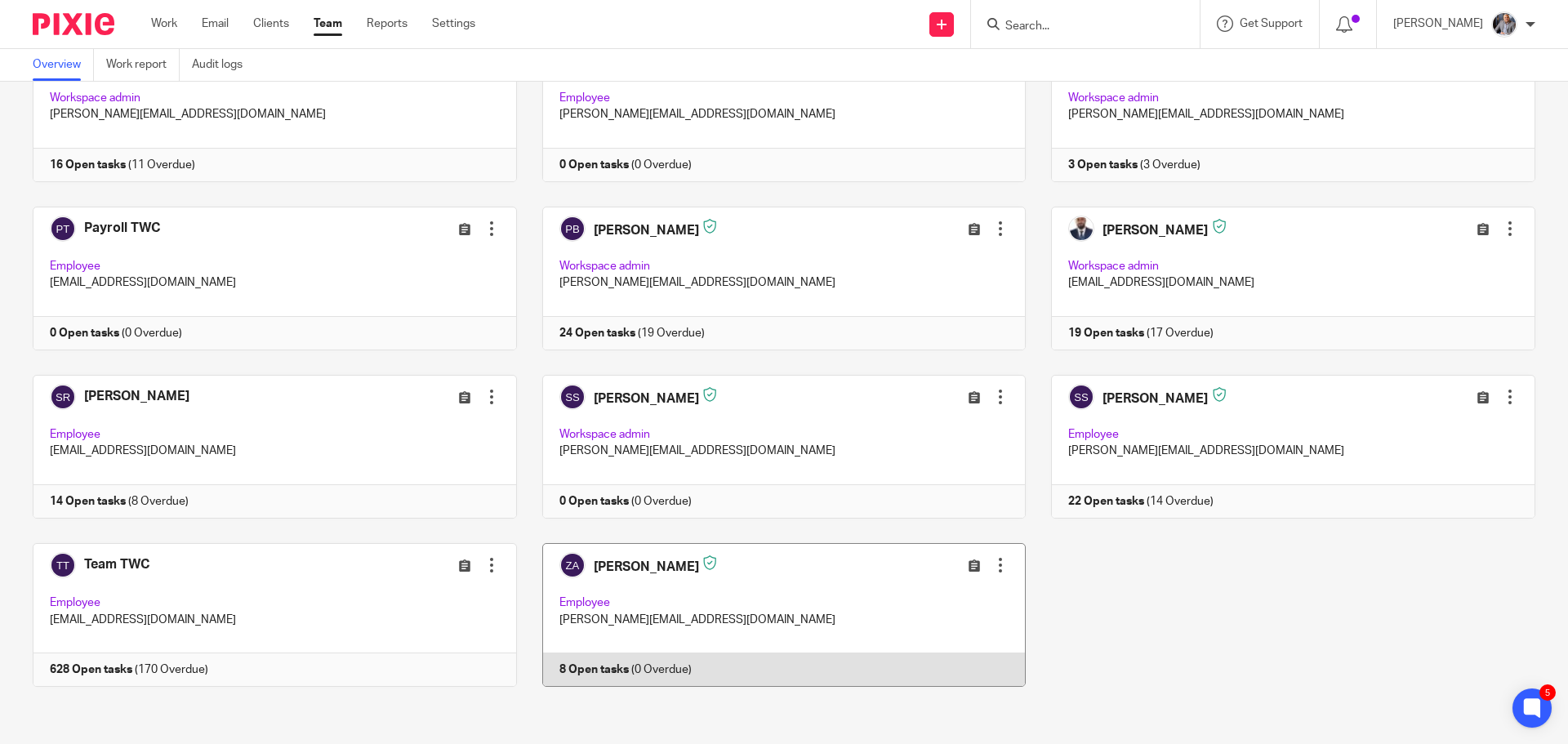
click at [593, 666] on link at bounding box center [772, 615] width 510 height 144
